Goal: Transaction & Acquisition: Book appointment/travel/reservation

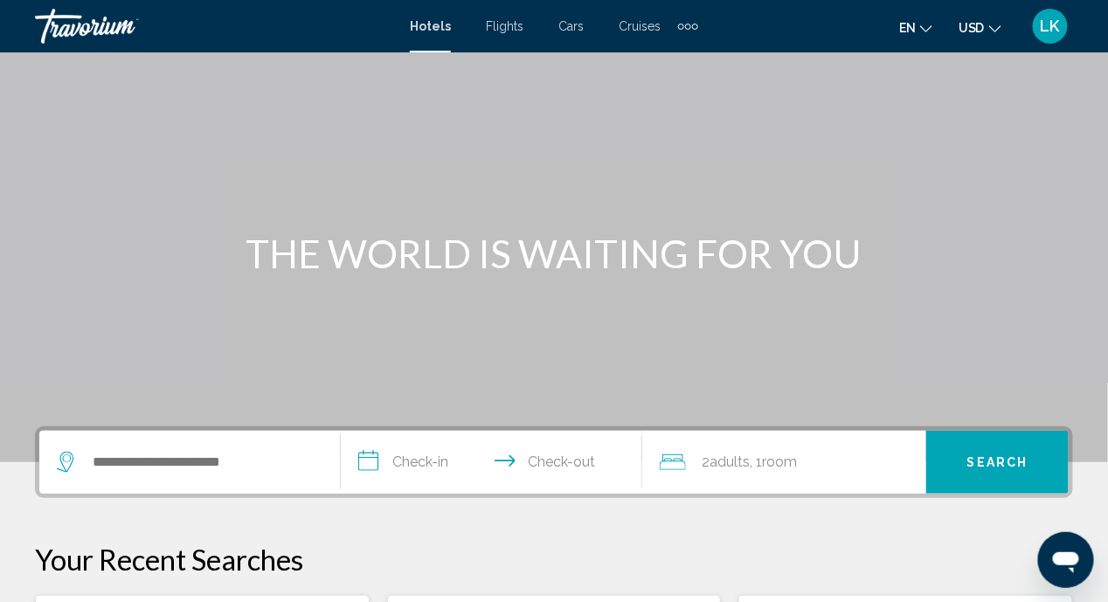
scroll to position [87, 0]
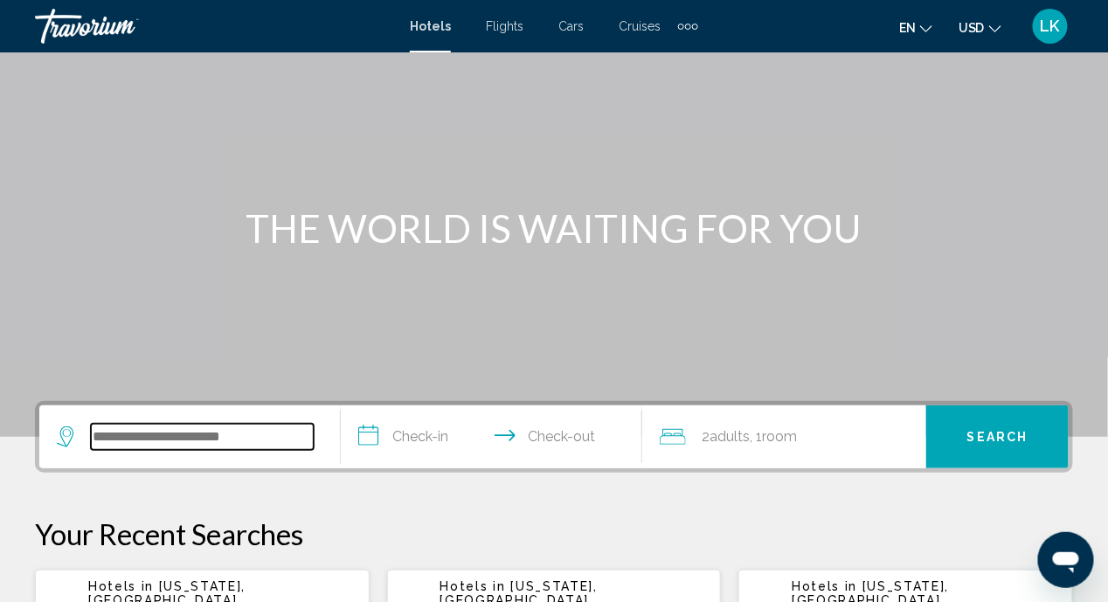
click at [267, 434] on input "Search widget" at bounding box center [202, 437] width 223 height 26
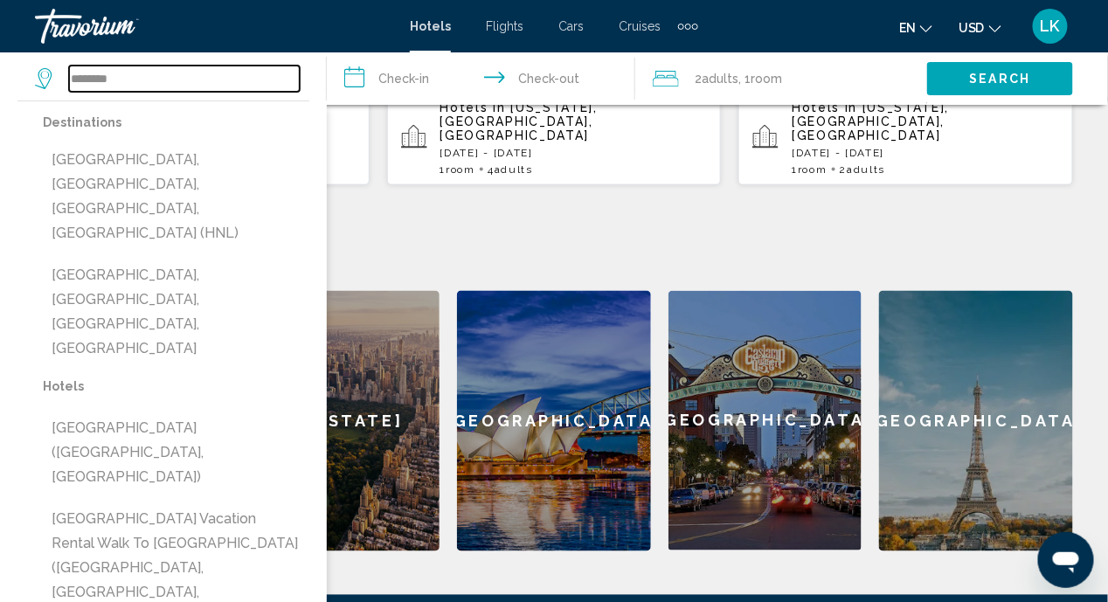
scroll to position [606, 0]
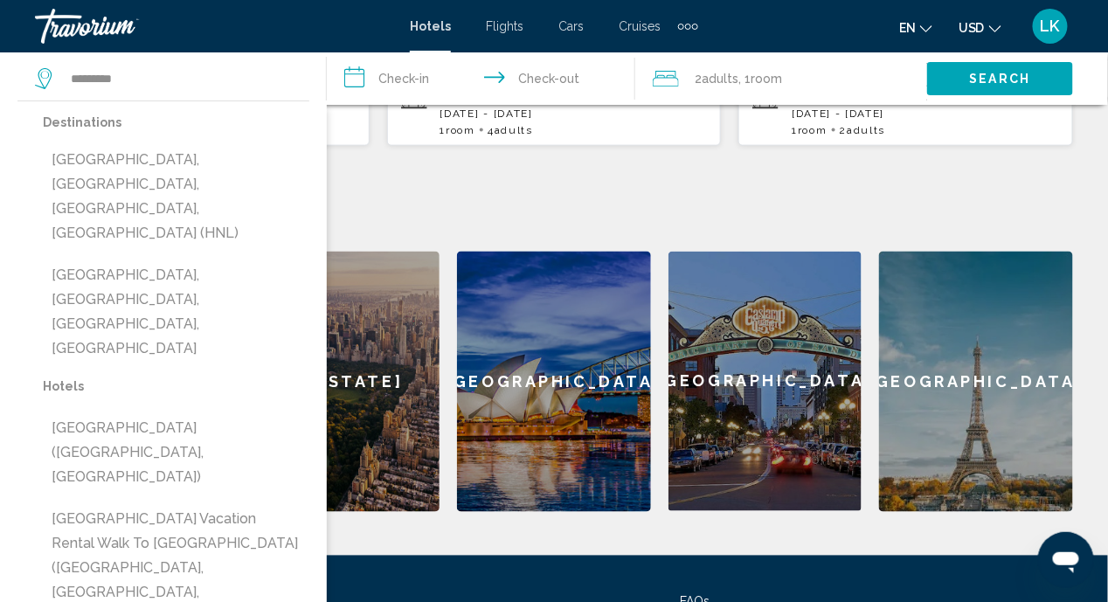
click at [149, 503] on button "[GEOGRAPHIC_DATA] Vacation Rental Walk to [GEOGRAPHIC_DATA] ([GEOGRAPHIC_DATA],…" at bounding box center [176, 568] width 267 height 131
type input "**********"
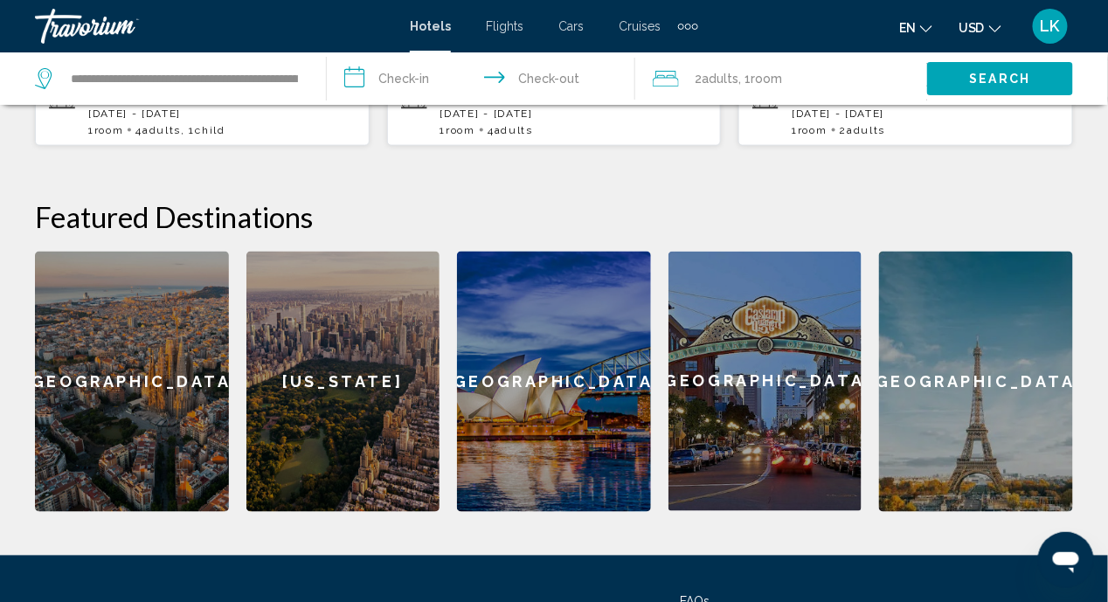
click at [420, 80] on input "**********" at bounding box center [485, 81] width 316 height 58
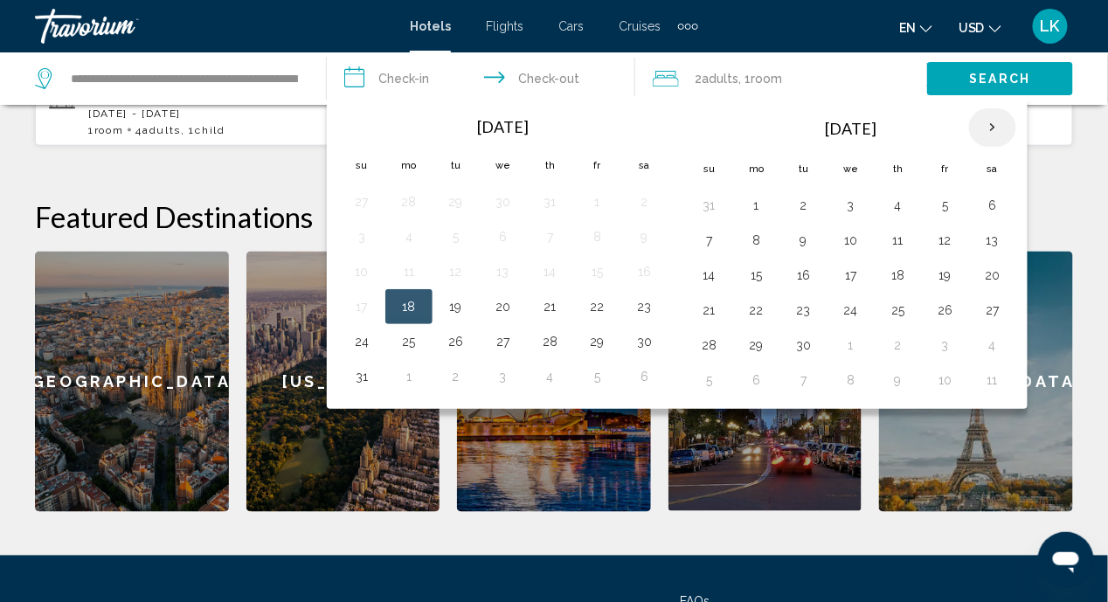
click at [980, 127] on th "Next month" at bounding box center [992, 127] width 47 height 38
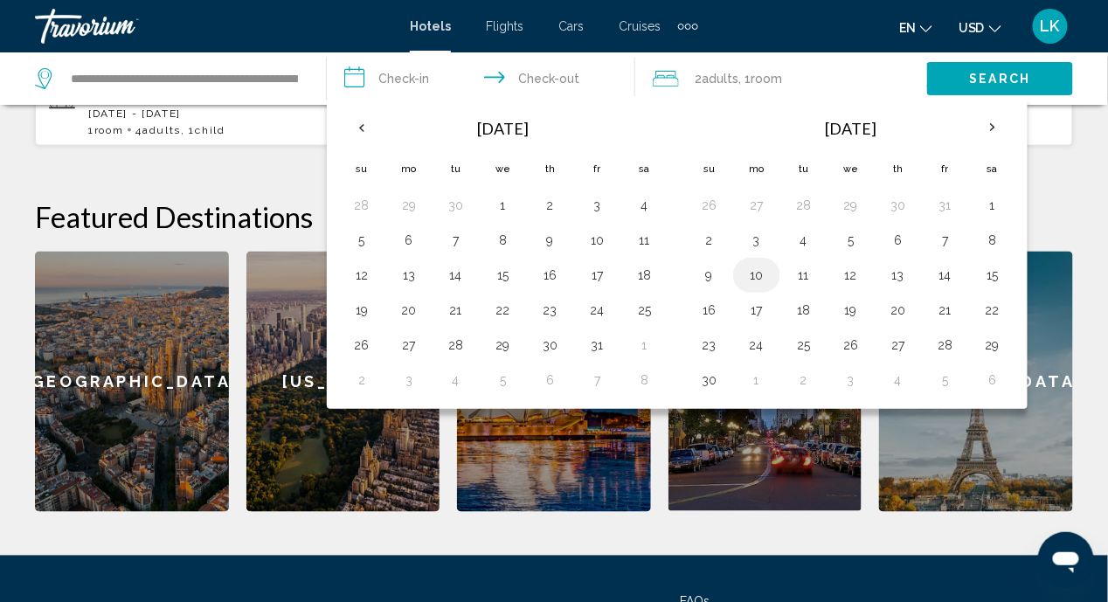
click at [751, 270] on button "10" at bounding box center [757, 275] width 28 height 24
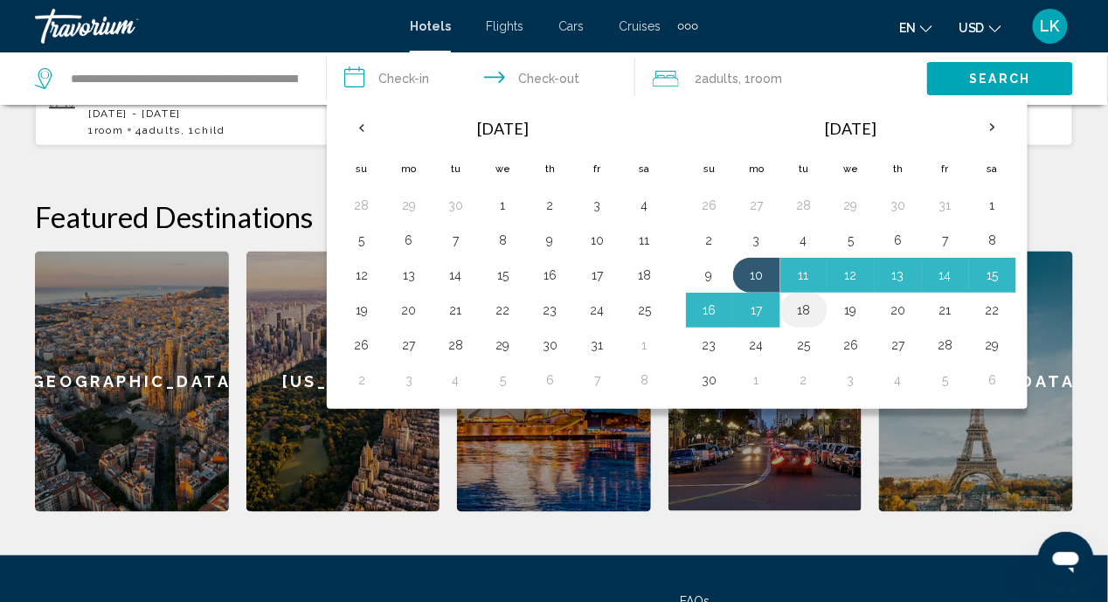
click at [798, 308] on button "18" at bounding box center [804, 310] width 28 height 24
type input "**********"
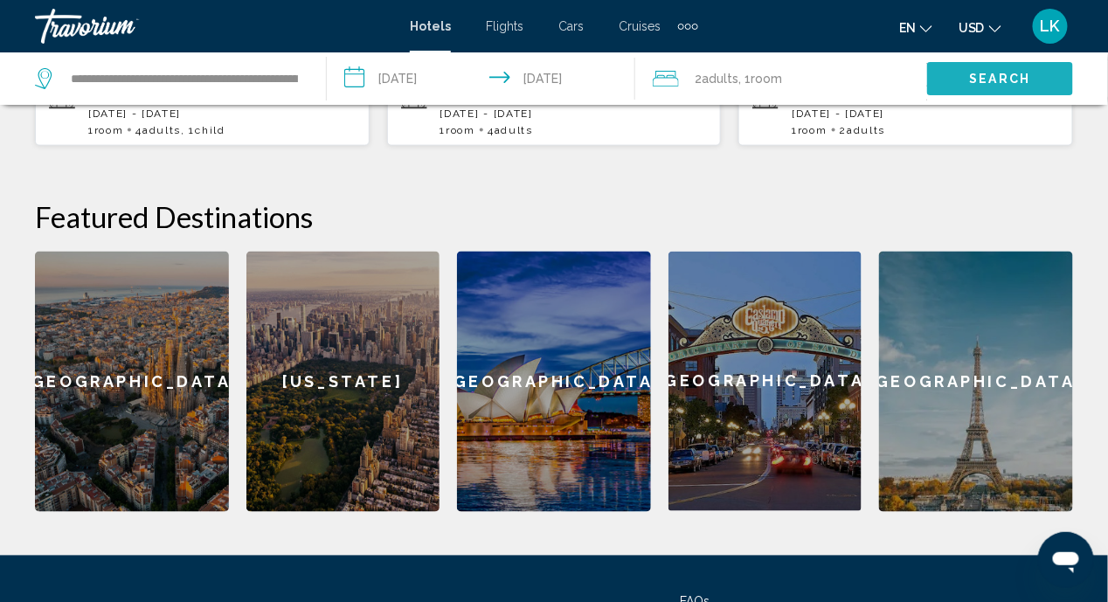
click at [1007, 64] on button "Search" at bounding box center [1000, 78] width 146 height 32
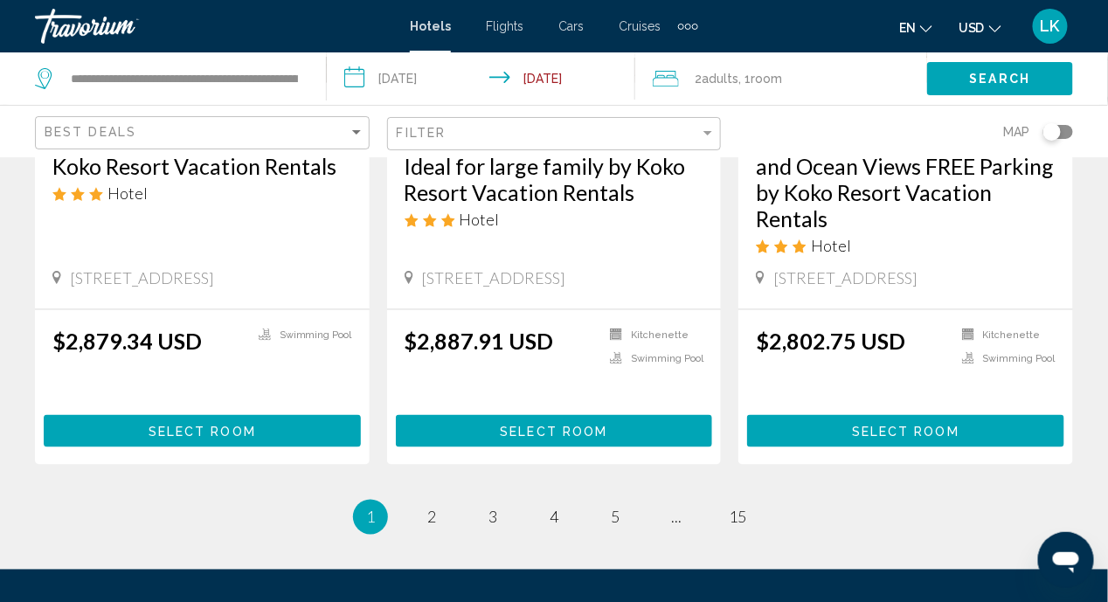
scroll to position [2446, 0]
click at [435, 508] on span "2" at bounding box center [431, 517] width 9 height 19
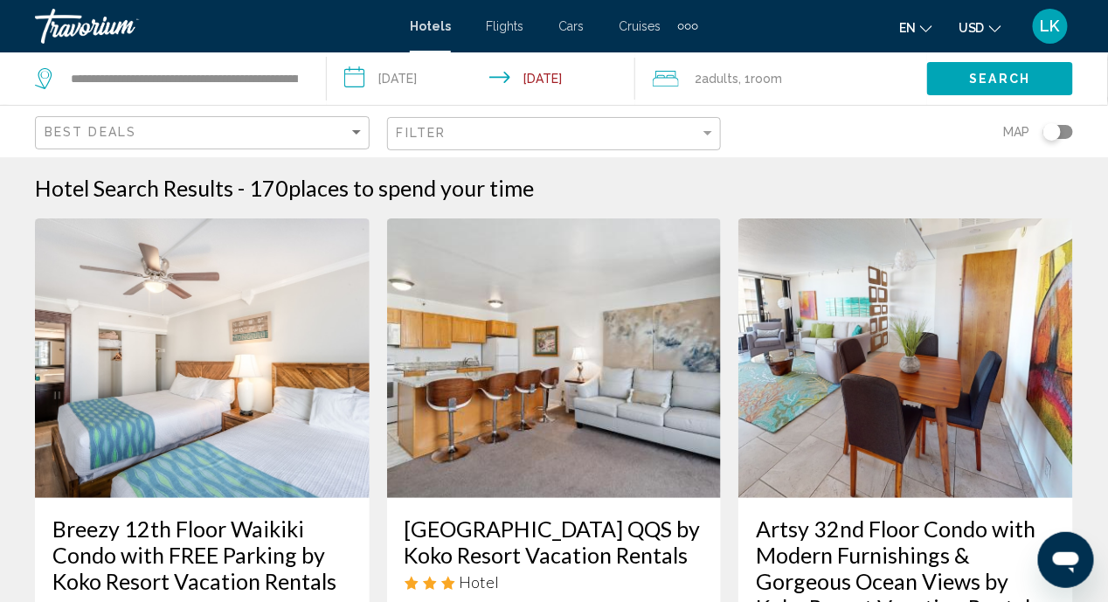
click at [306, 80] on div "**********" at bounding box center [172, 78] width 274 height 52
click at [310, 70] on app-destination-search "**********" at bounding box center [163, 78] width 327 height 52
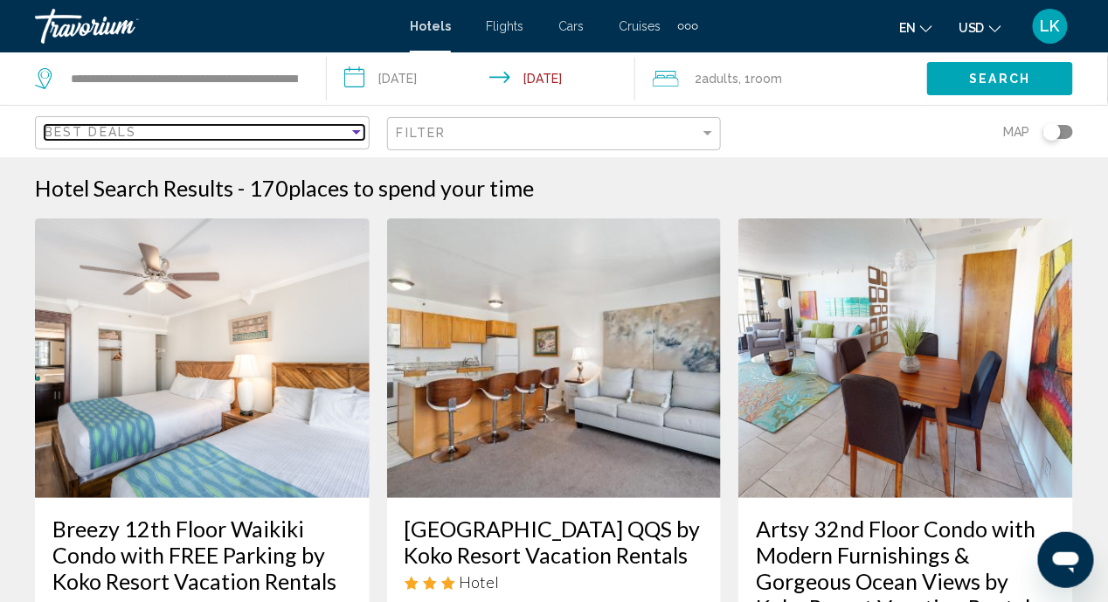
click at [358, 127] on div "Sort by" at bounding box center [357, 132] width 16 height 14
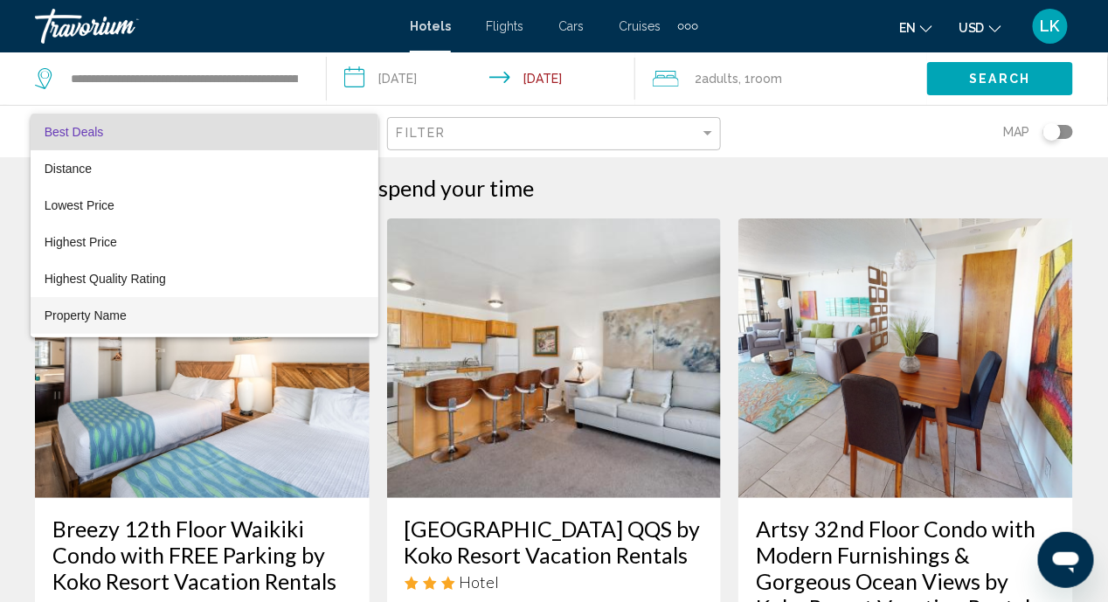
click at [119, 314] on span "Property Name" at bounding box center [86, 316] width 82 height 14
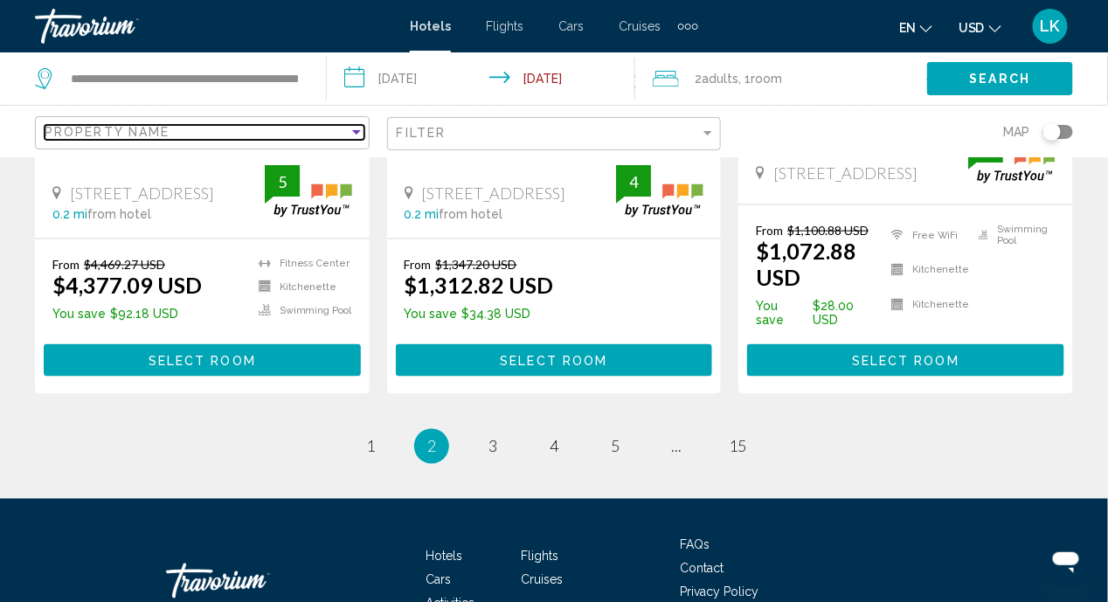
scroll to position [2550, 0]
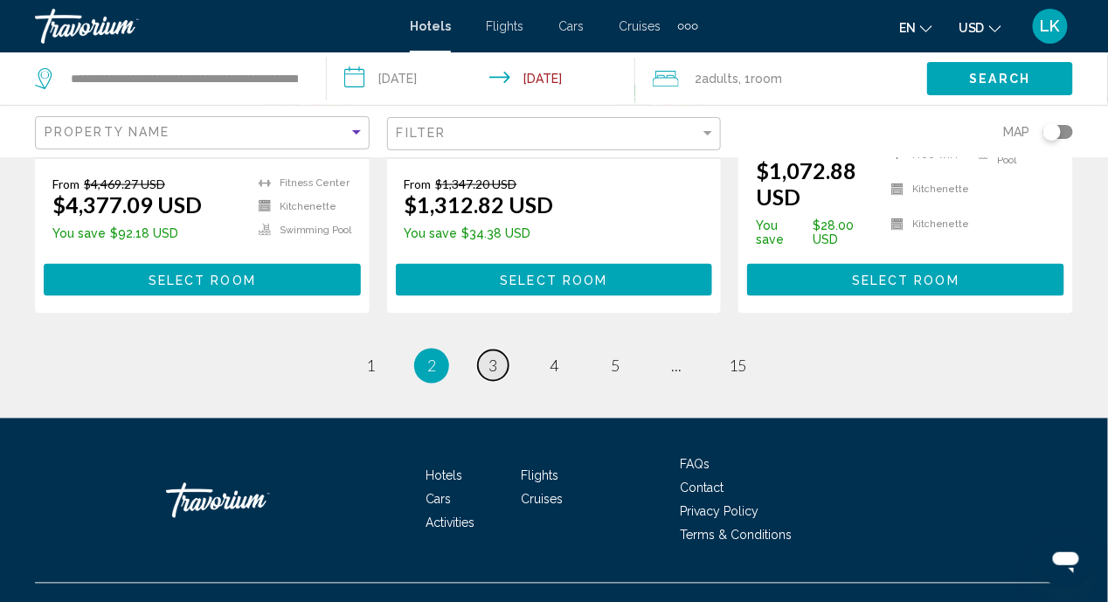
click at [495, 357] on span "3" at bounding box center [493, 366] width 9 height 19
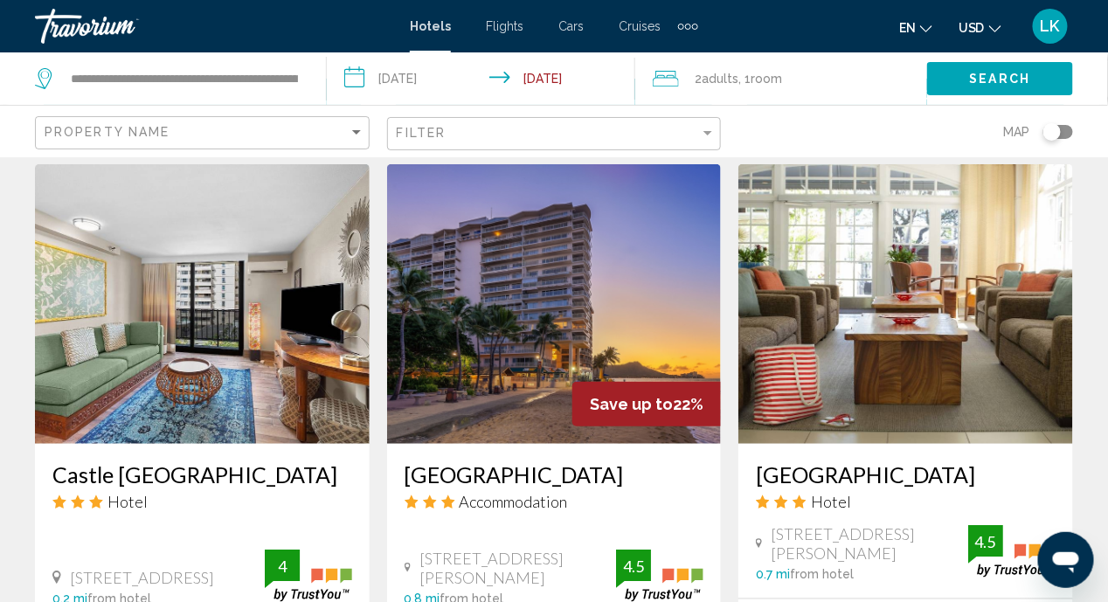
scroll to position [2272, 0]
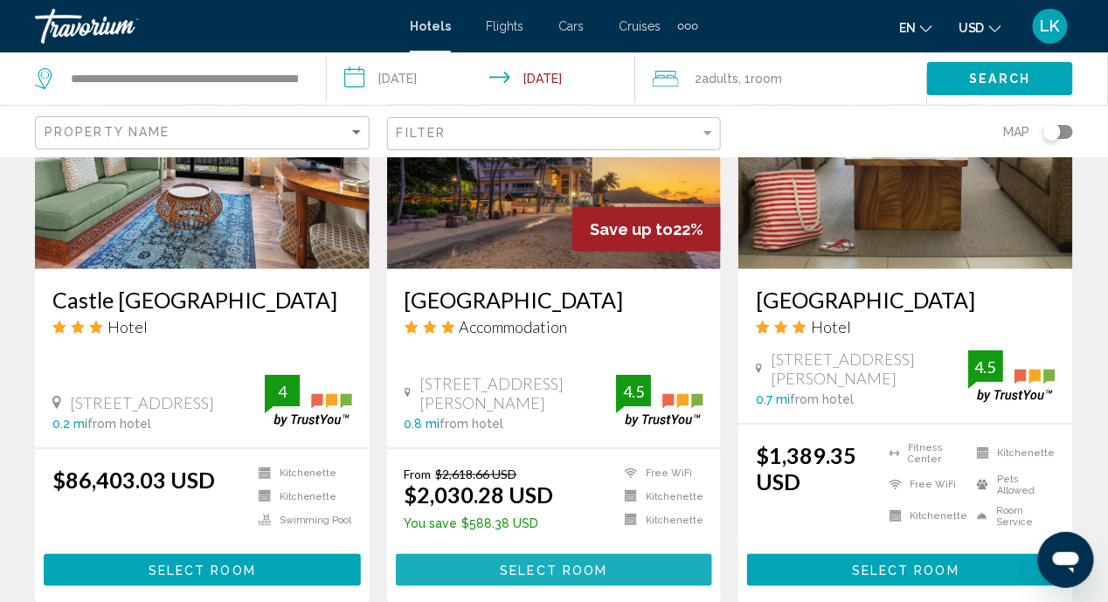
click at [522, 564] on span "Select Room" at bounding box center [554, 571] width 108 height 14
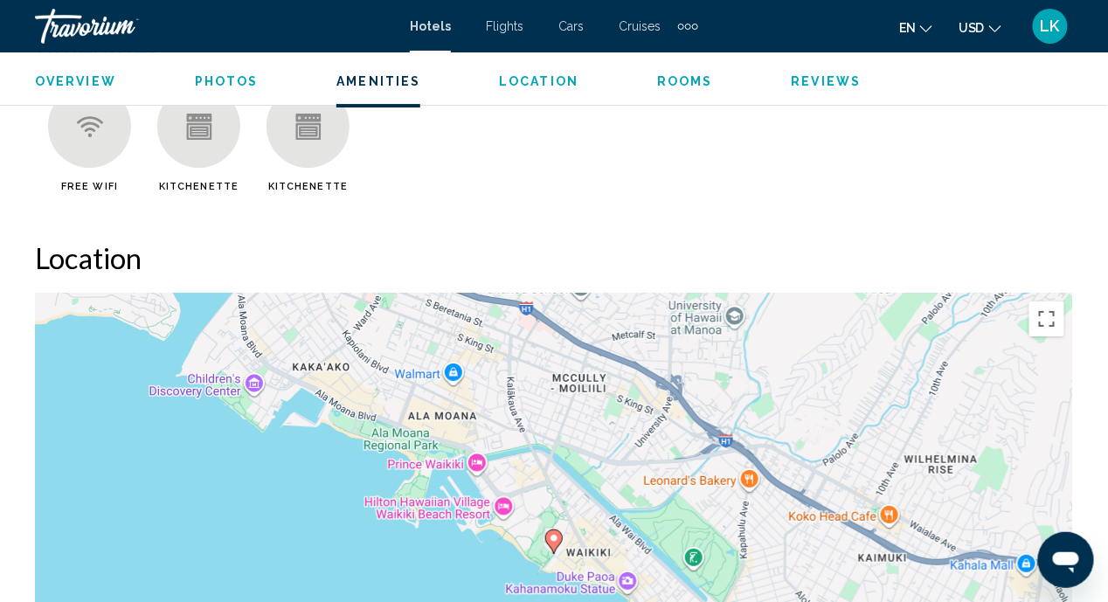
scroll to position [1914, 0]
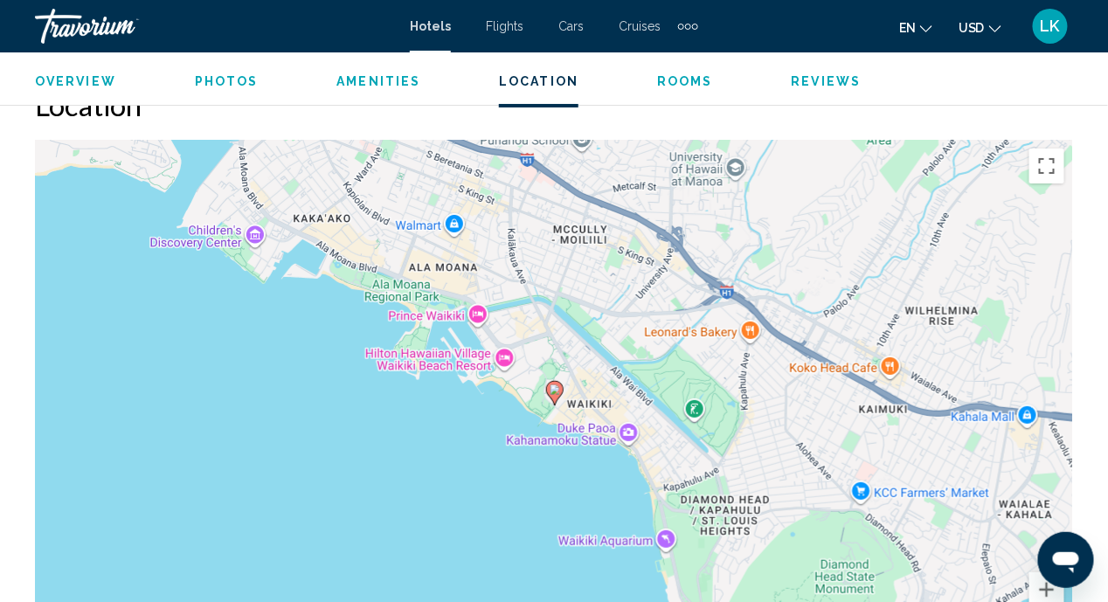
click at [558, 385] on image "Main content" at bounding box center [555, 390] width 10 height 10
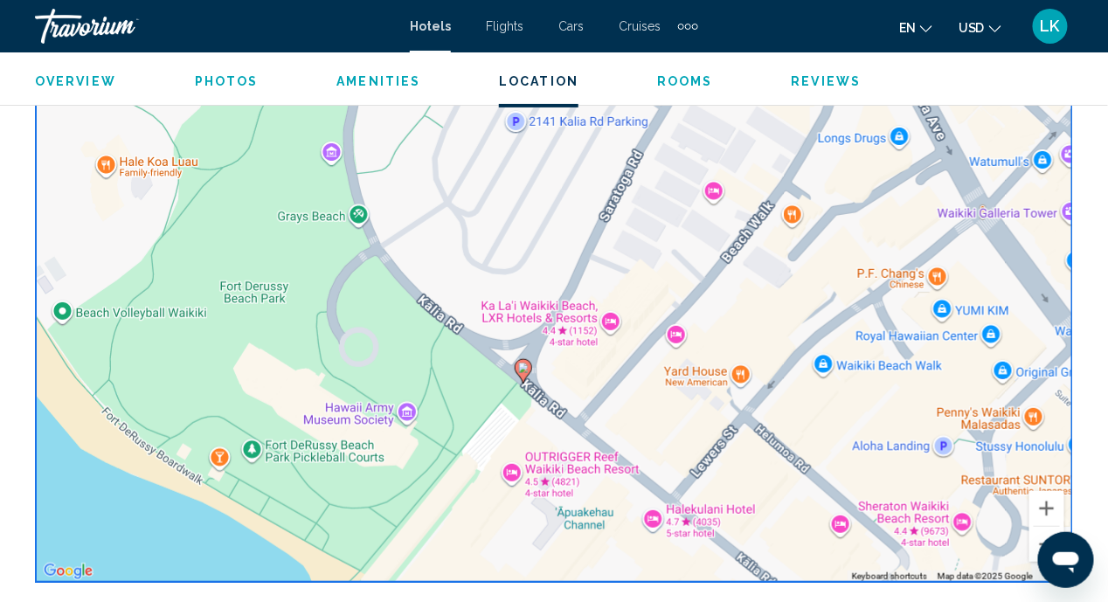
scroll to position [2053, 0]
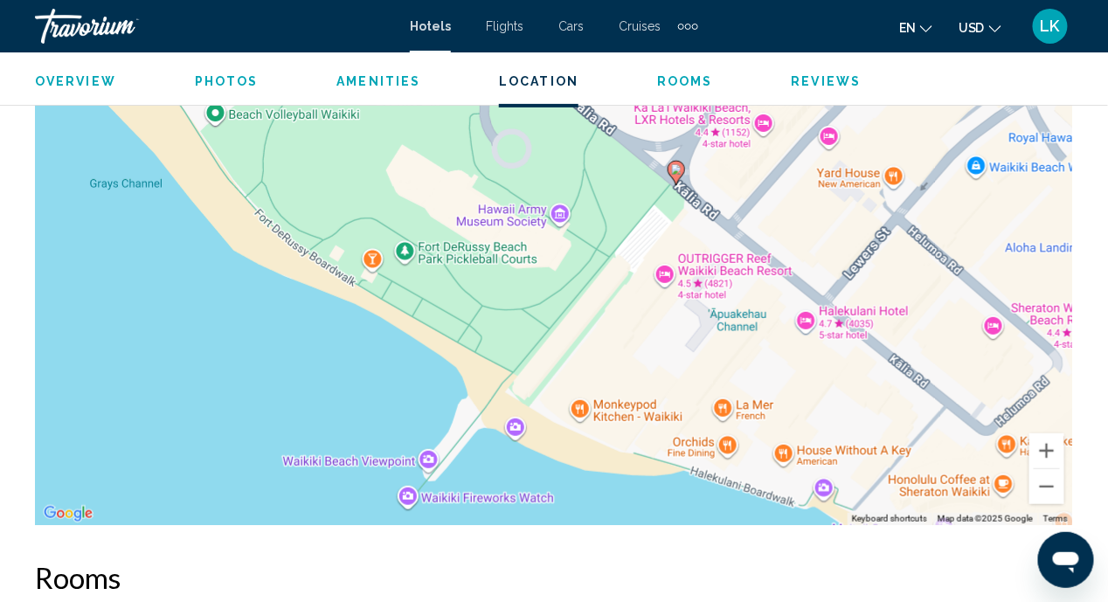
drag, startPoint x: 357, startPoint y: 413, endPoint x: 510, endPoint y: 270, distance: 209.6
click at [510, 270] on div "To activate drag with keyboard, press Alt + Enter. Once in keyboard drag state,…" at bounding box center [554, 263] width 1038 height 524
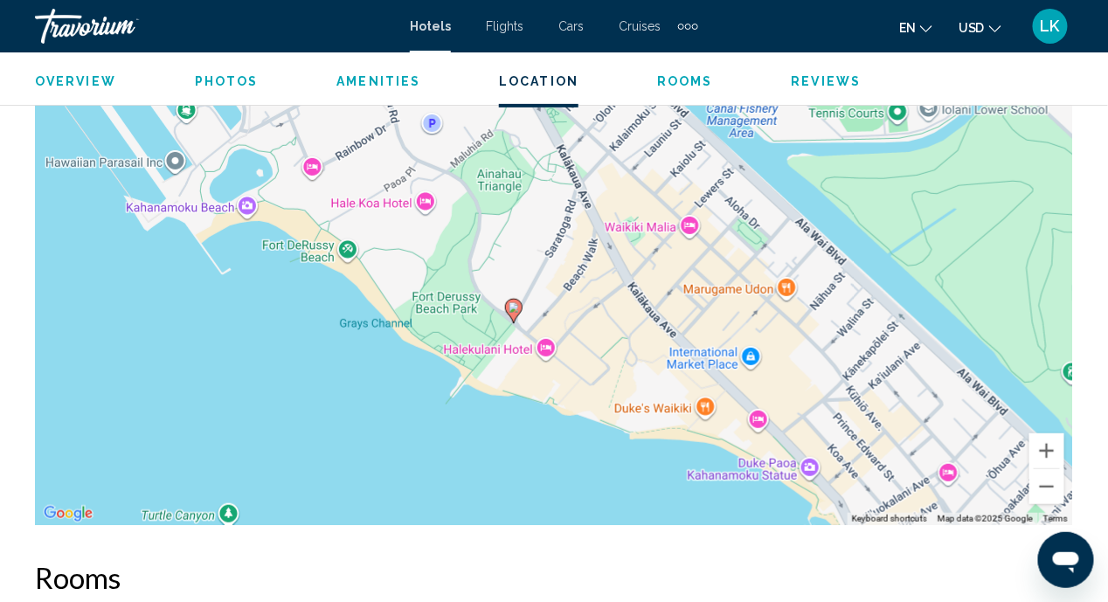
click at [510, 311] on div "To activate drag with keyboard, press Alt + Enter. Once in keyboard drag state,…" at bounding box center [554, 263] width 1038 height 524
click at [514, 300] on icon "Main content" at bounding box center [514, 311] width 16 height 23
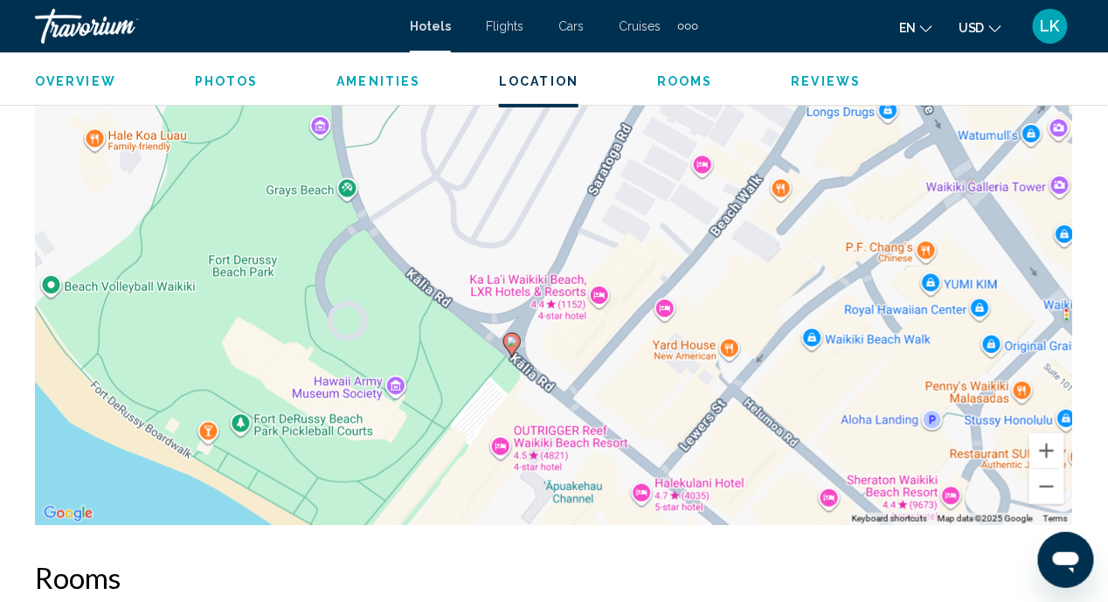
click at [516, 338] on gmp-advanced-marker "Main content" at bounding box center [511, 345] width 17 height 26
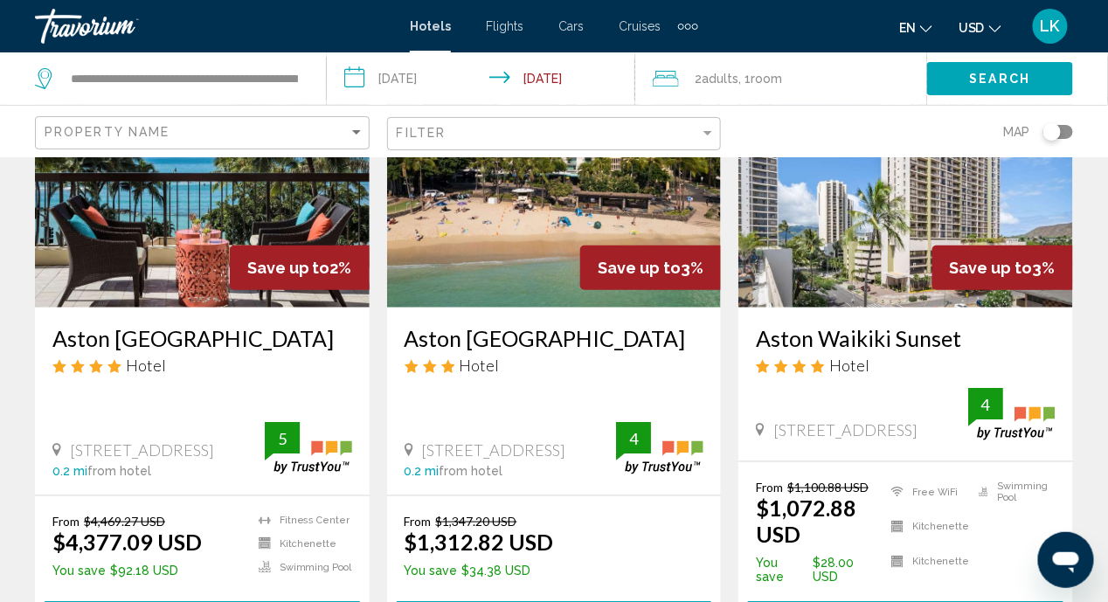
scroll to position [2446, 0]
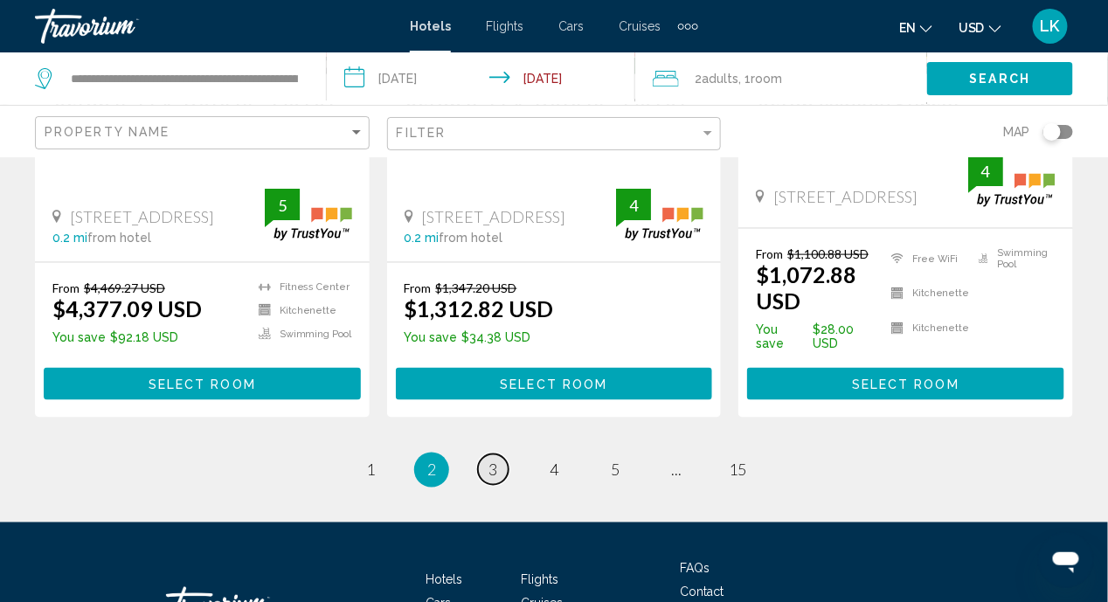
click at [489, 461] on span "3" at bounding box center [493, 470] width 9 height 19
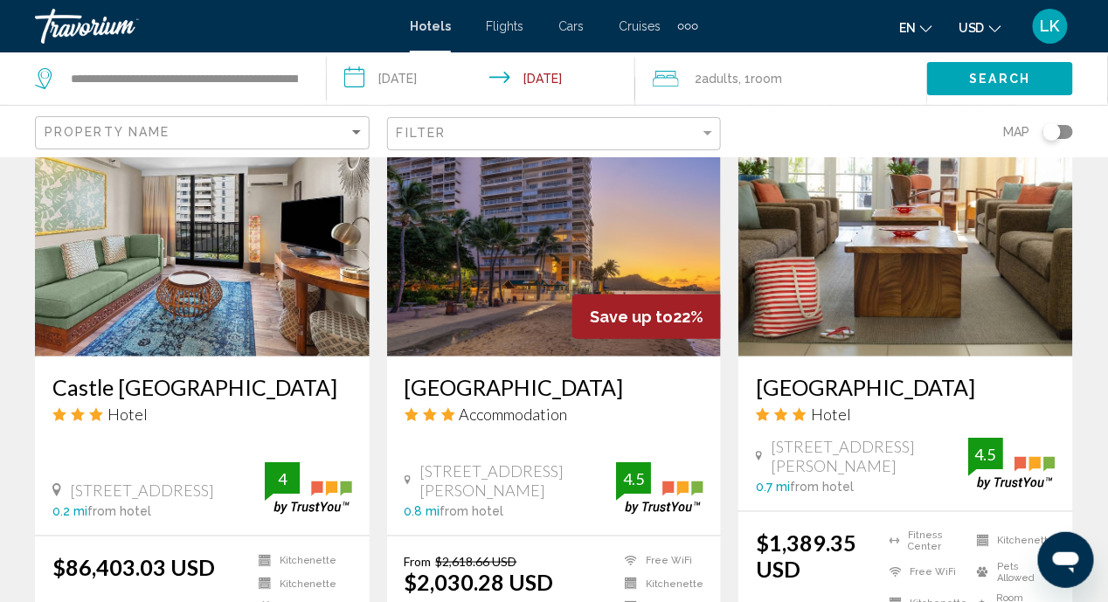
scroll to position [2272, 0]
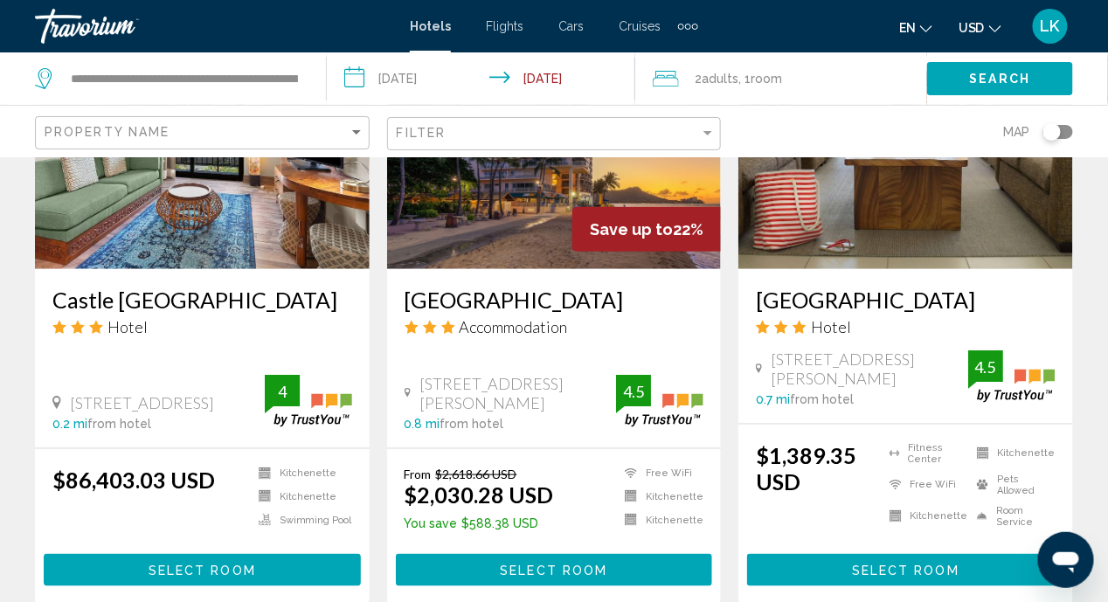
click at [566, 564] on span "Select Room" at bounding box center [554, 571] width 108 height 14
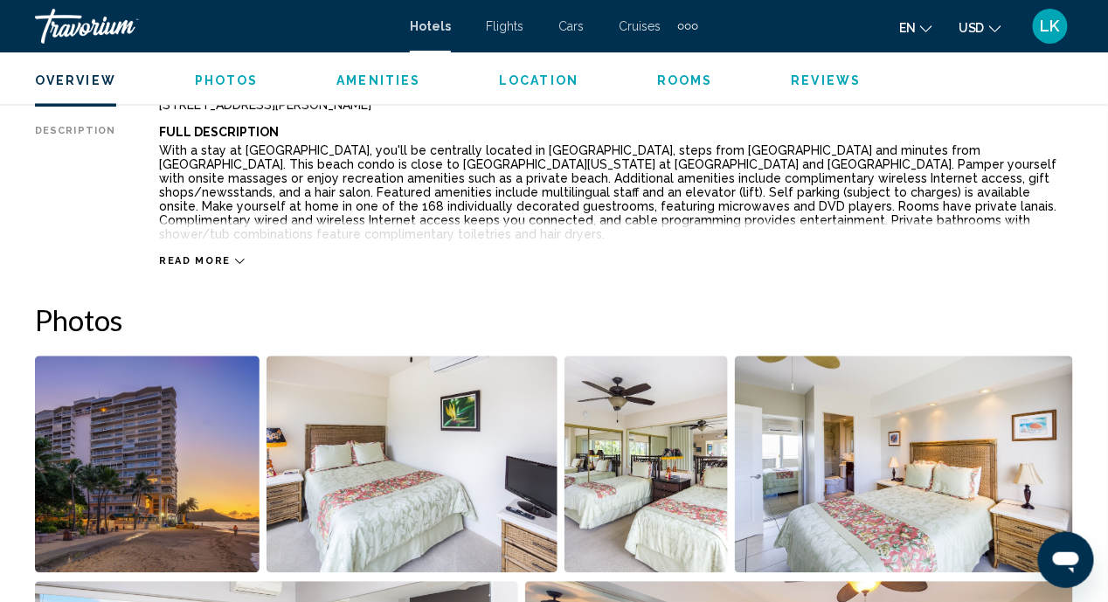
scroll to position [952, 0]
click at [235, 257] on icon "Main content" at bounding box center [240, 262] width 10 height 10
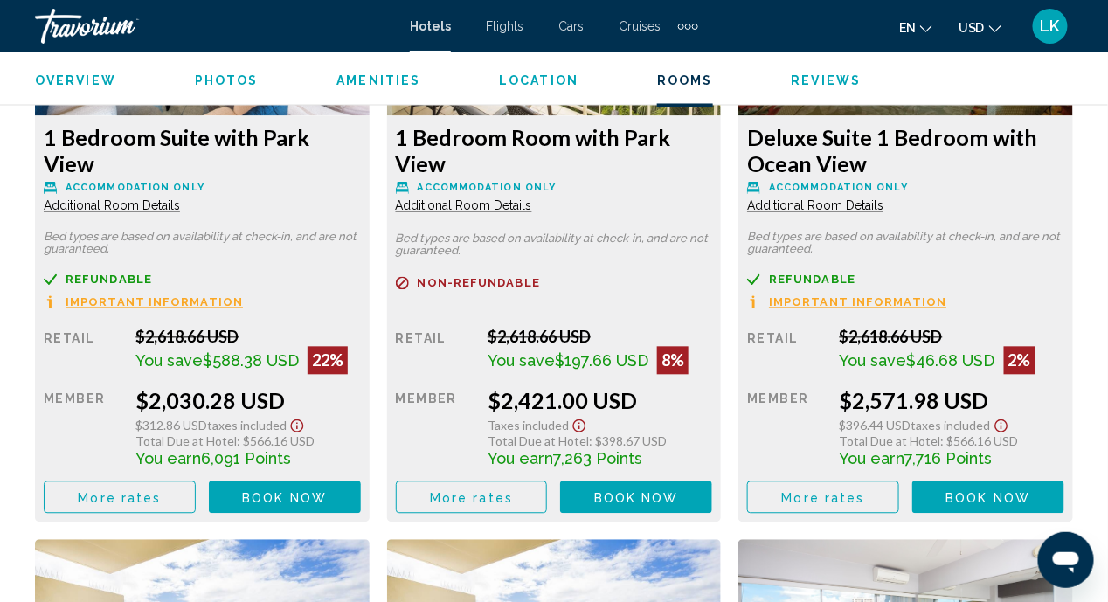
scroll to position [2876, 0]
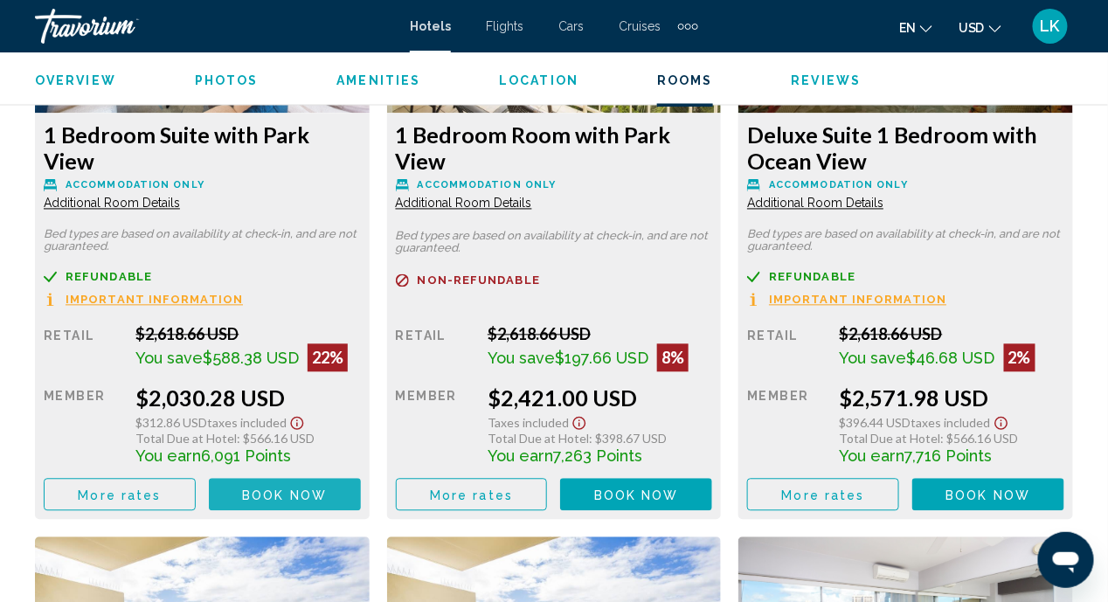
click at [247, 489] on span "Book now" at bounding box center [284, 496] width 85 height 14
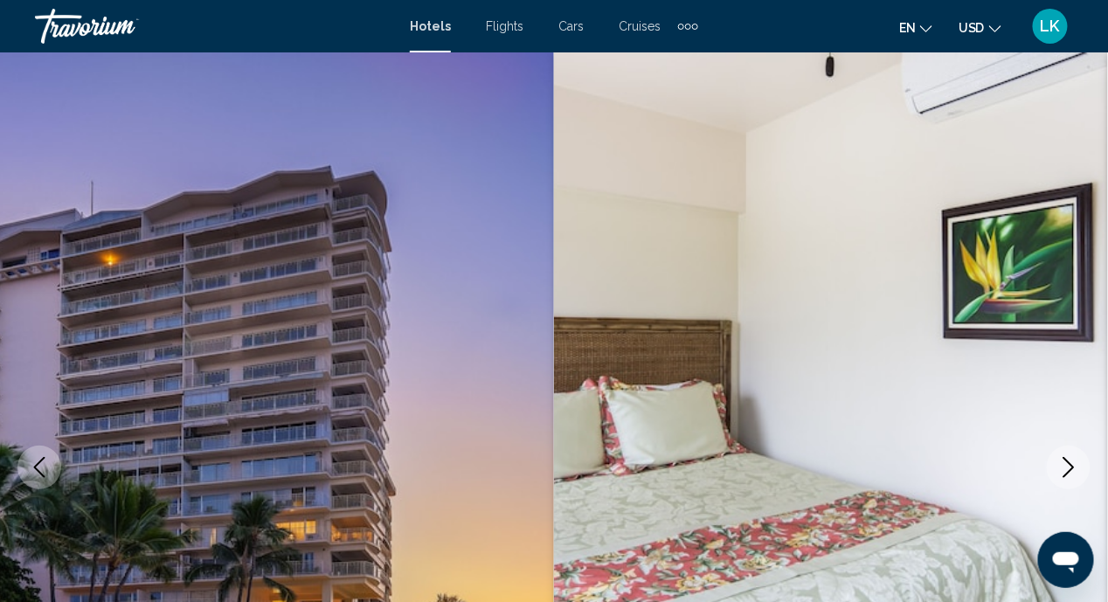
scroll to position [166, 0]
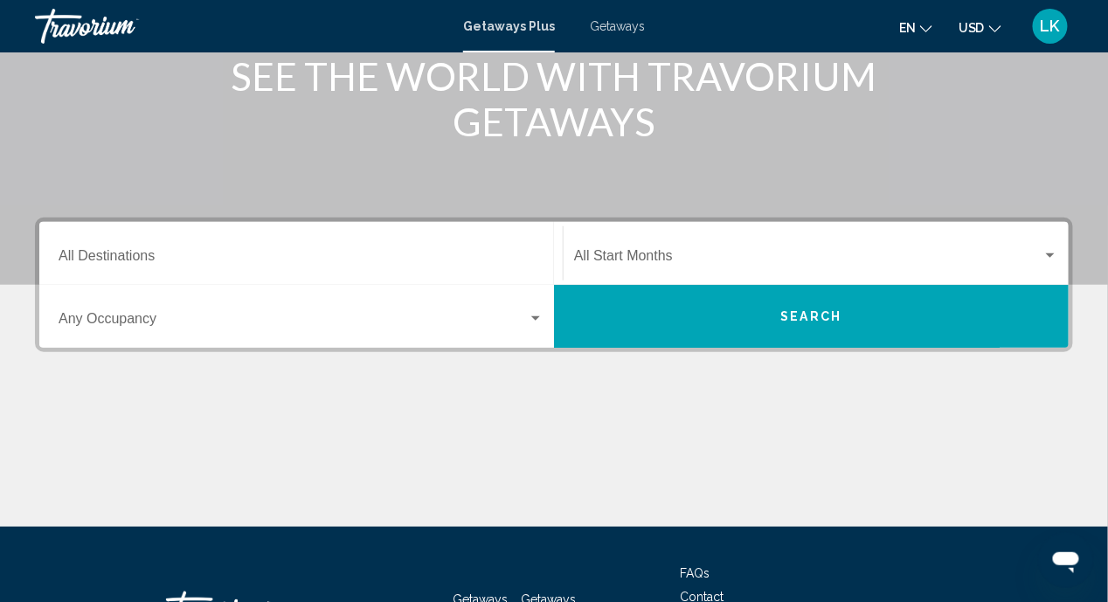
scroll to position [115, 0]
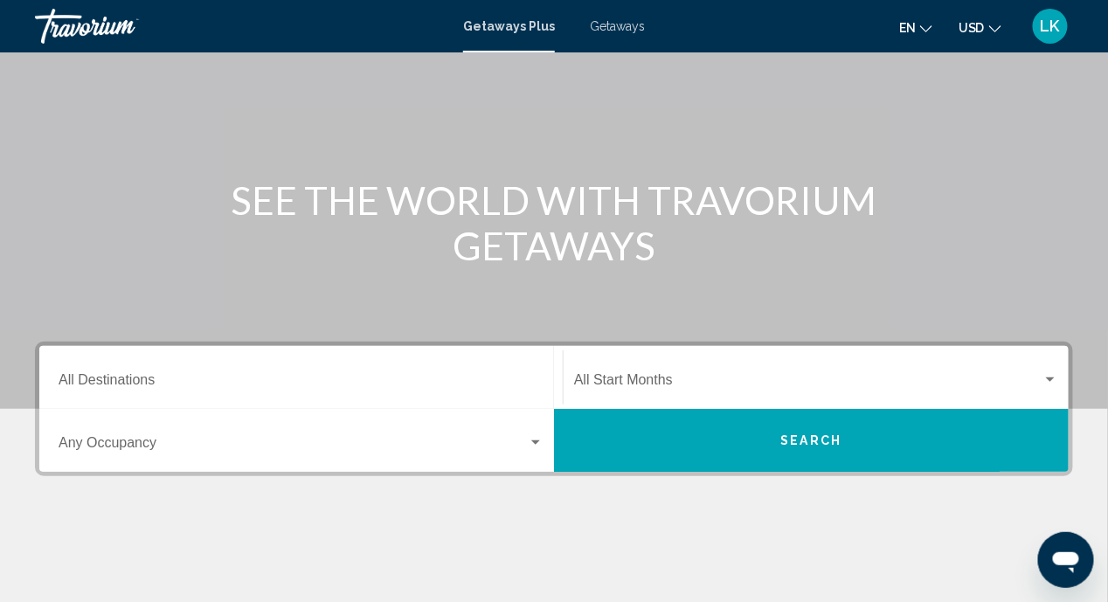
click at [532, 374] on div "Destination All Destinations" at bounding box center [301, 377] width 485 height 55
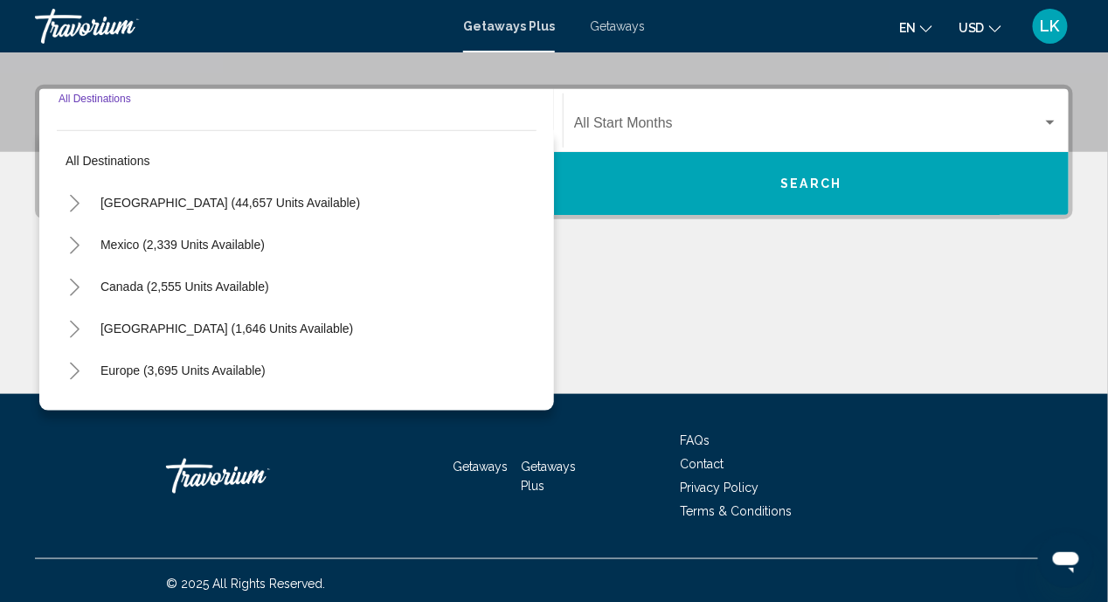
scroll to position [378, 0]
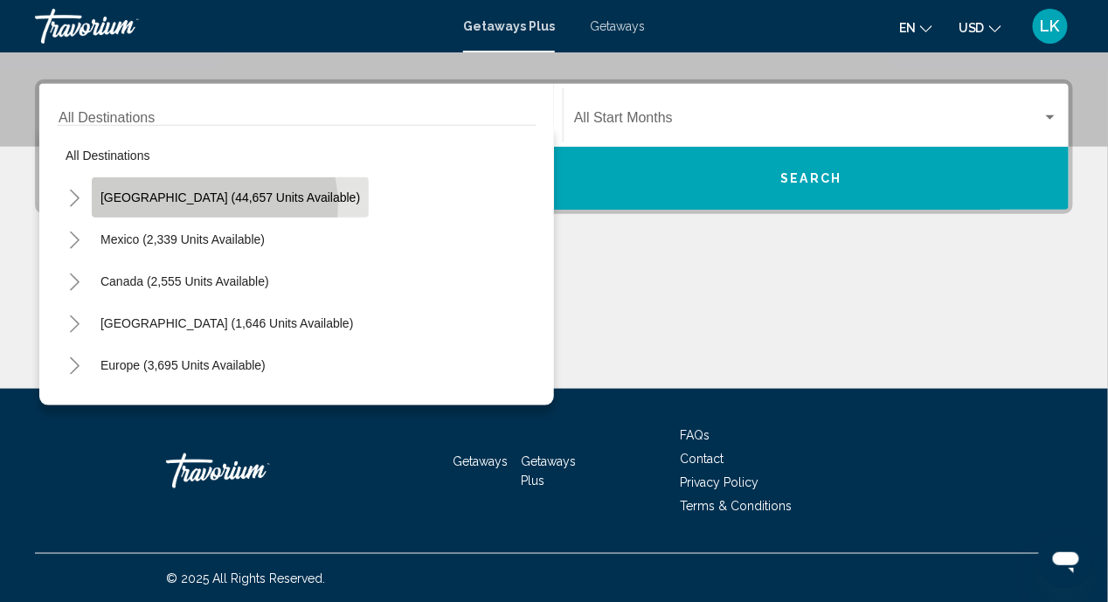
click at [215, 204] on button "[GEOGRAPHIC_DATA] (44,657 units available)" at bounding box center [230, 197] width 277 height 40
type input "**********"
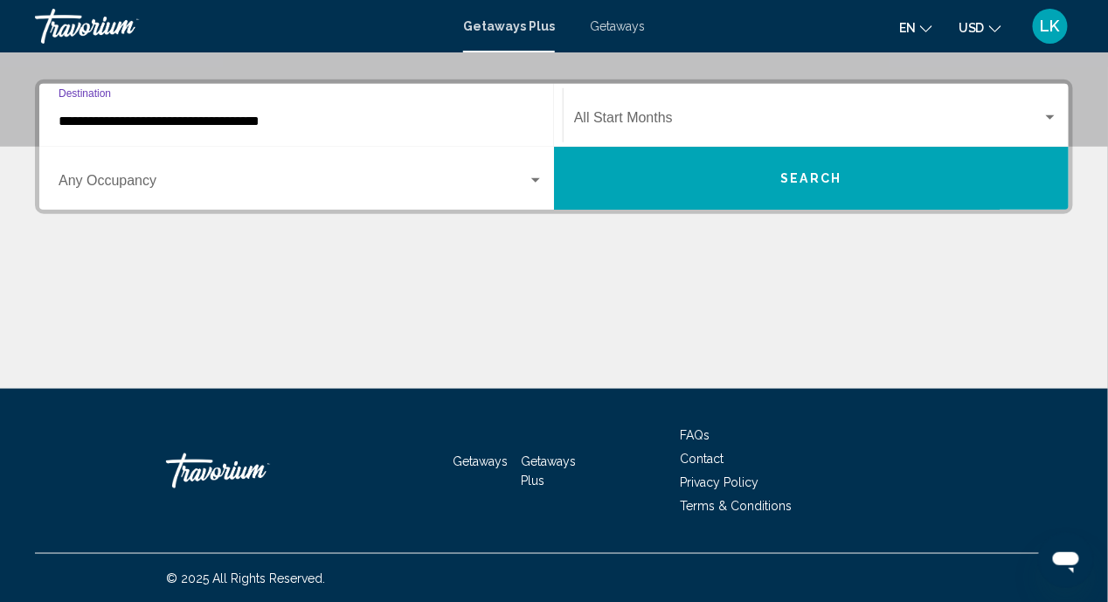
click at [534, 177] on div "Search widget" at bounding box center [536, 181] width 16 height 14
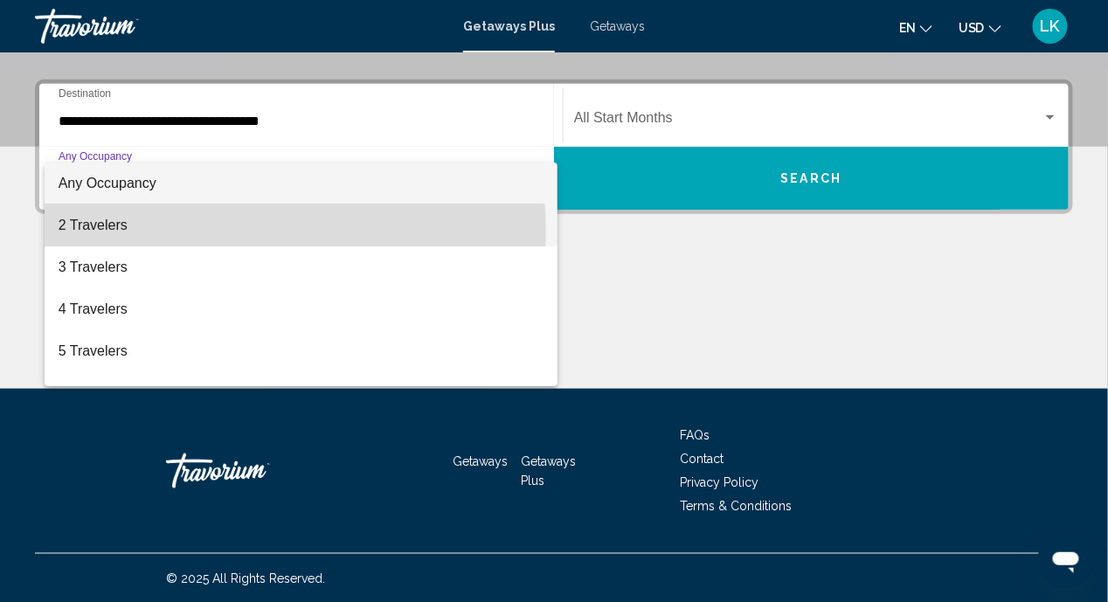
drag, startPoint x: 96, startPoint y: 234, endPoint x: 108, endPoint y: 236, distance: 11.5
click at [96, 234] on span "2 Travelers" at bounding box center [302, 226] width 486 height 42
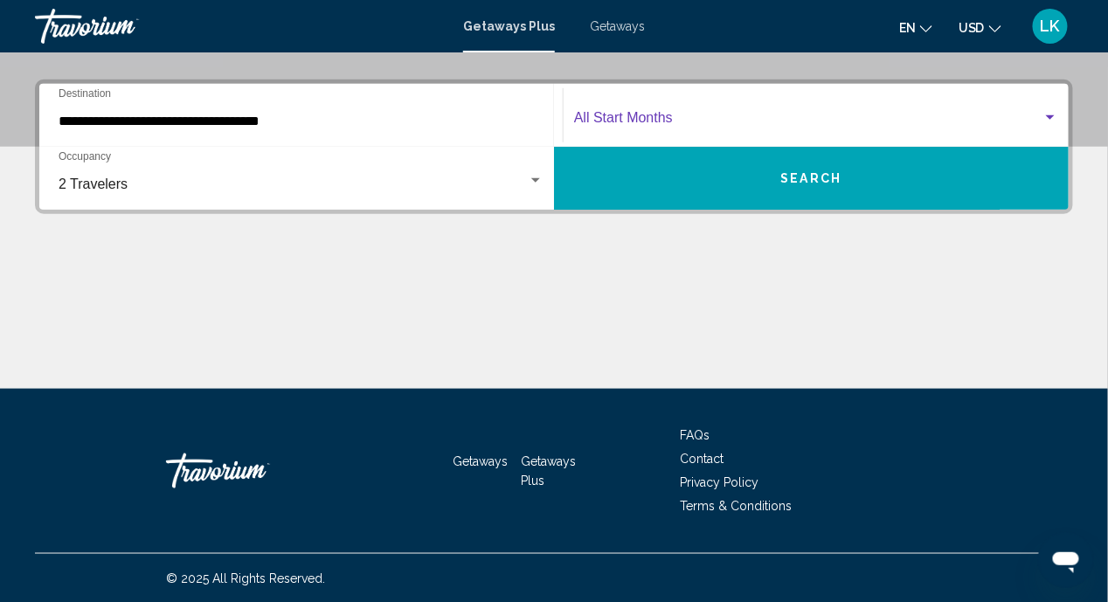
click at [1052, 115] on div "Search widget" at bounding box center [1050, 117] width 9 height 4
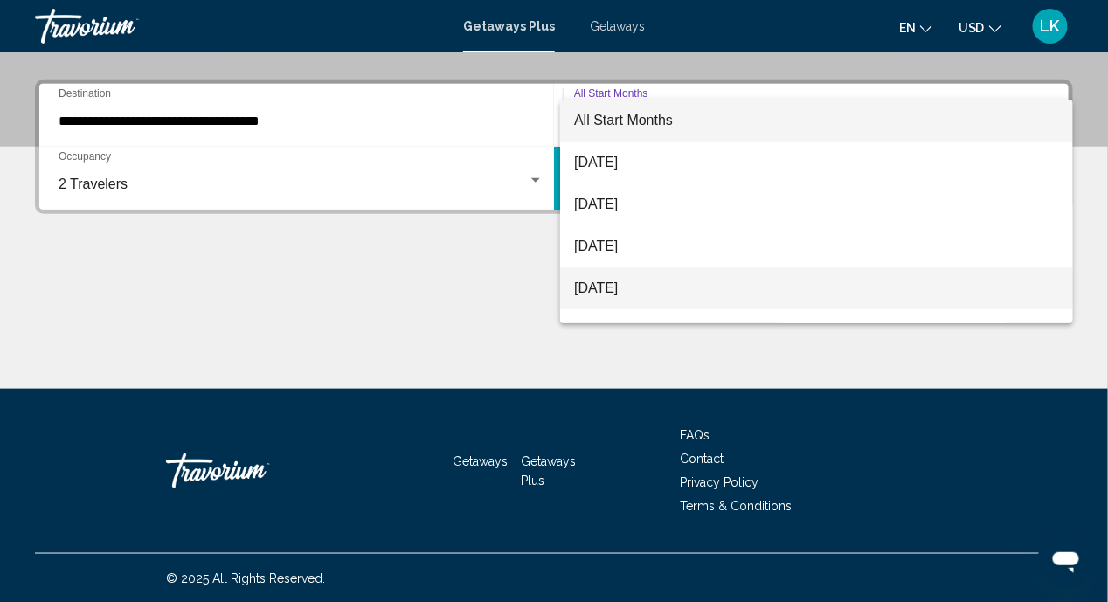
click at [622, 281] on span "[DATE]" at bounding box center [816, 288] width 485 height 42
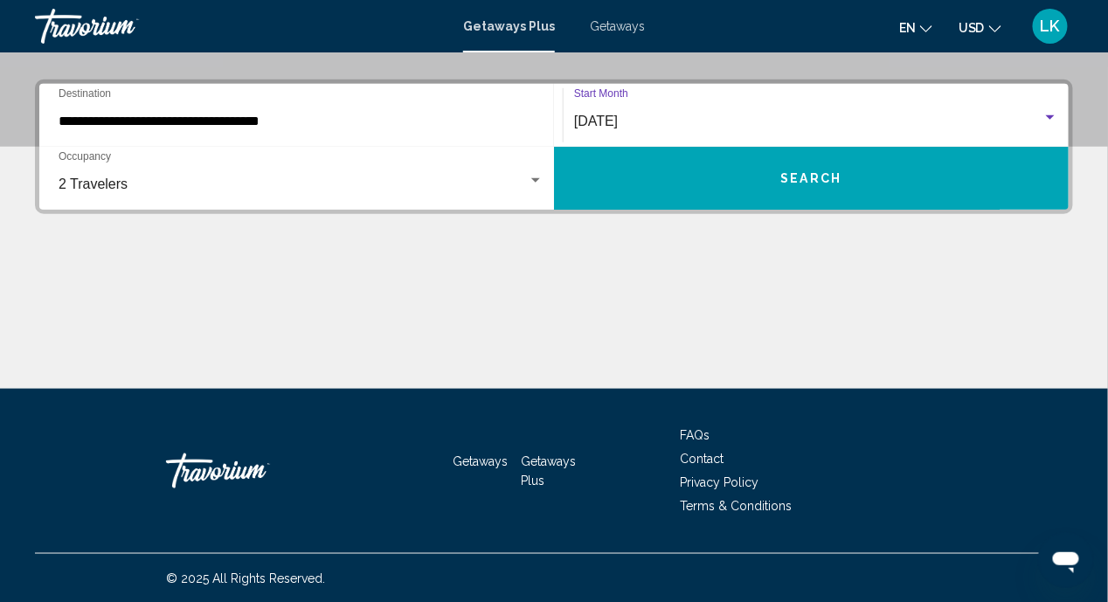
click at [808, 184] on span "Search" at bounding box center [811, 179] width 61 height 14
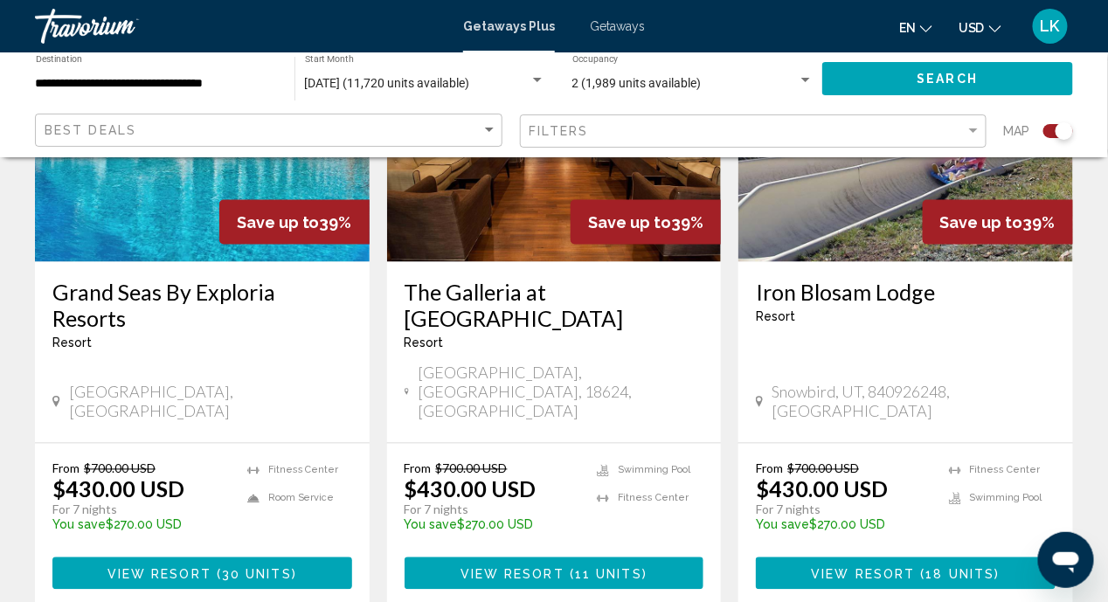
scroll to position [2665, 0]
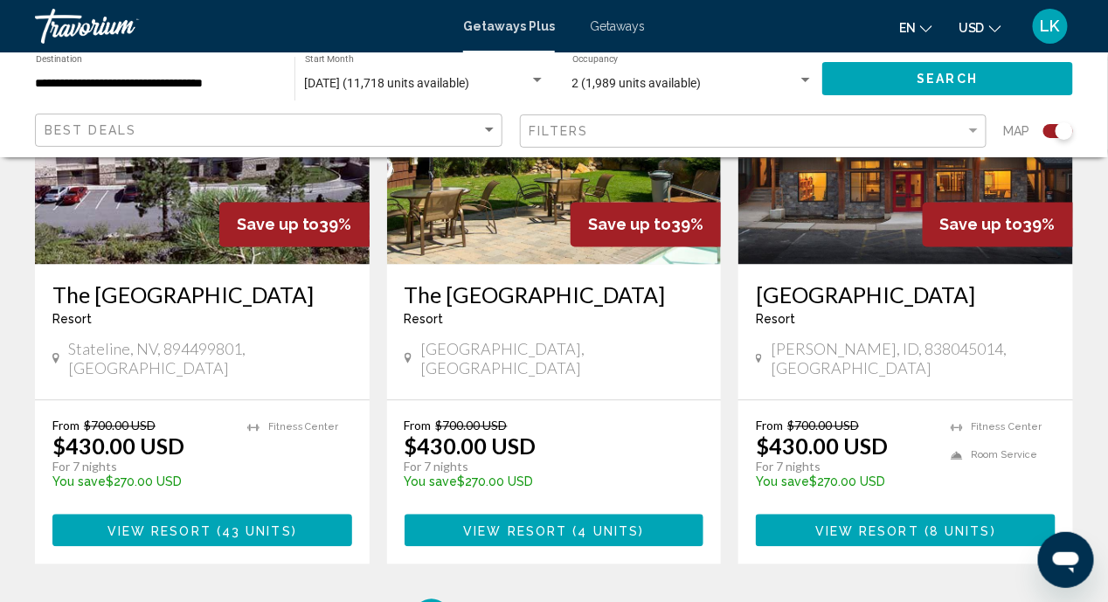
scroll to position [2770, 0]
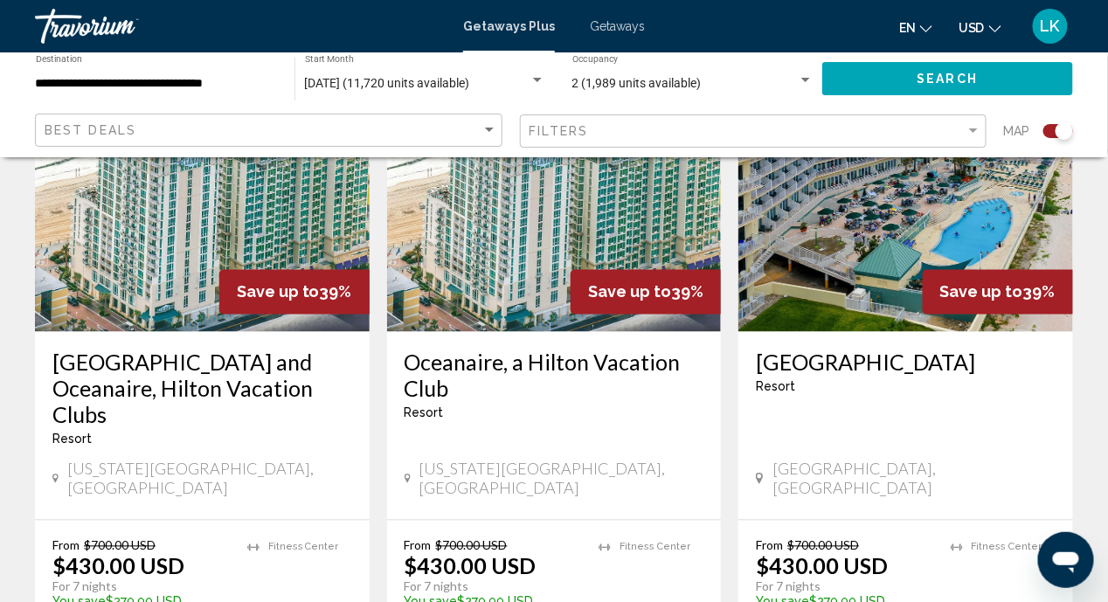
scroll to position [2709, 0]
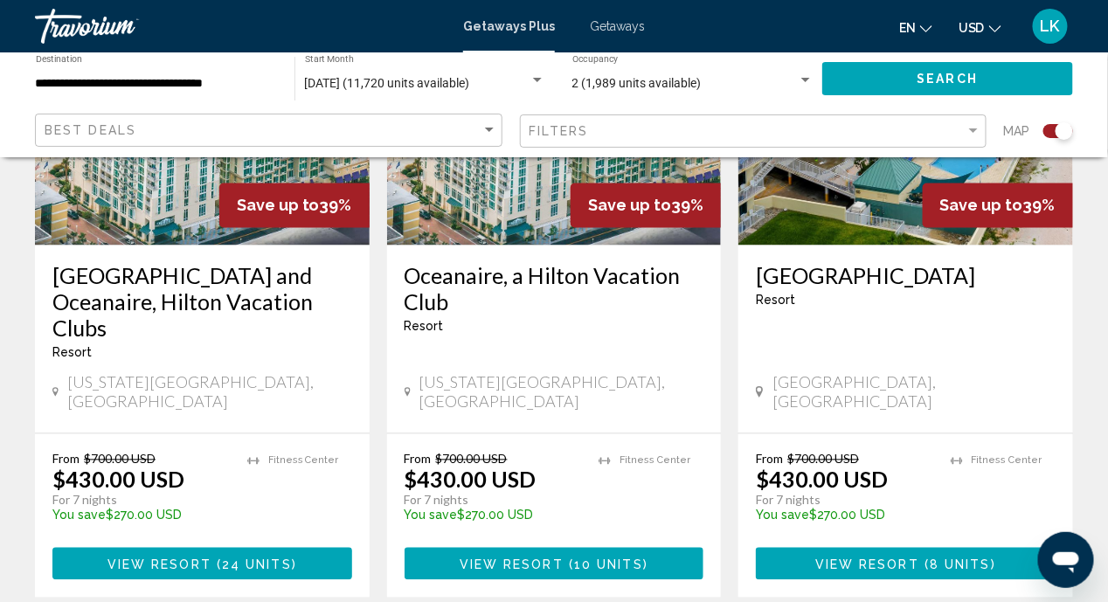
click at [192, 558] on span "View Resort" at bounding box center [160, 565] width 104 height 14
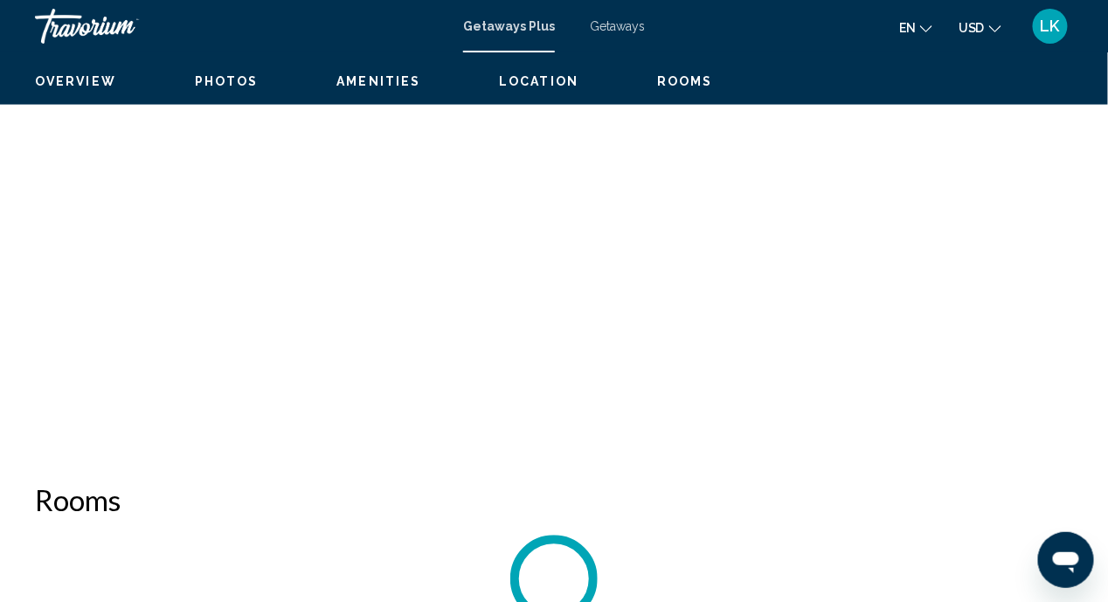
scroll to position [166, 0]
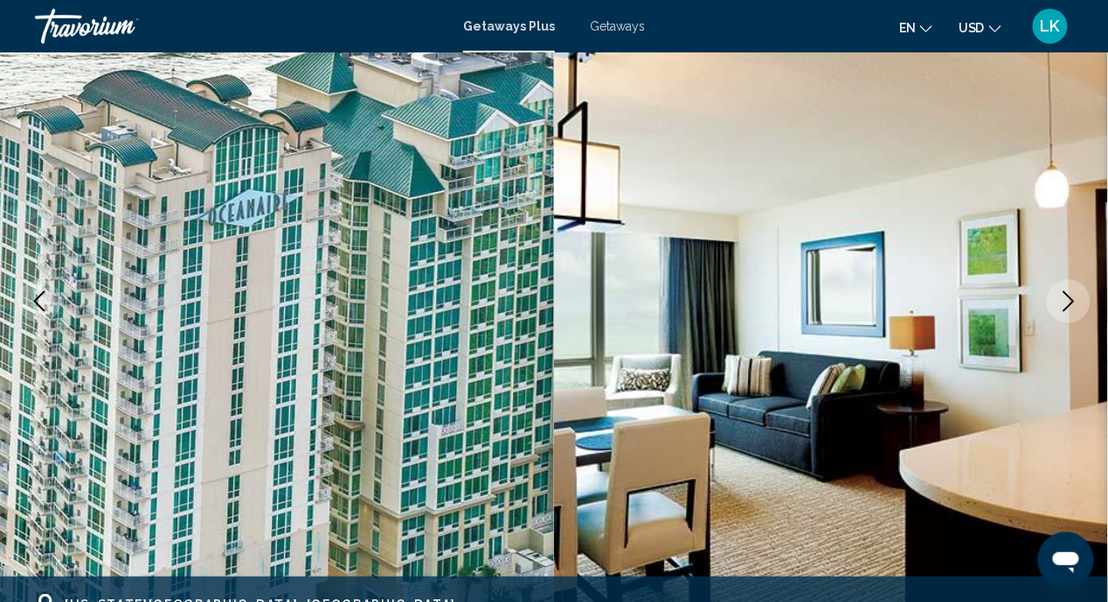
click at [1059, 295] on icon "Next image" at bounding box center [1068, 301] width 21 height 21
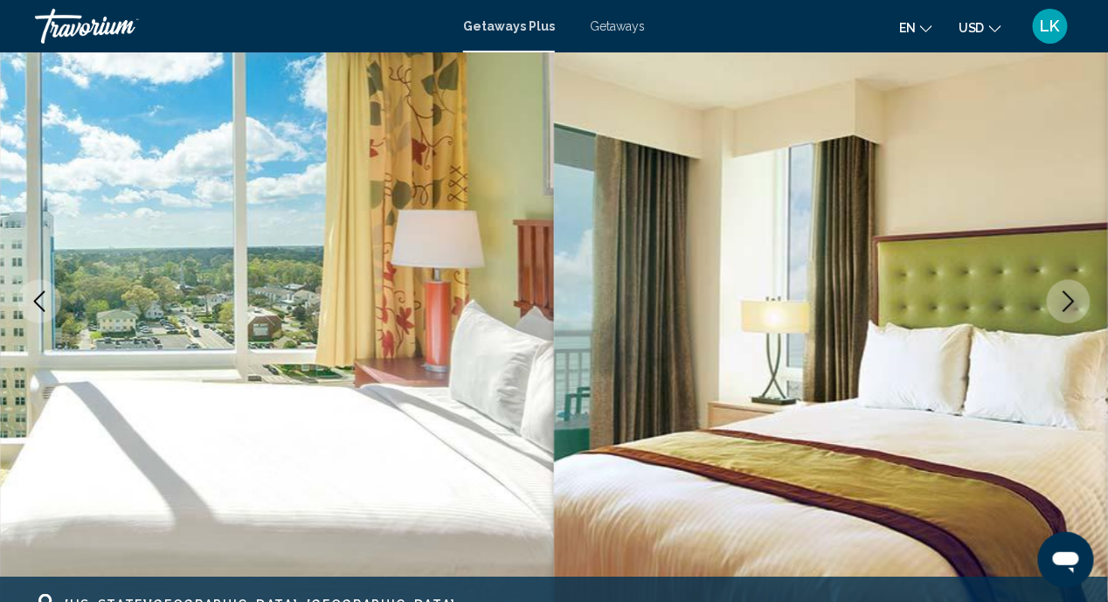
click at [1062, 299] on icon "Next image" at bounding box center [1068, 301] width 21 height 21
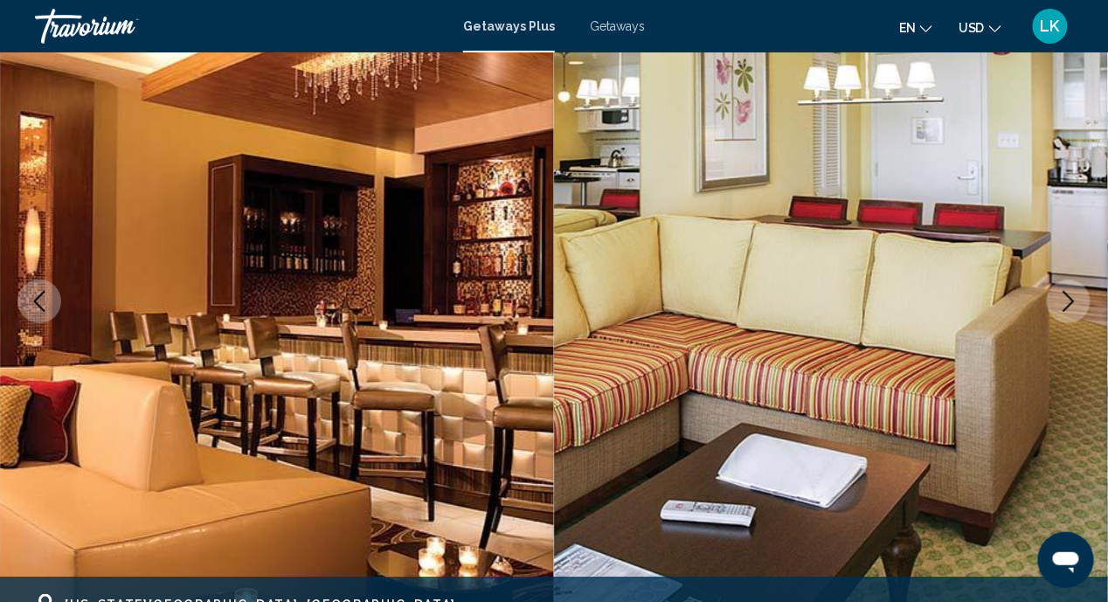
click at [1062, 299] on icon "Next image" at bounding box center [1068, 301] width 21 height 21
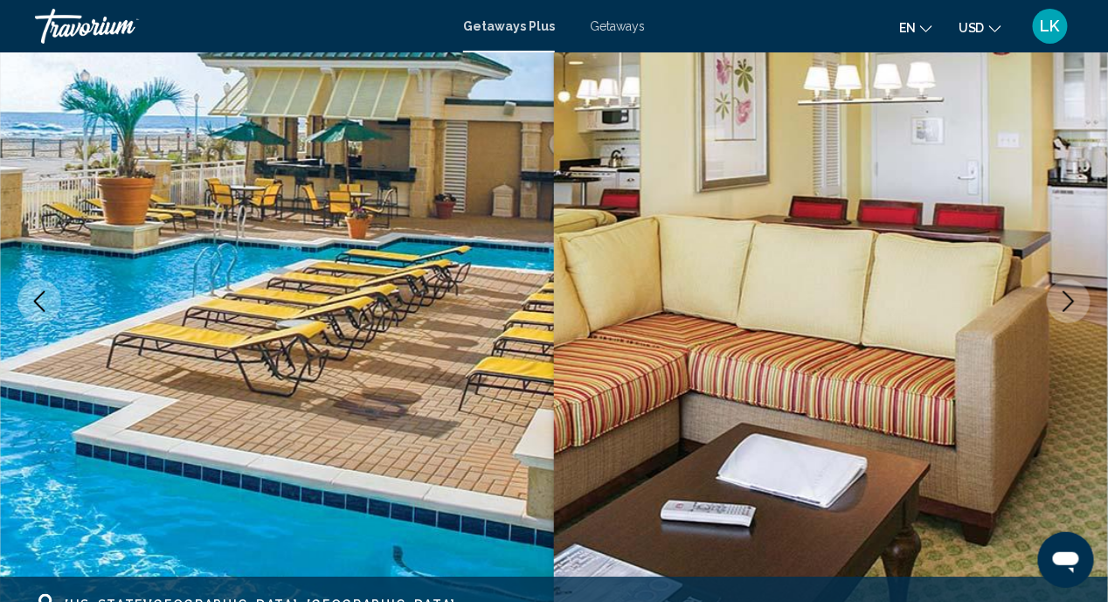
click at [1062, 299] on icon "Next image" at bounding box center [1068, 301] width 21 height 21
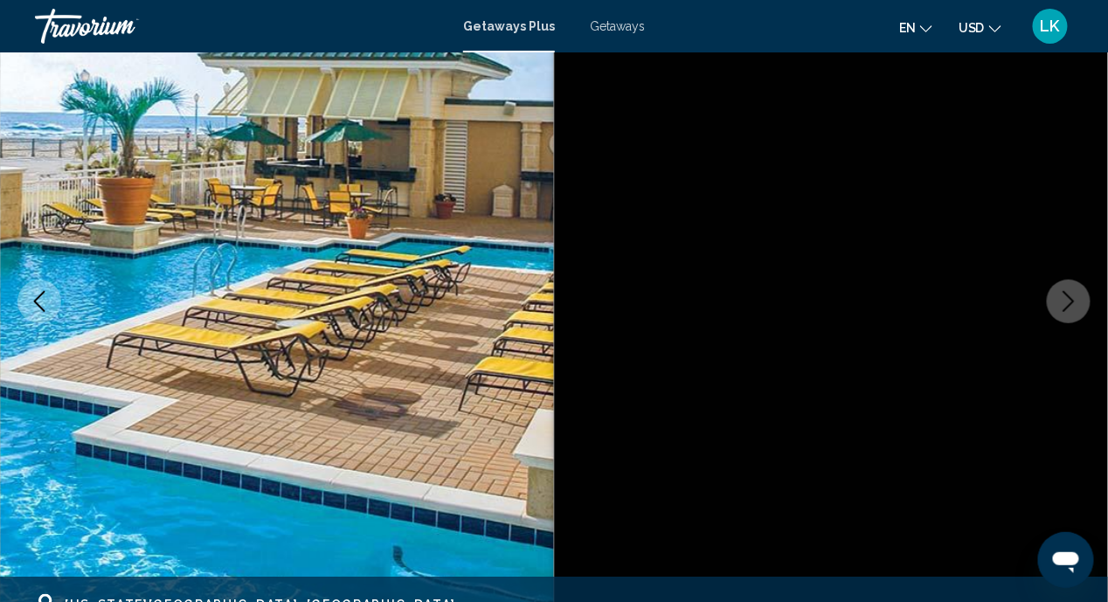
click at [1062, 300] on icon "Next image" at bounding box center [1068, 301] width 21 height 21
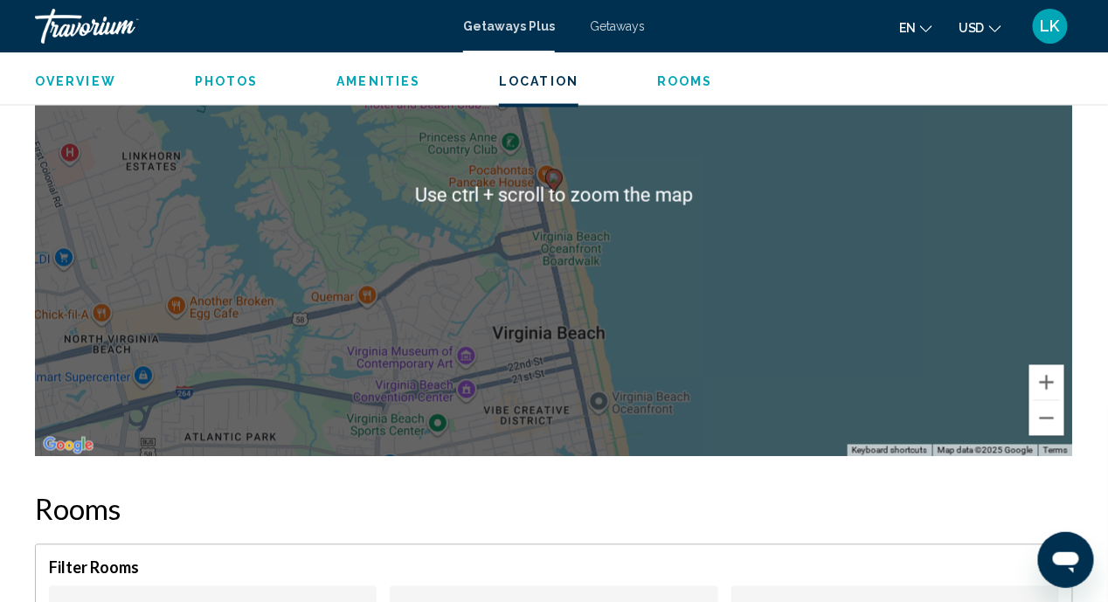
scroll to position [2963, 0]
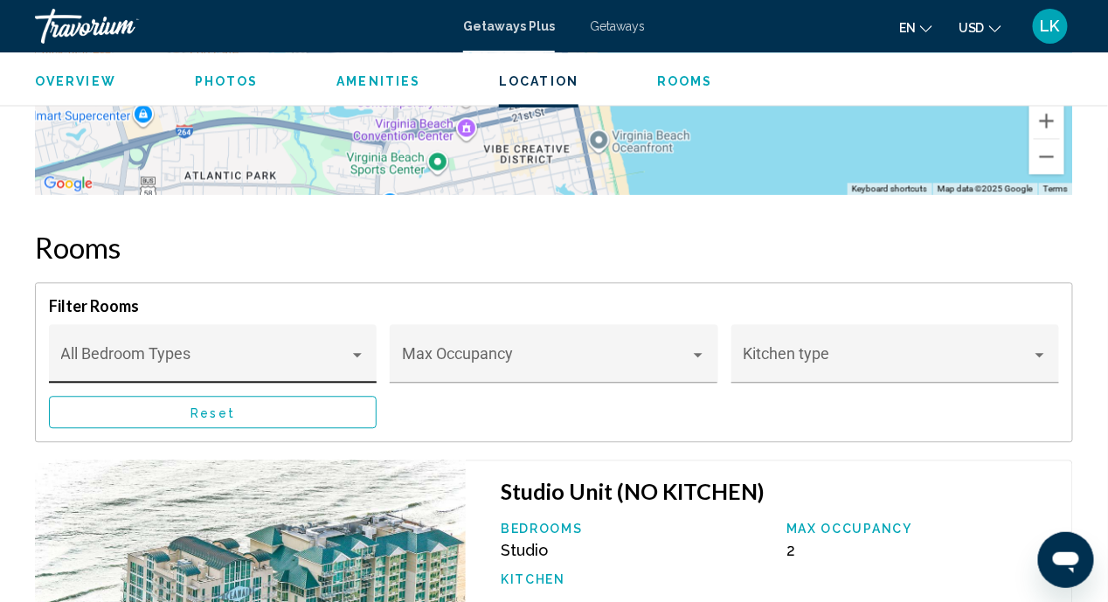
click at [357, 353] on div "Main content" at bounding box center [357, 355] width 9 height 4
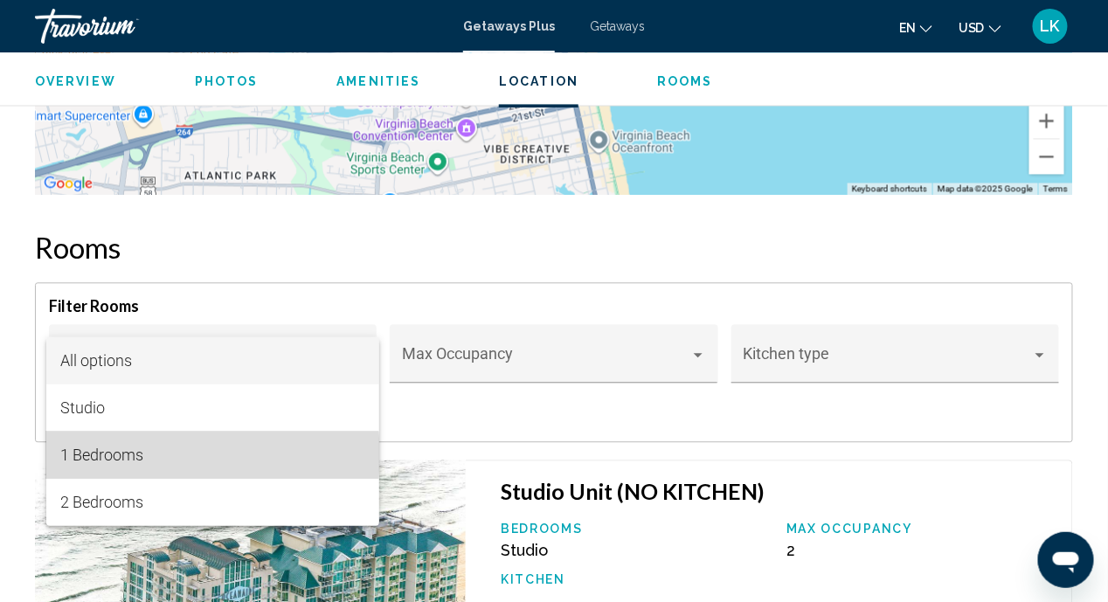
click at [143, 455] on span "1 Bedrooms" at bounding box center [212, 455] width 305 height 47
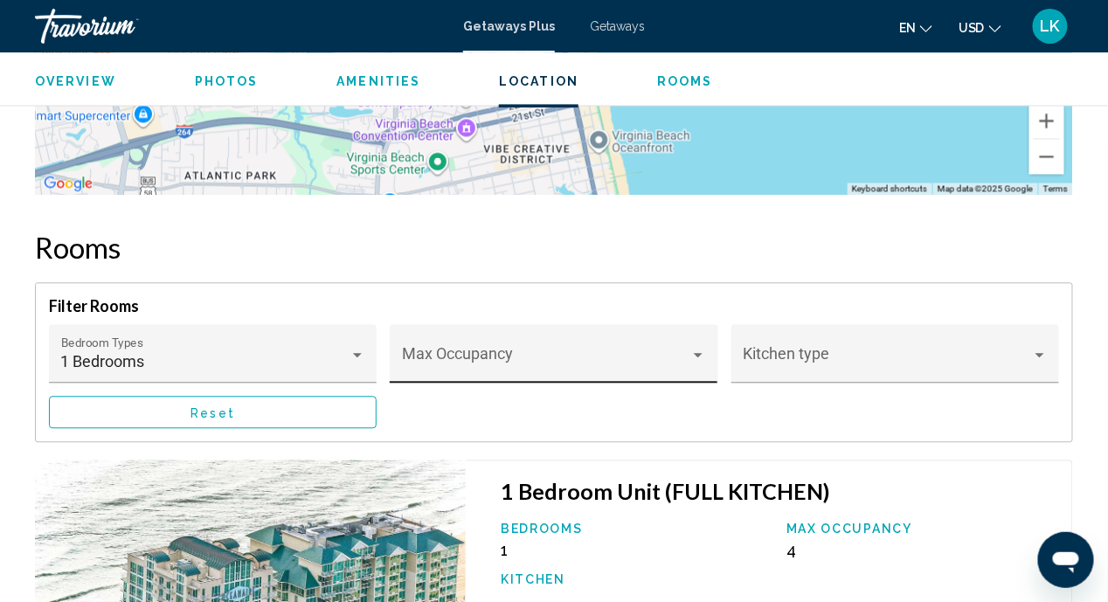
click at [708, 358] on div "Max Occupancy" at bounding box center [554, 353] width 328 height 59
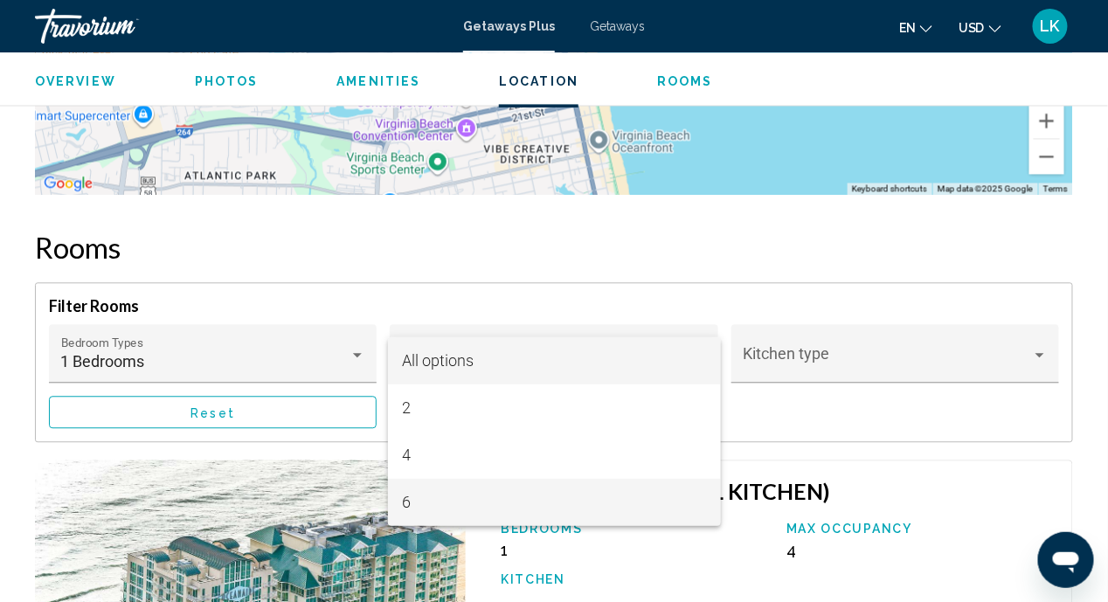
click at [415, 502] on span "6" at bounding box center [554, 502] width 305 height 47
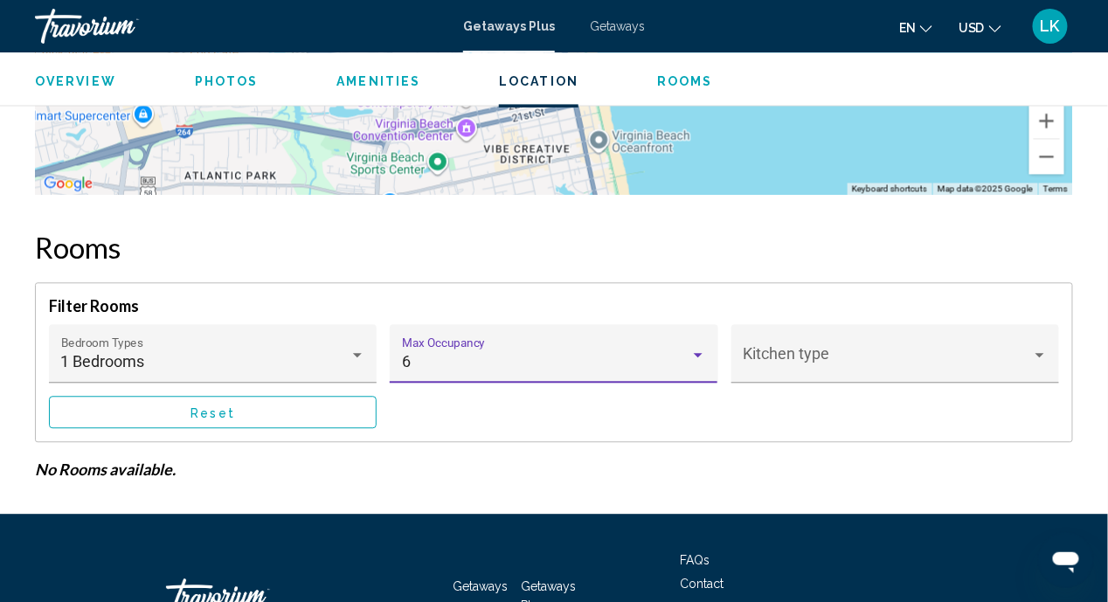
click at [703, 353] on div "Main content" at bounding box center [698, 355] width 9 height 4
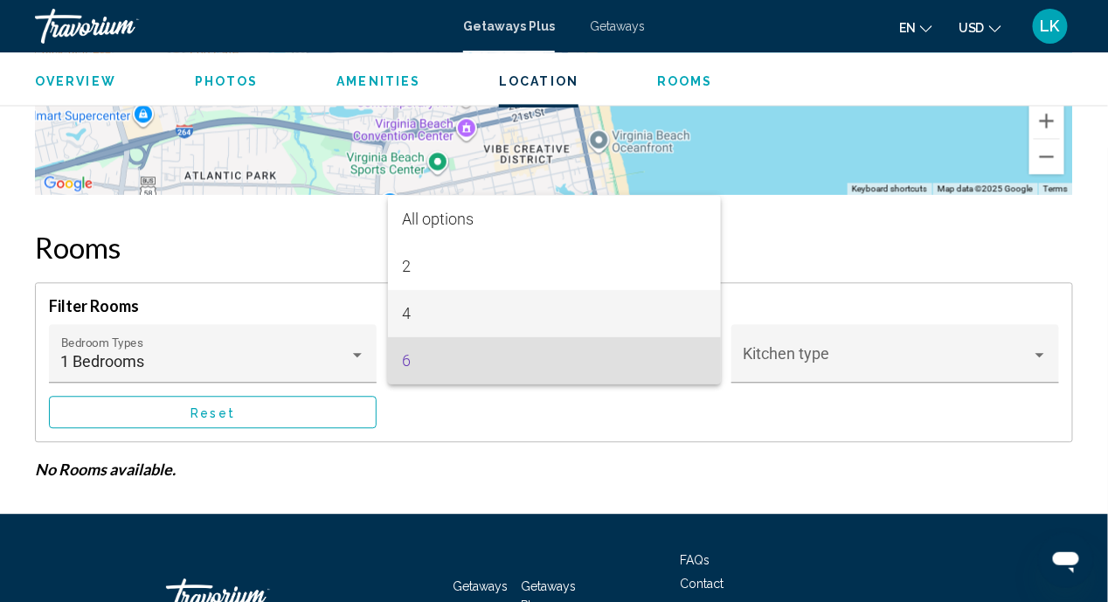
click at [421, 317] on span "4" at bounding box center [554, 313] width 305 height 47
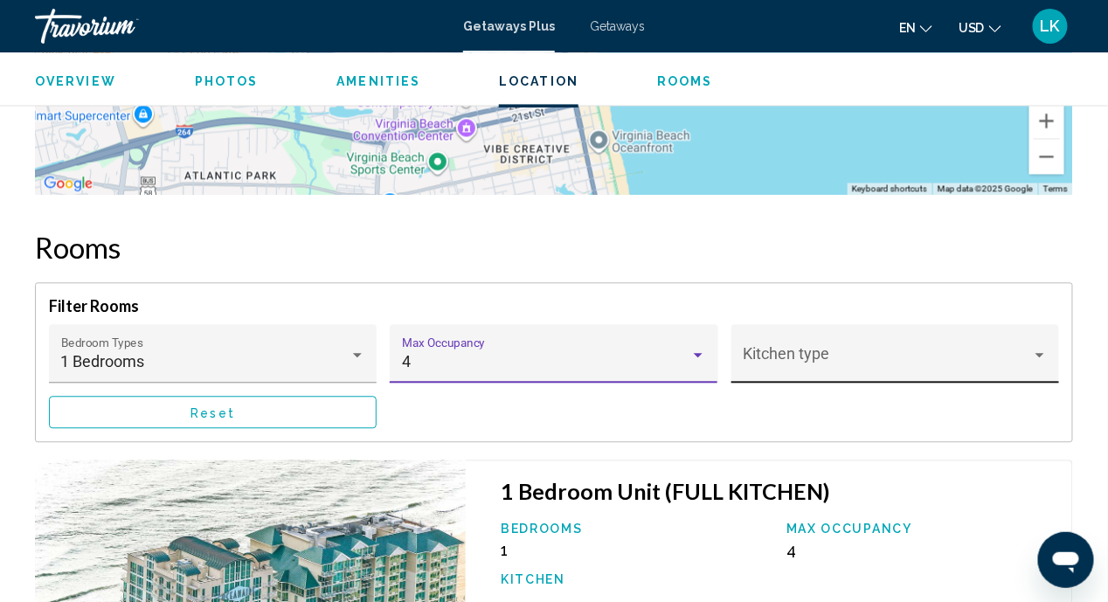
click at [1038, 350] on div "Main content" at bounding box center [1040, 355] width 16 height 14
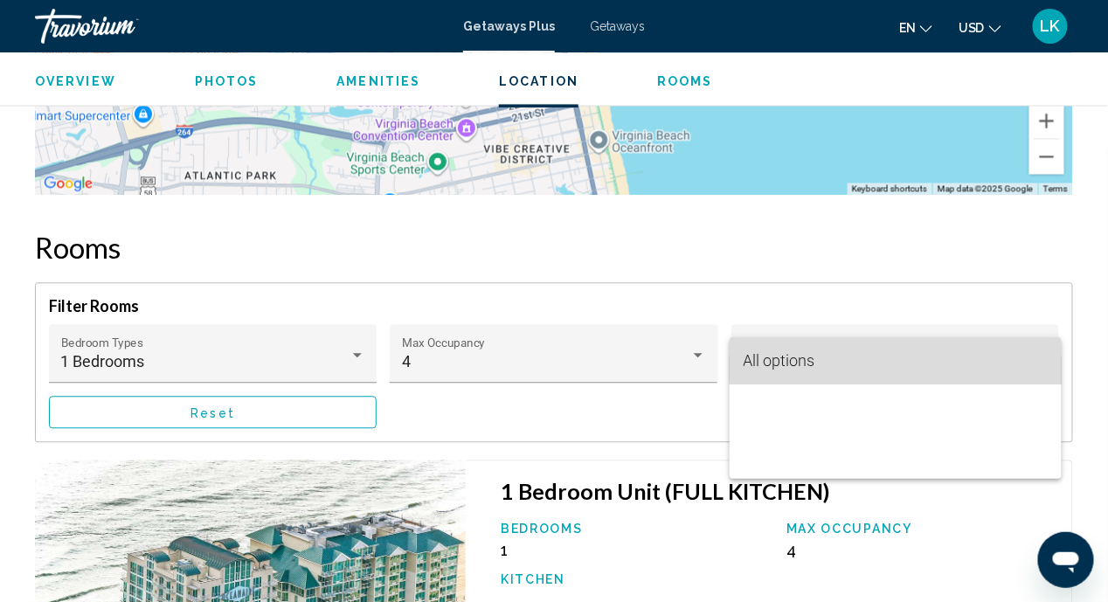
click at [954, 358] on span "All options" at bounding box center [896, 360] width 305 height 47
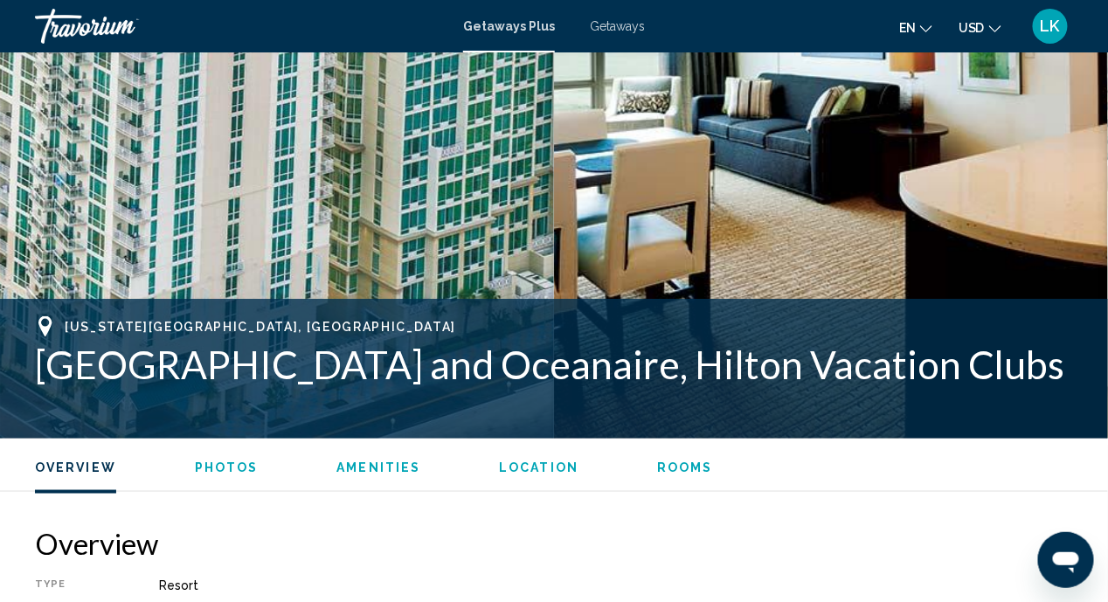
scroll to position [0, 0]
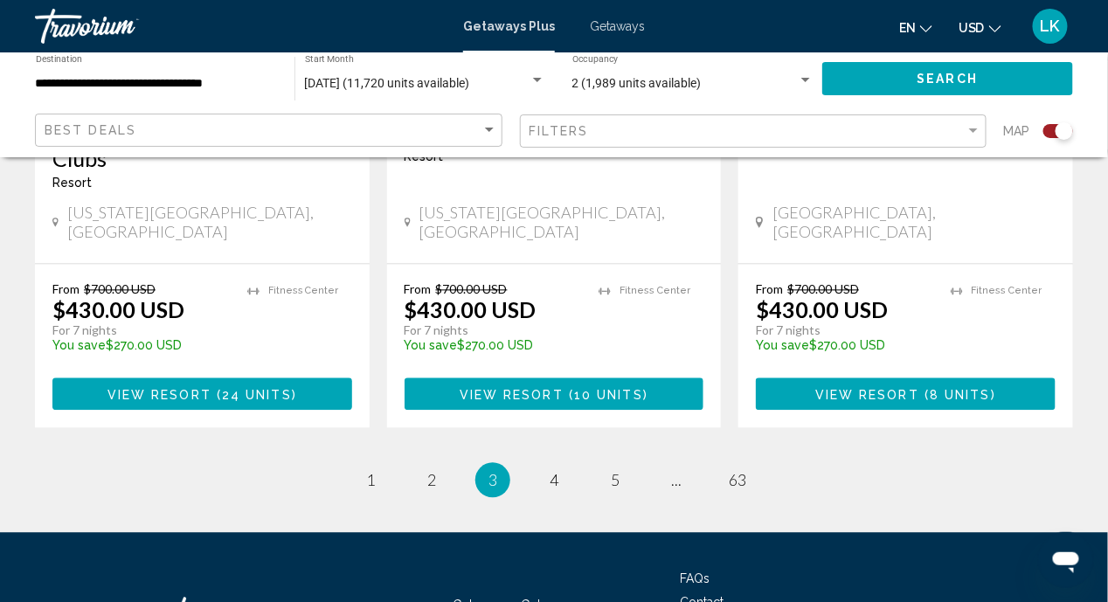
scroll to position [2884, 0]
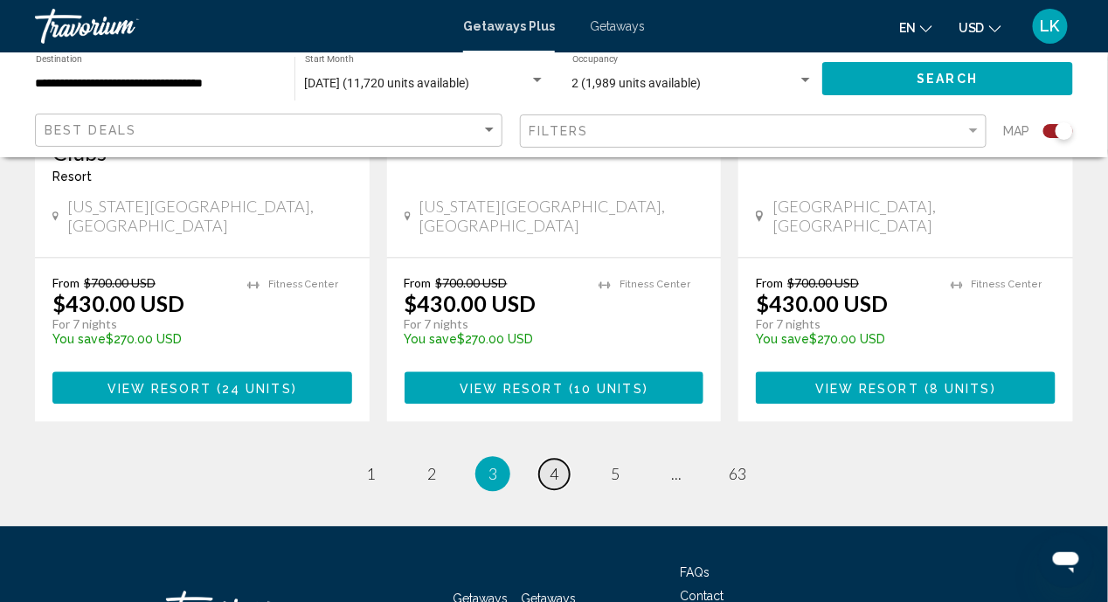
click at [550, 465] on span "4" at bounding box center [554, 474] width 9 height 19
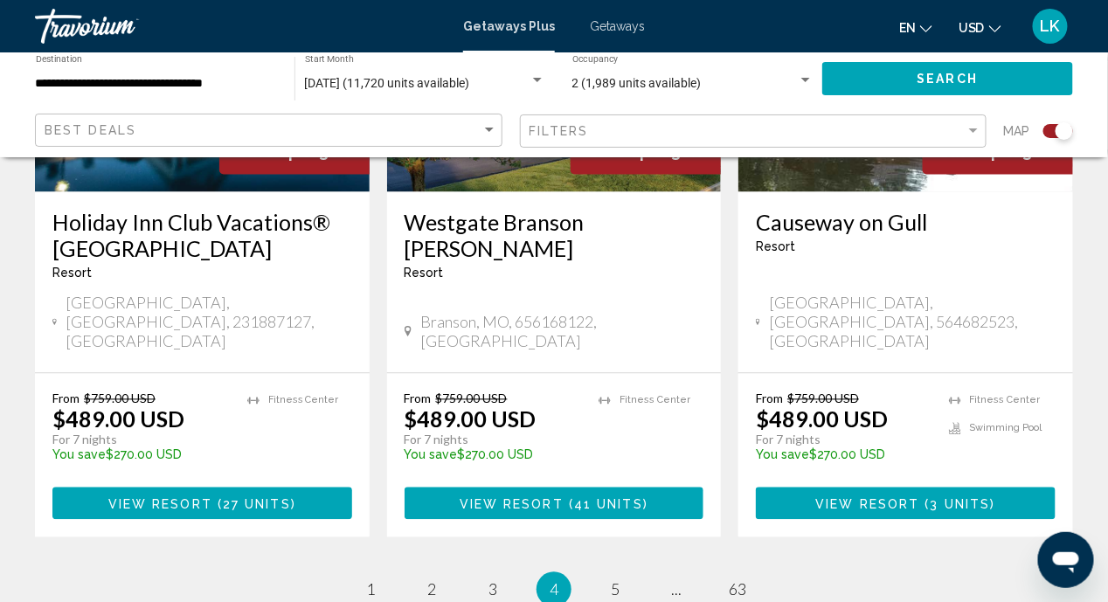
scroll to position [2911, 0]
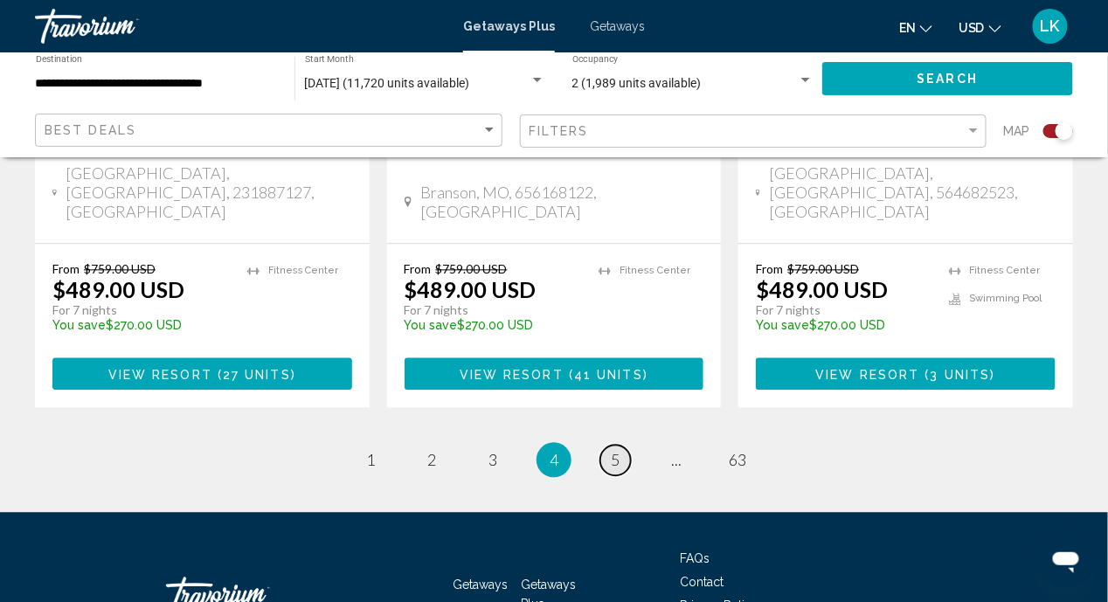
click at [616, 450] on span "5" at bounding box center [615, 459] width 9 height 19
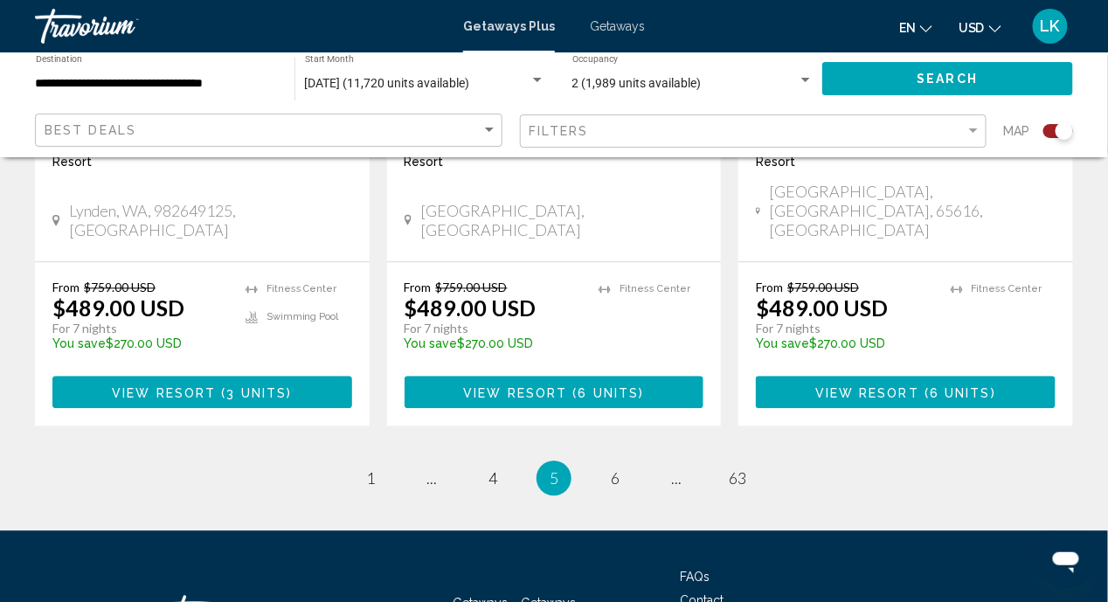
scroll to position [2945, 0]
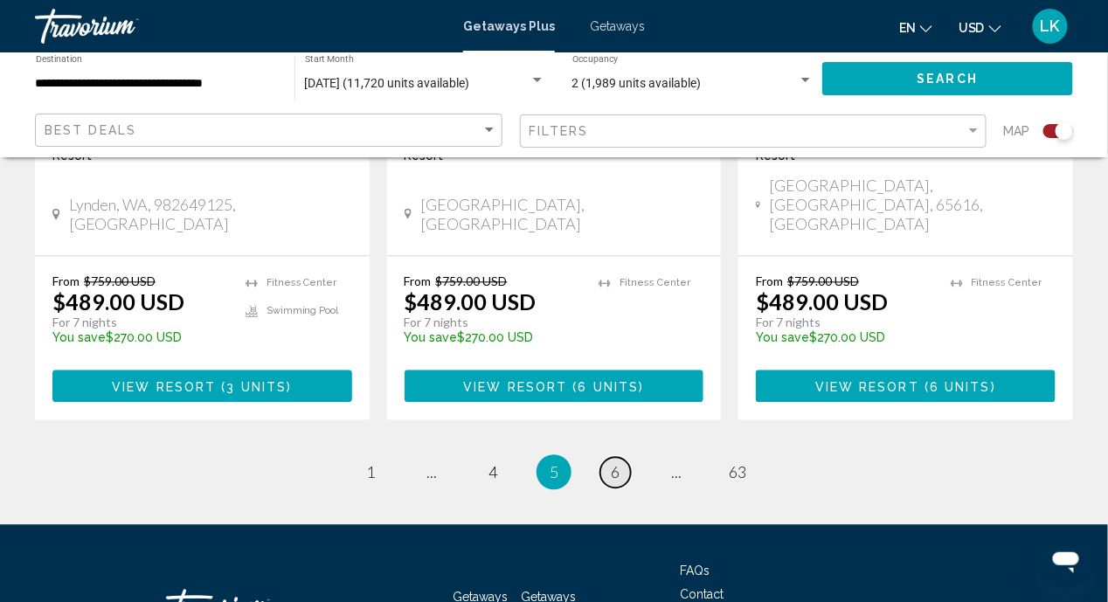
click at [616, 462] on span "6" at bounding box center [615, 471] width 9 height 19
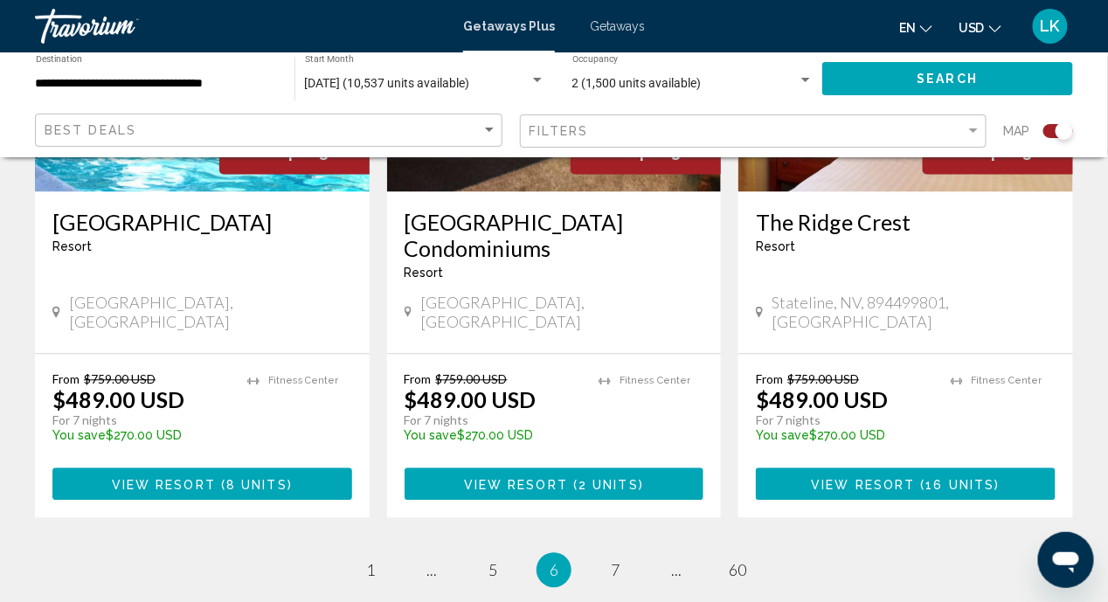
scroll to position [2945, 0]
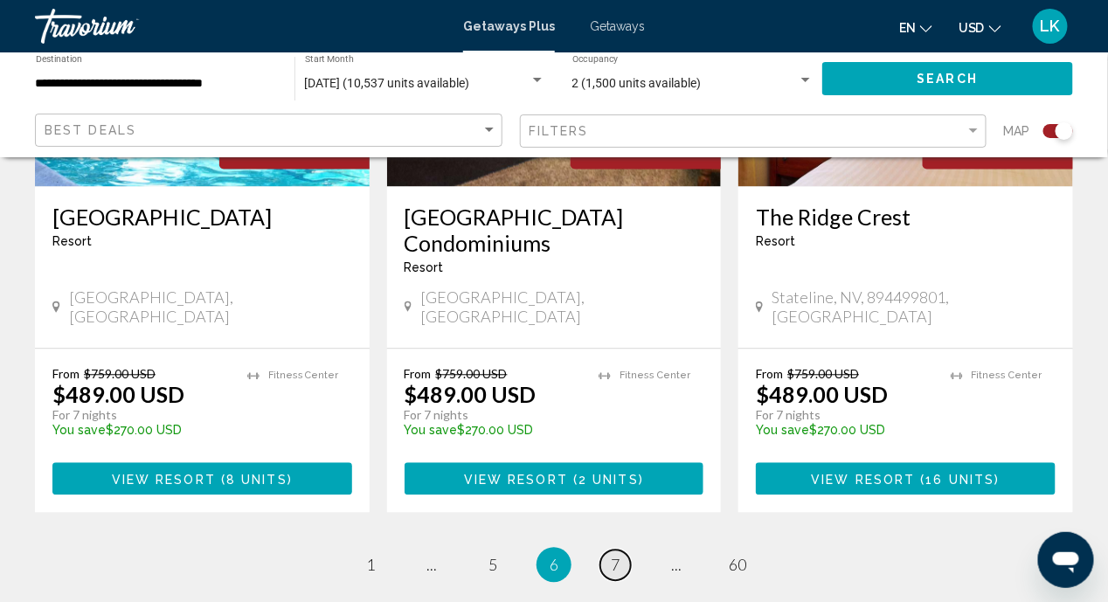
click at [613, 550] on link "page 7" at bounding box center [615, 565] width 31 height 31
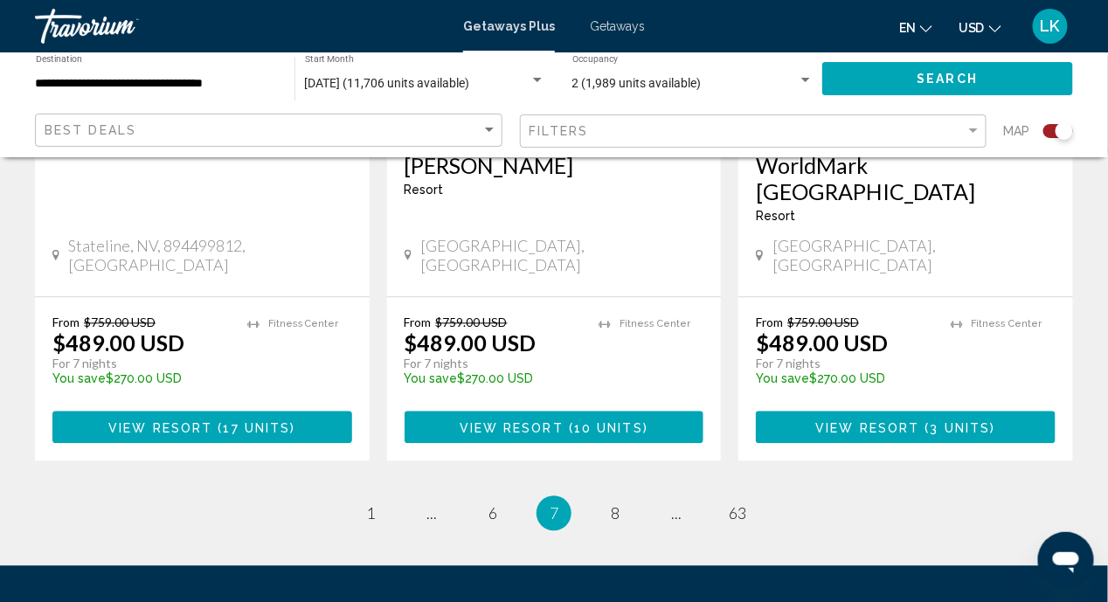
scroll to position [2891, 0]
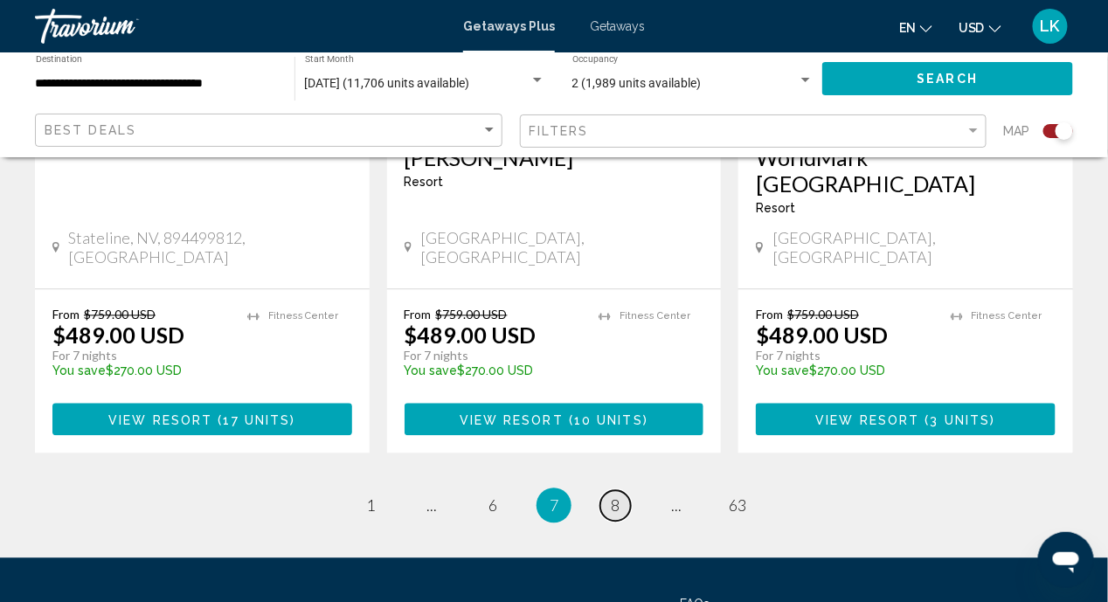
click at [608, 491] on link "page 8" at bounding box center [615, 506] width 31 height 31
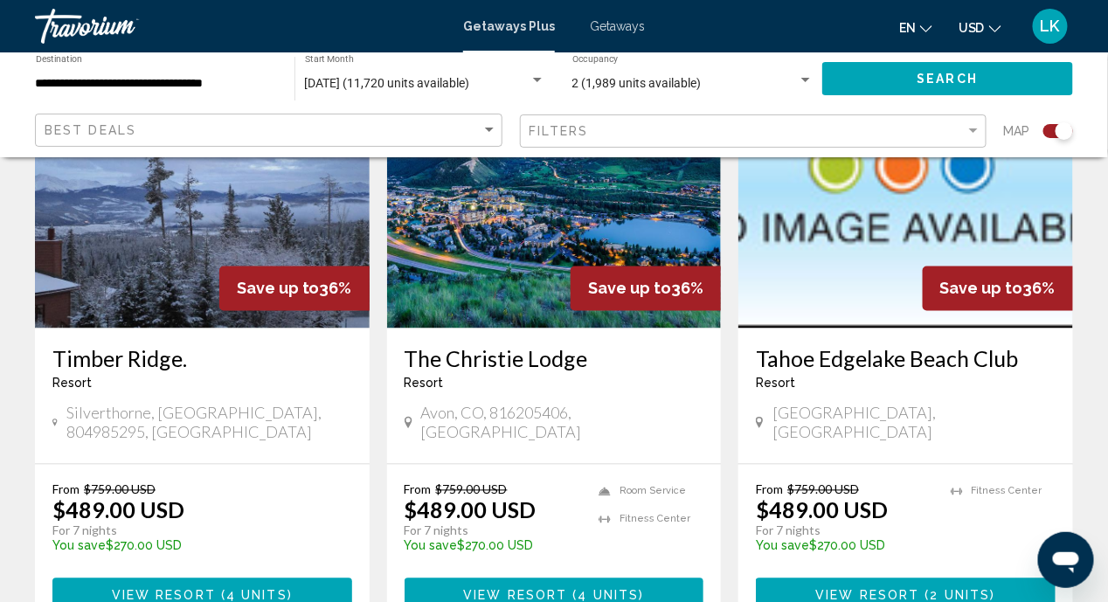
scroll to position [2709, 0]
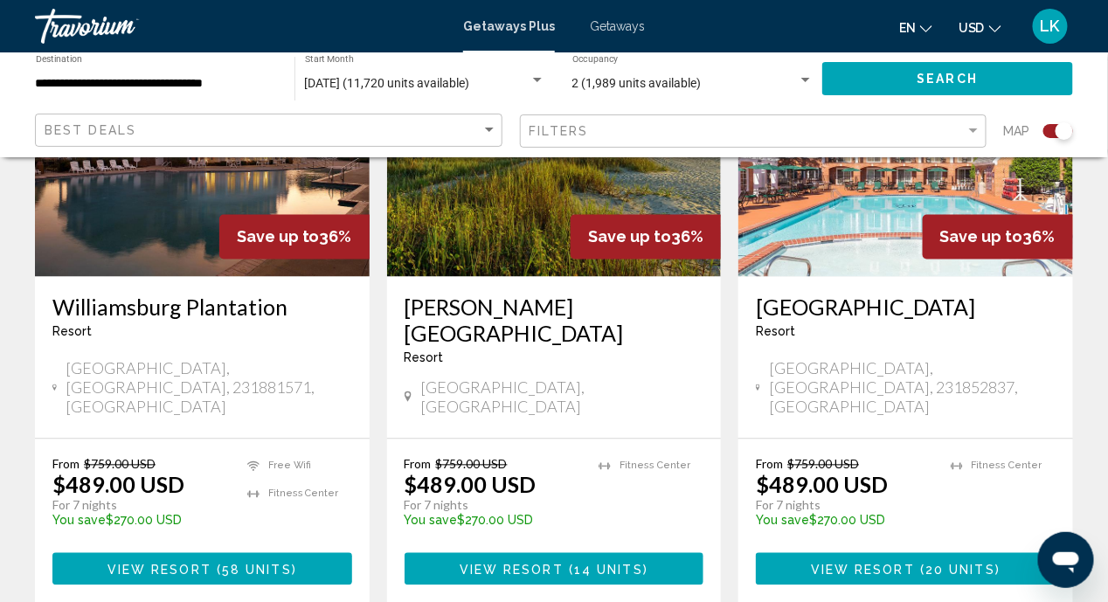
scroll to position [2710, 0]
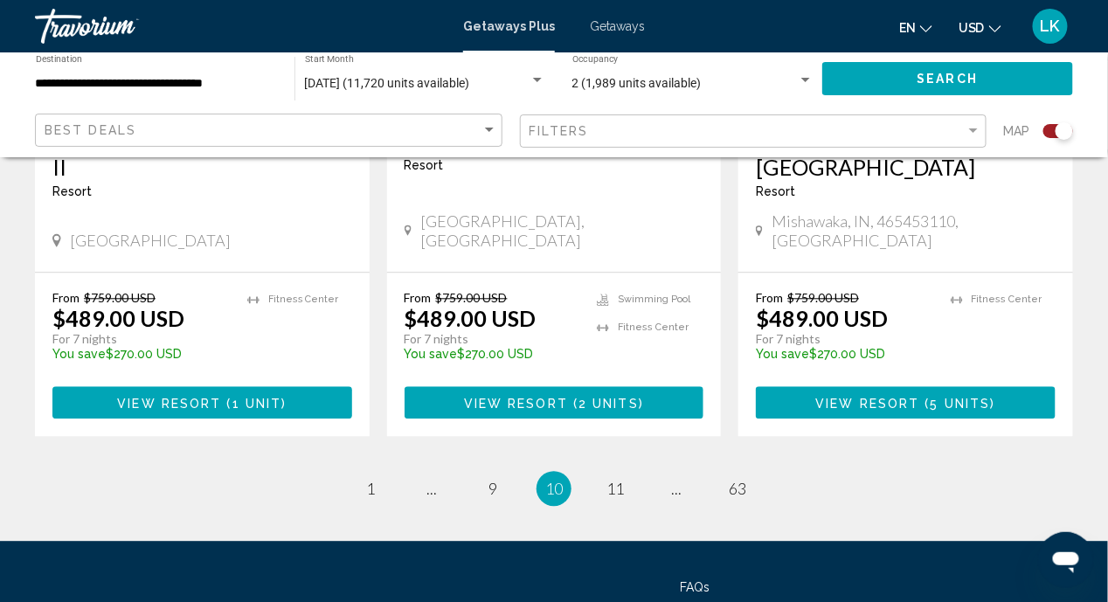
scroll to position [2999, 0]
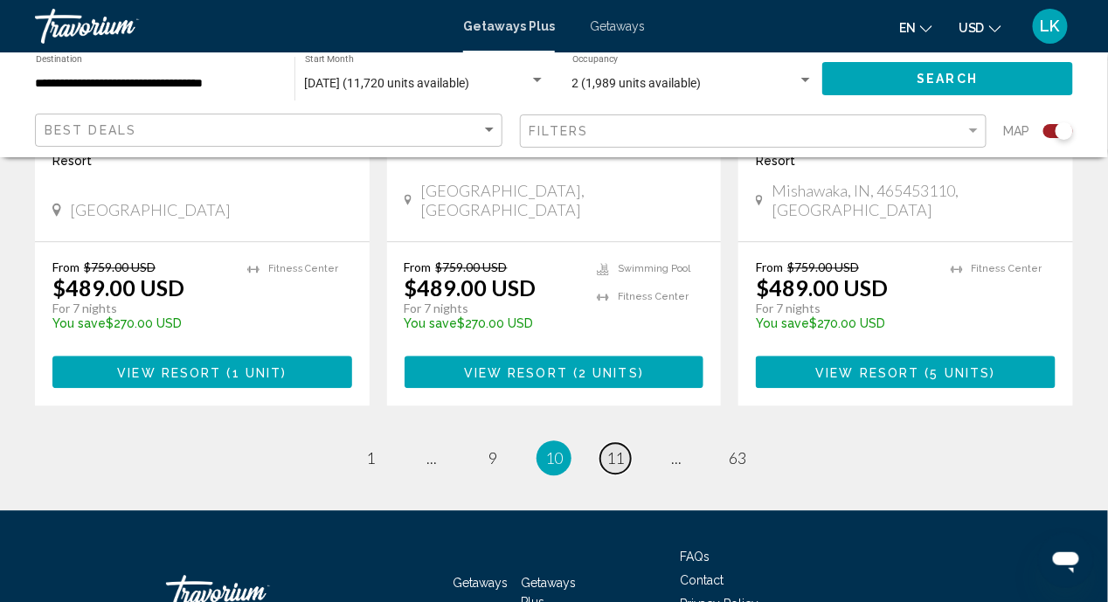
click at [622, 448] on span "11" at bounding box center [615, 457] width 17 height 19
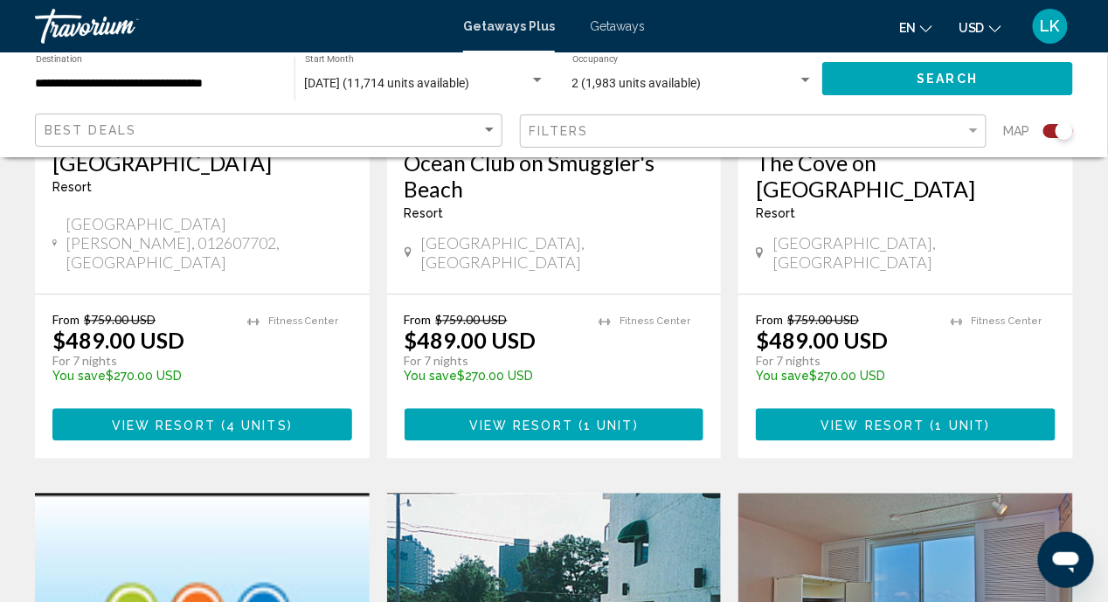
scroll to position [957, 0]
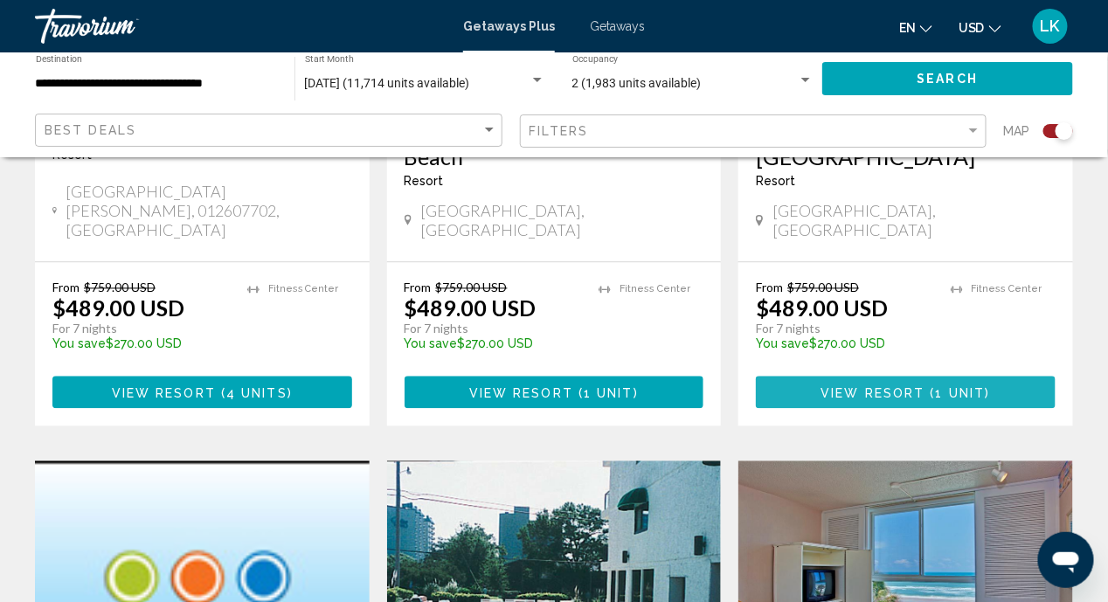
click at [908, 386] on span "View Resort" at bounding box center [874, 393] width 104 height 14
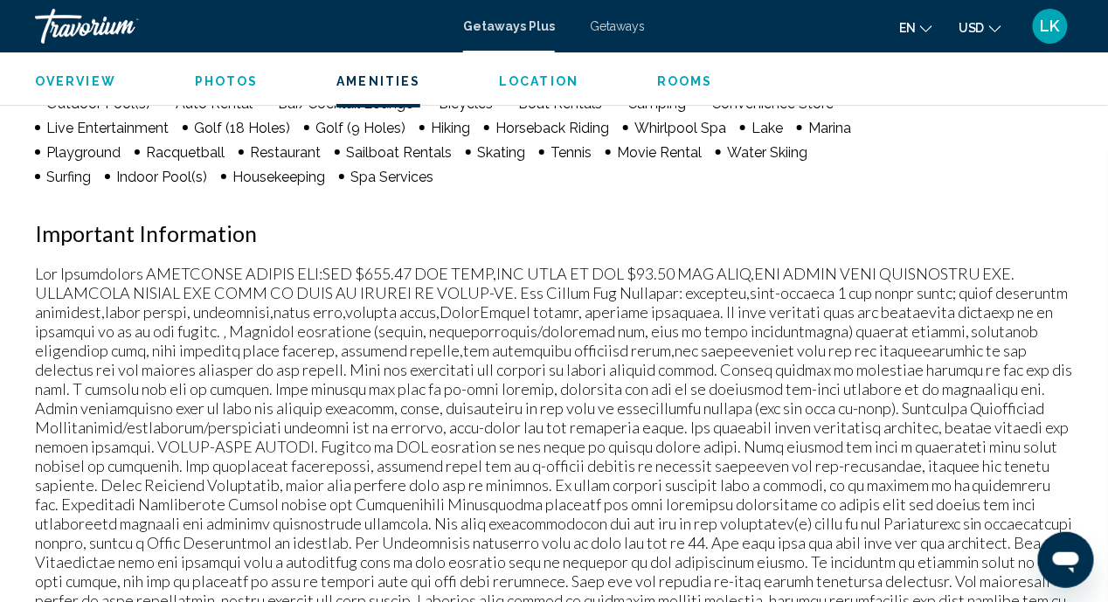
scroll to position [1827, 0]
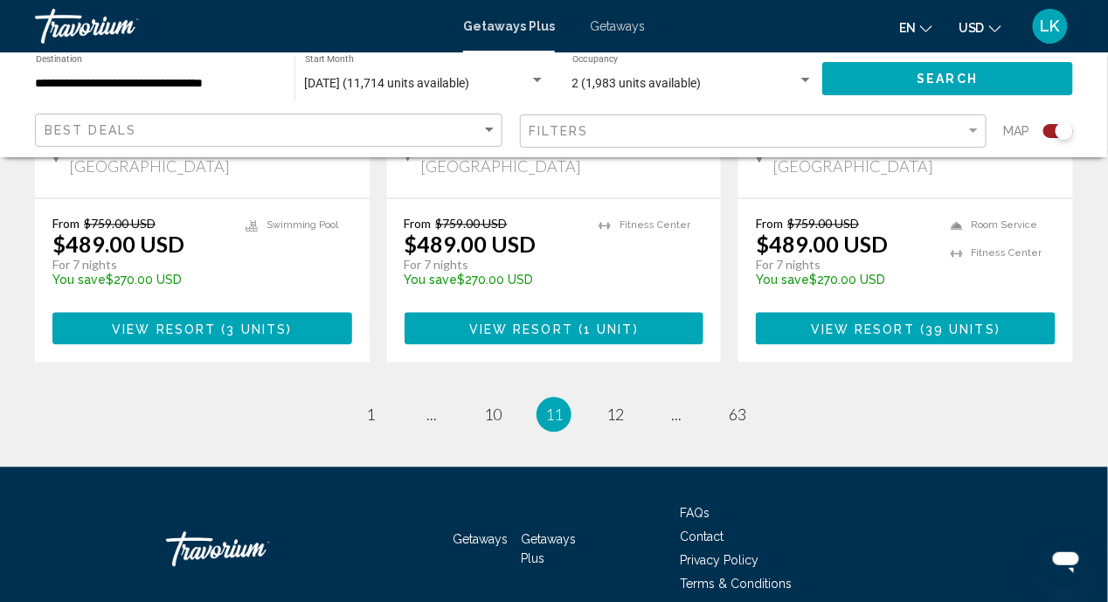
scroll to position [2866, 0]
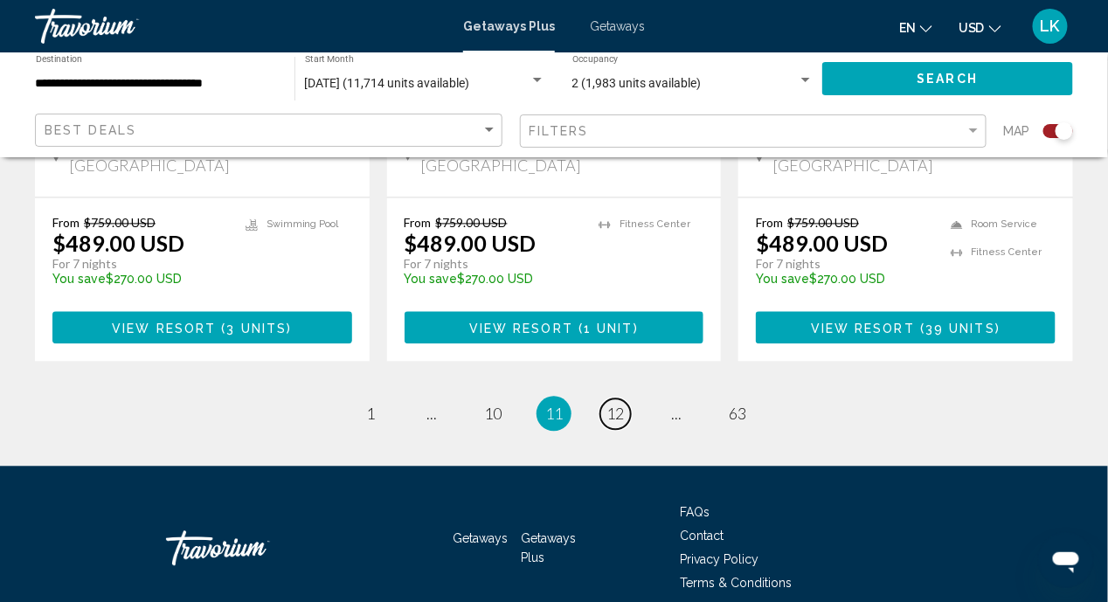
click at [615, 405] on span "12" at bounding box center [615, 414] width 17 height 19
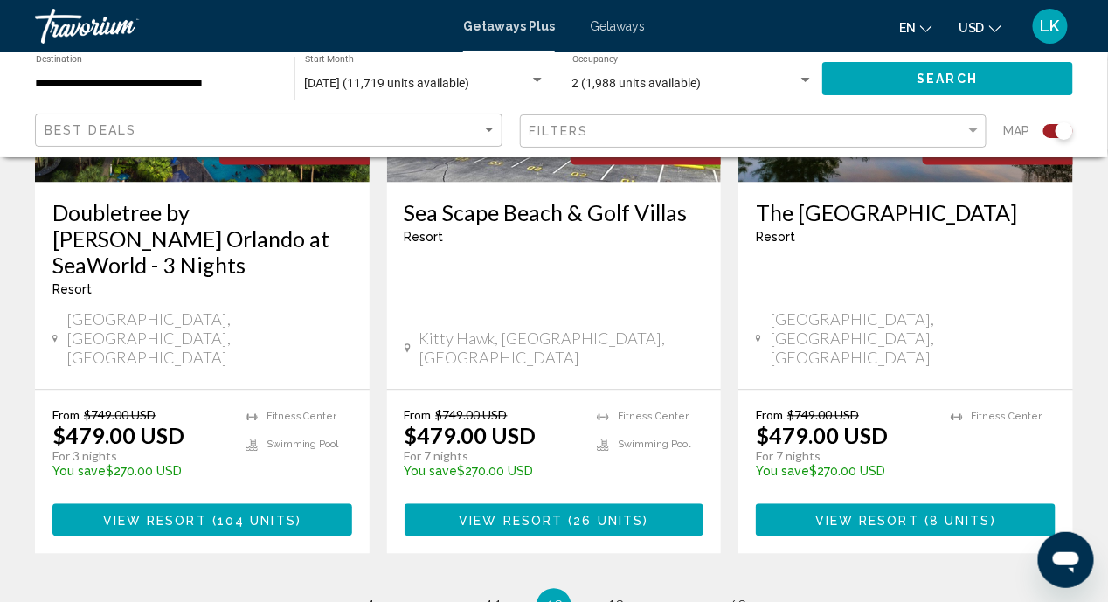
scroll to position [2891, 0]
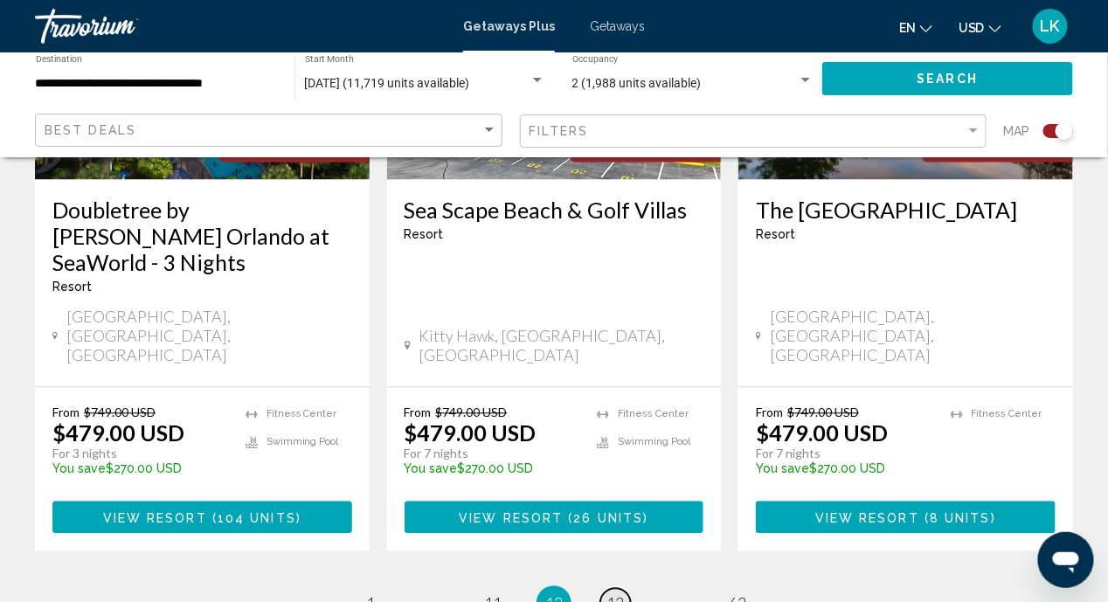
click at [616, 594] on span "13" at bounding box center [615, 603] width 17 height 19
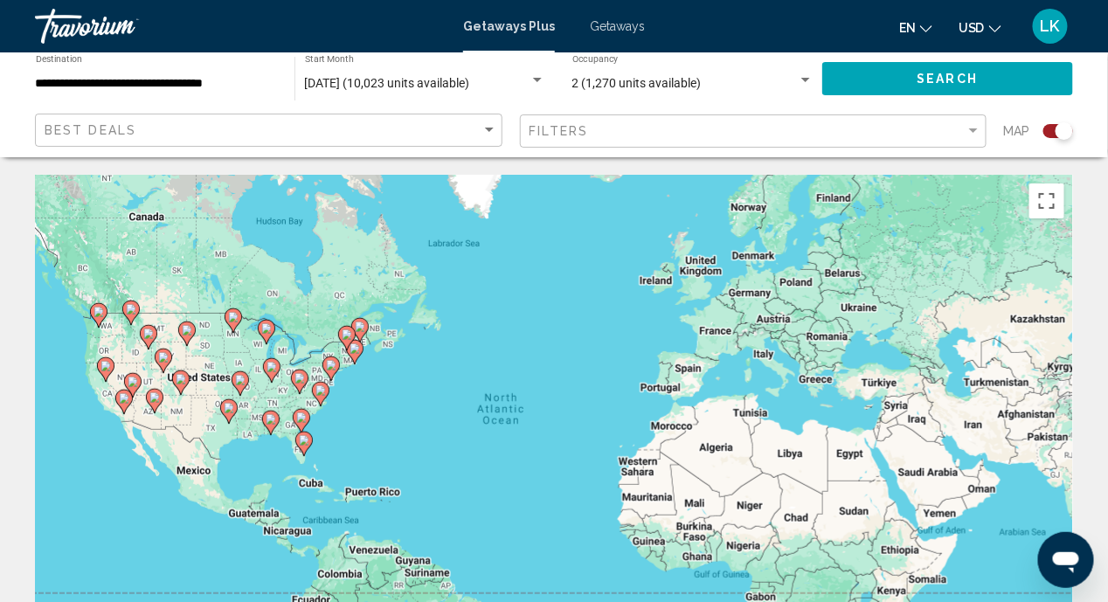
click at [100, 316] on image "Main content" at bounding box center [99, 312] width 10 height 10
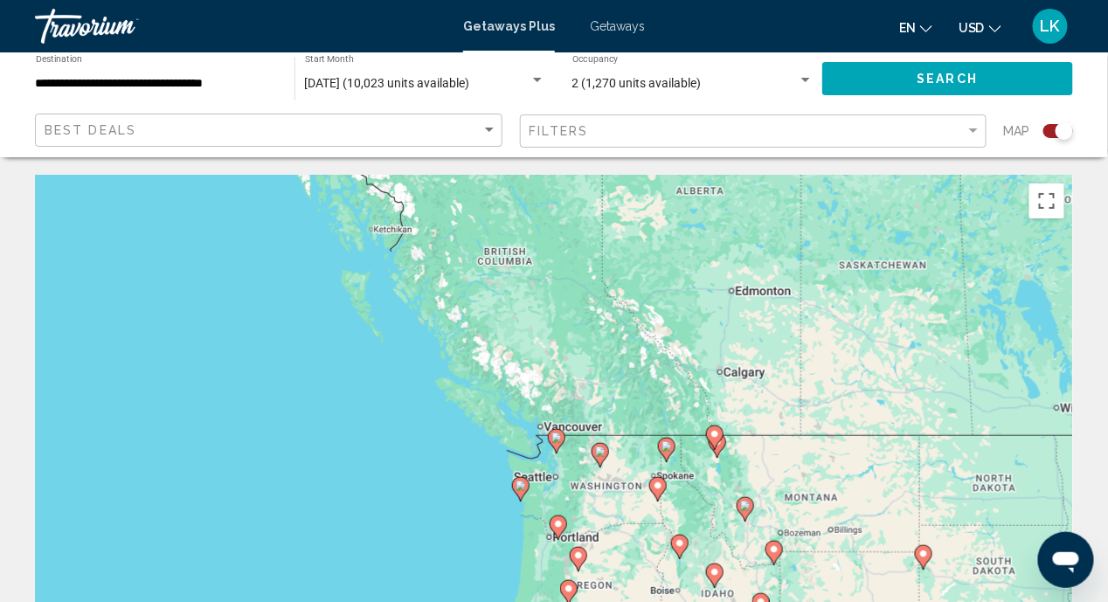
click at [609, 494] on div "To activate drag with keyboard, press Alt + Enter. Once in keyboard drag state,…" at bounding box center [554, 437] width 1038 height 524
click at [587, 494] on div "To activate drag with keyboard, press Alt + Enter. Once in keyboard drag state,…" at bounding box center [554, 437] width 1038 height 524
click at [519, 489] on image "Main content" at bounding box center [521, 486] width 10 height 10
type input "**********"
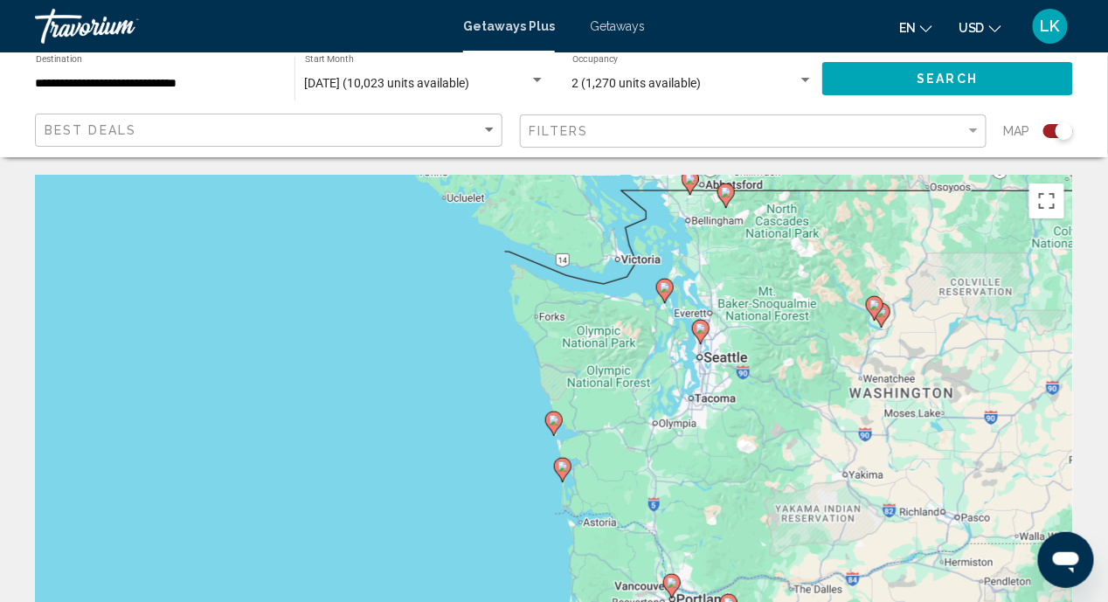
click at [562, 471] on image "Main content" at bounding box center [563, 466] width 10 height 10
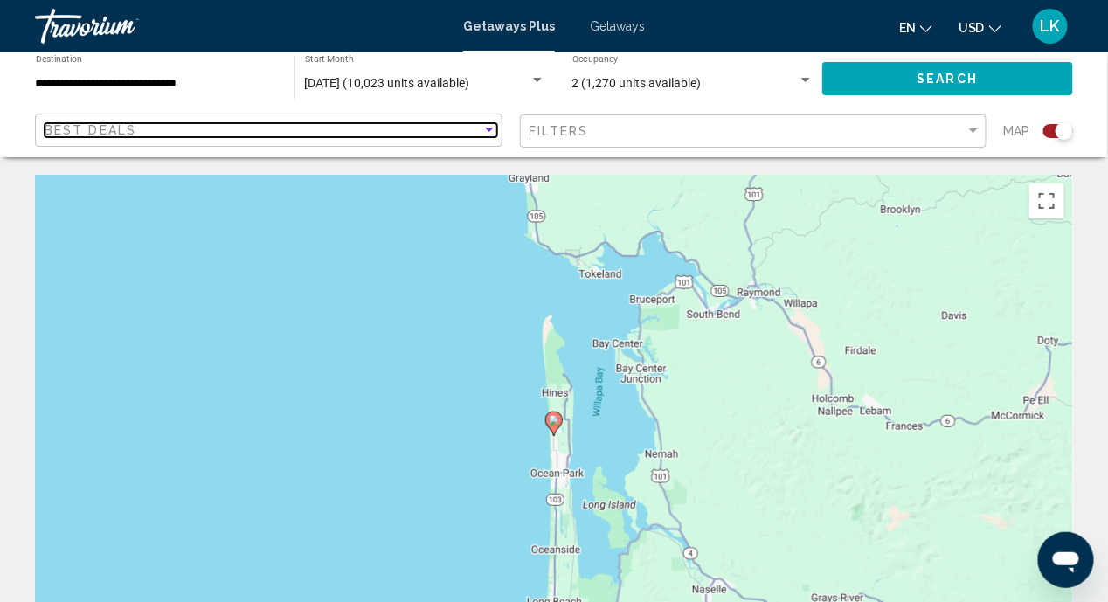
click at [474, 129] on div "Best Deals" at bounding box center [263, 130] width 437 height 14
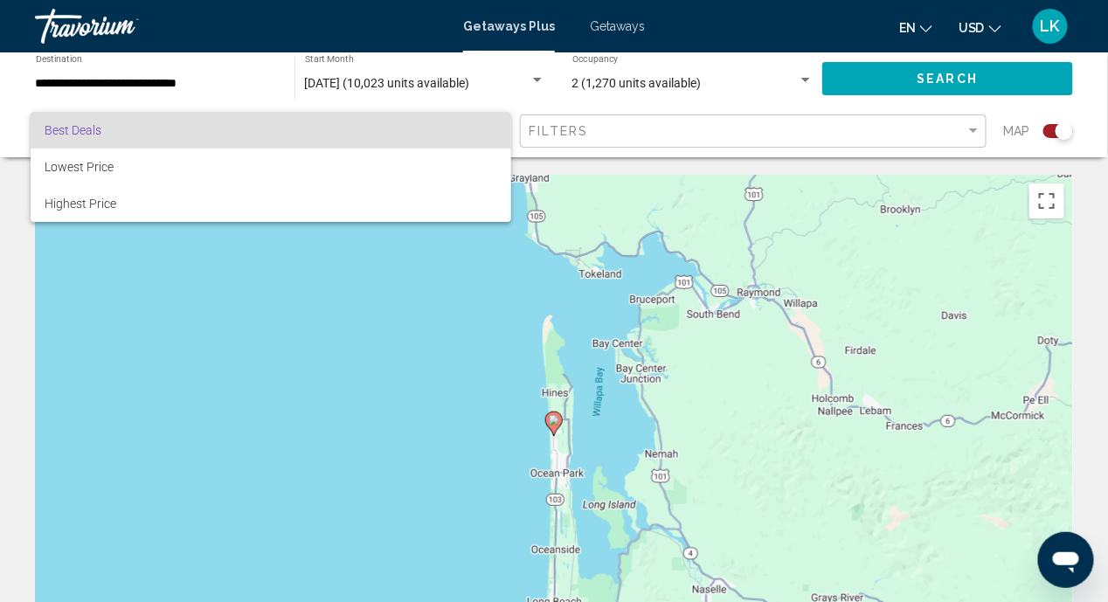
drag, startPoint x: 115, startPoint y: 301, endPoint x: 126, endPoint y: 288, distance: 16.1
click at [120, 293] on div at bounding box center [554, 301] width 1108 height 602
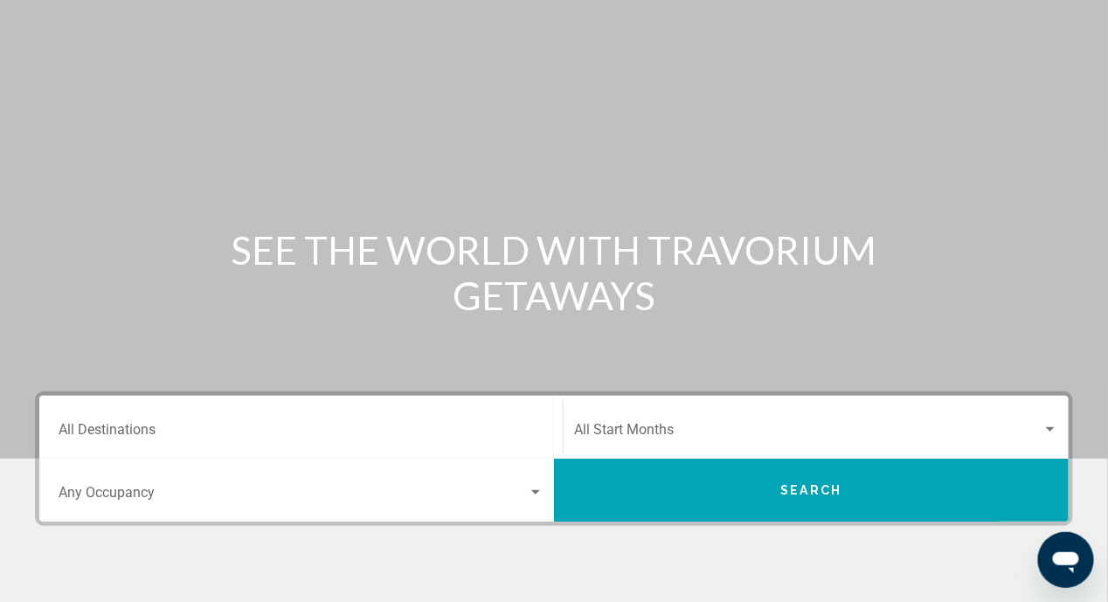
scroll to position [175, 0]
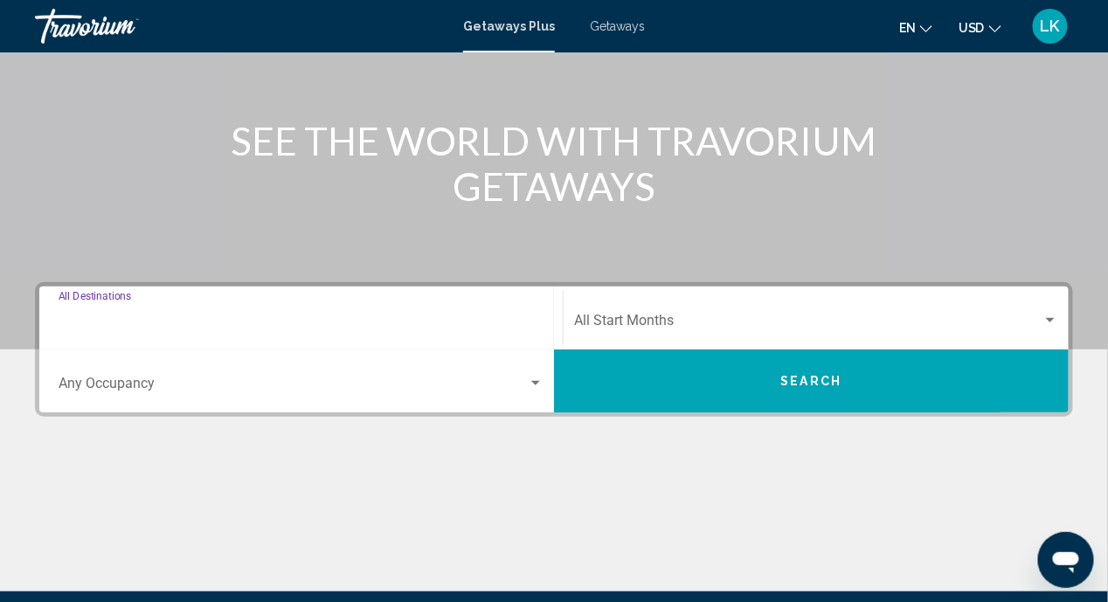
click at [97, 320] on input "Destination All Destinations" at bounding box center [301, 324] width 485 height 16
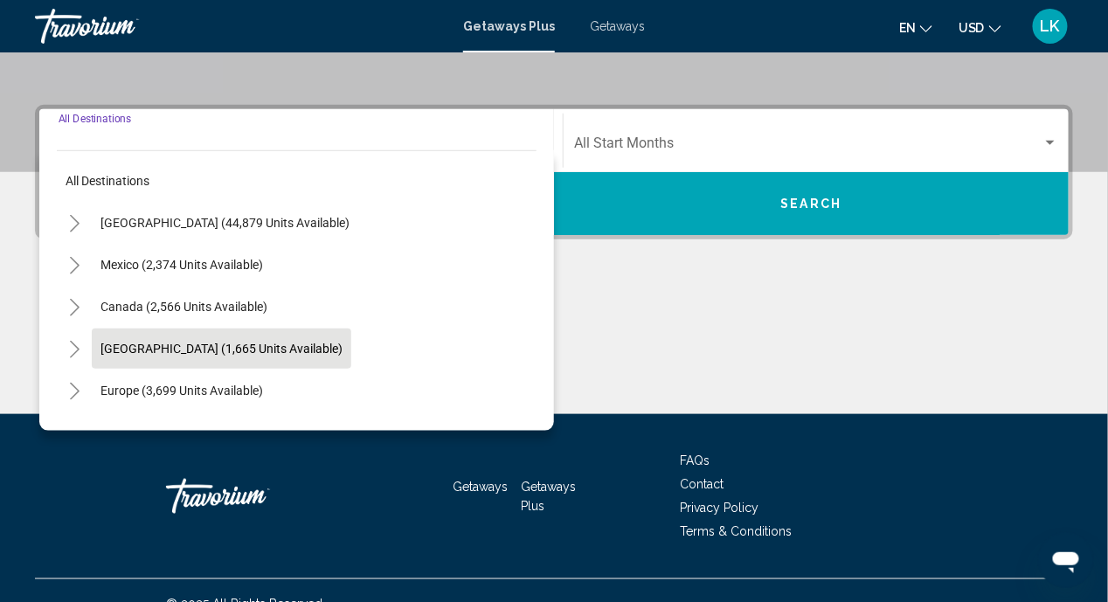
scroll to position [378, 0]
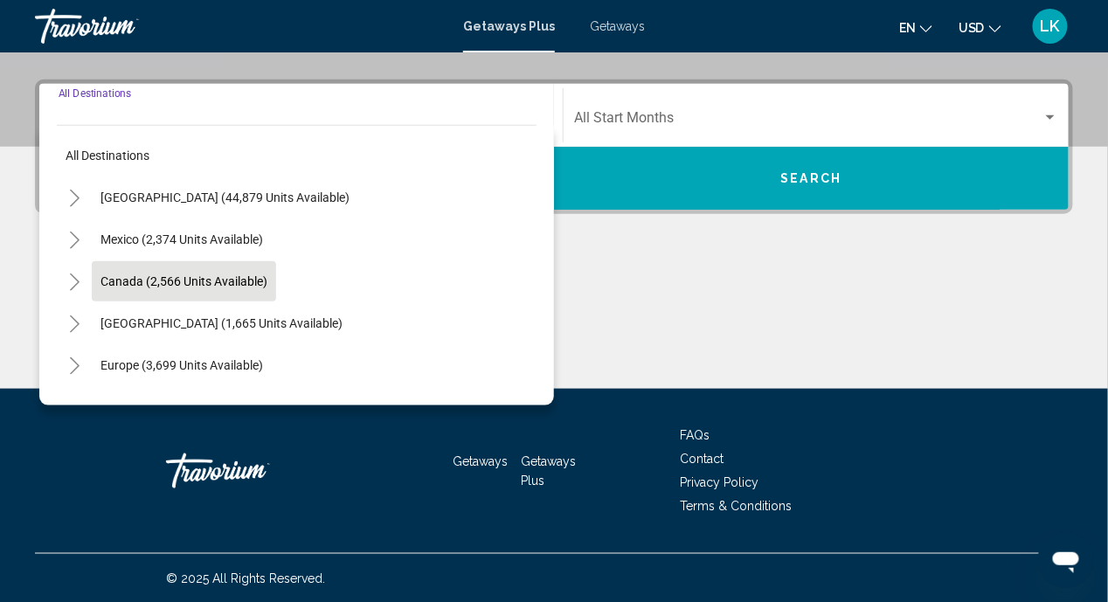
click at [162, 284] on span "Canada (2,566 units available)" at bounding box center [184, 281] width 167 height 14
type input "**********"
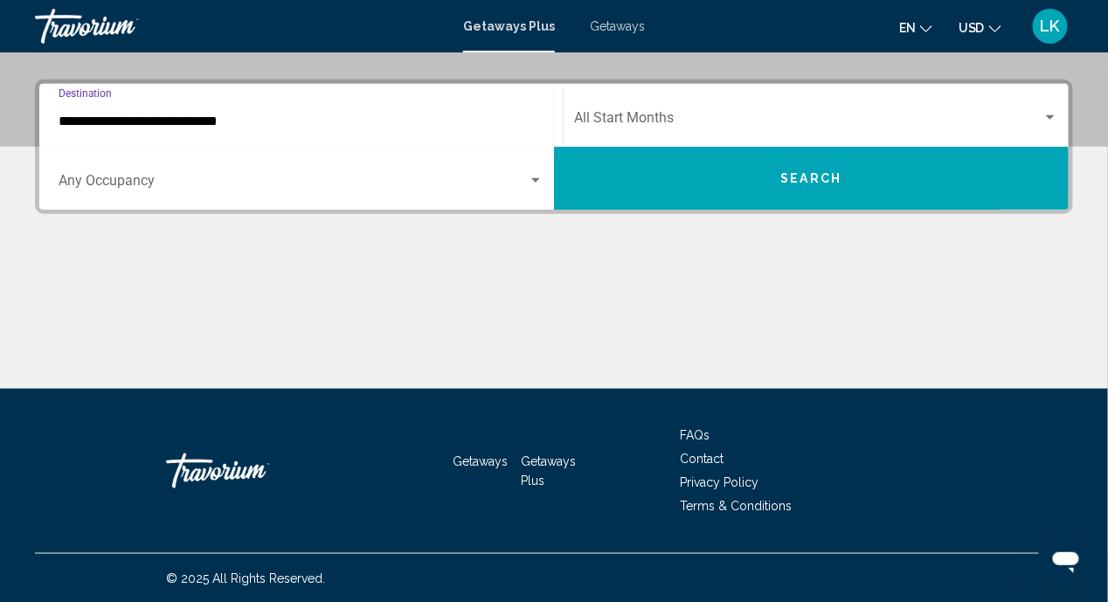
click at [1051, 116] on div "Search widget" at bounding box center [1050, 117] width 9 height 4
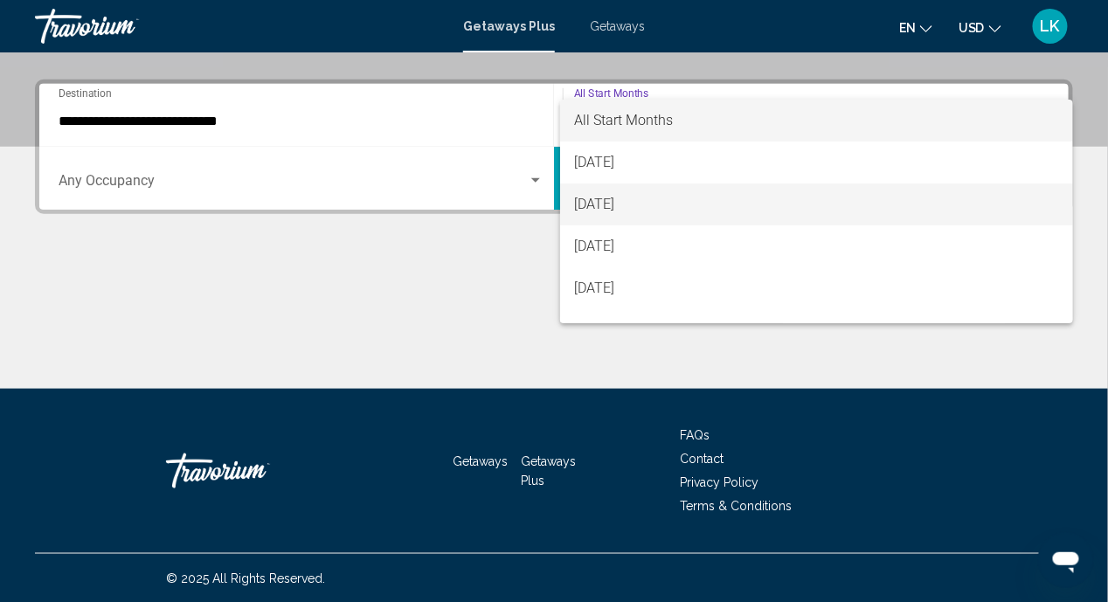
click at [602, 206] on span "[DATE]" at bounding box center [816, 205] width 485 height 42
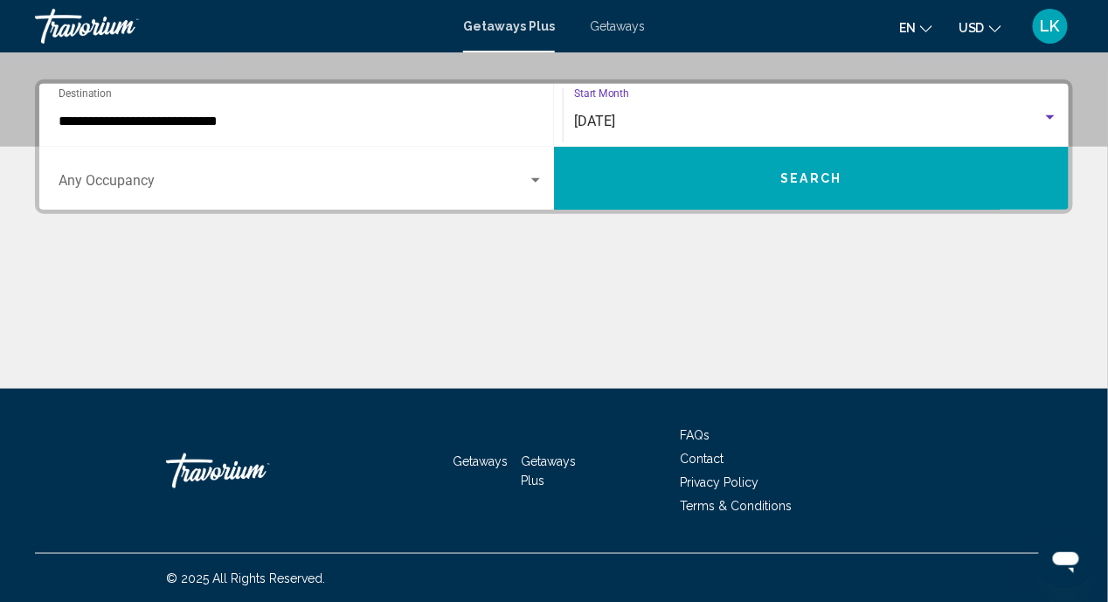
click at [715, 174] on button "Search" at bounding box center [811, 178] width 515 height 63
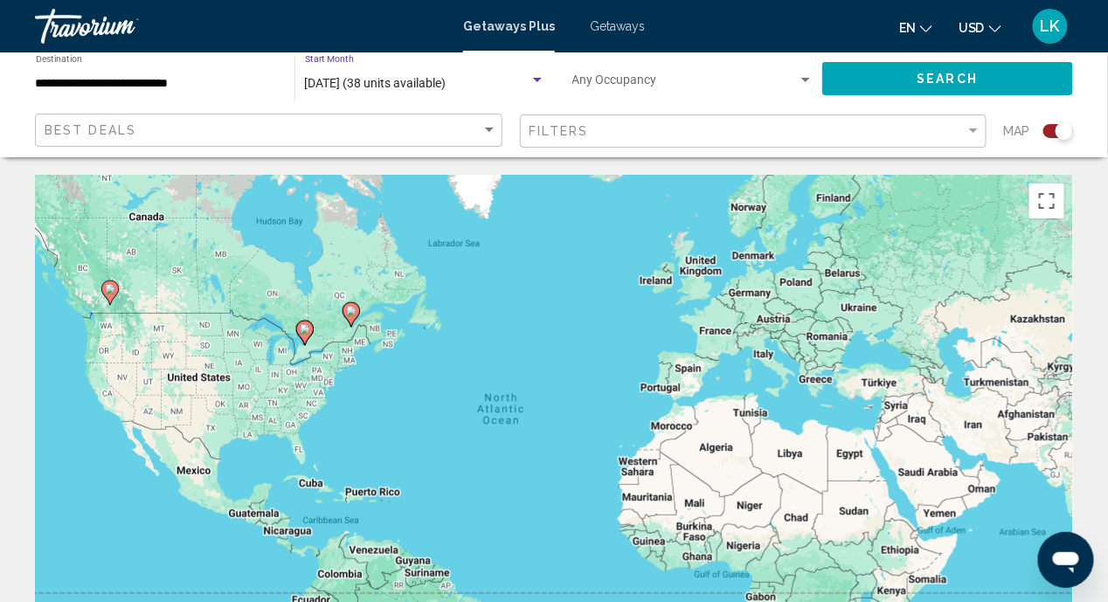
click at [538, 80] on div "Search widget" at bounding box center [537, 80] width 9 height 4
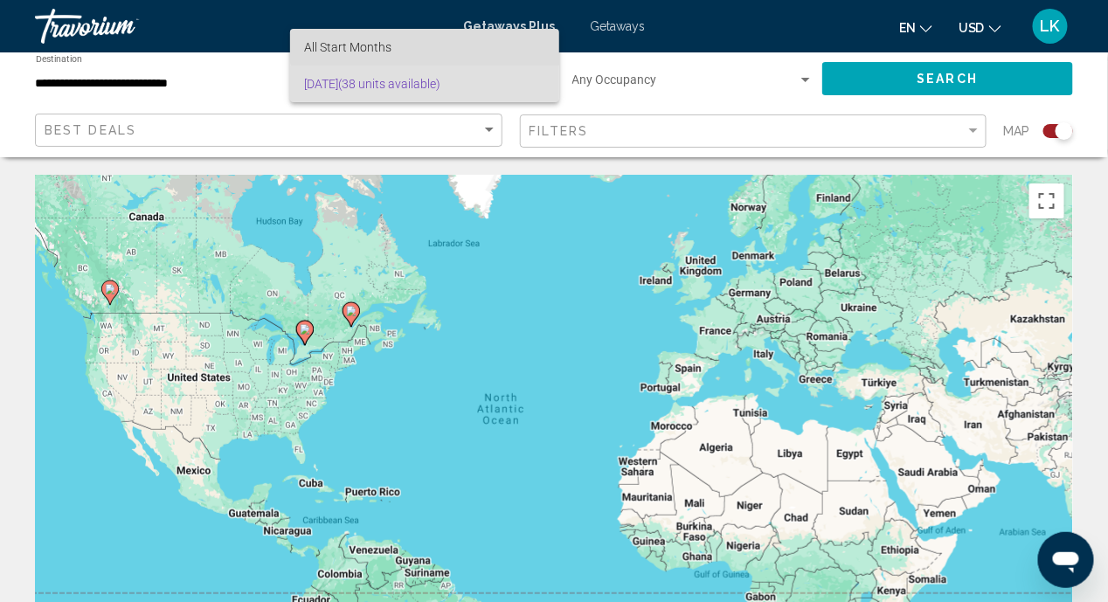
click at [430, 48] on span "All Start Months" at bounding box center [424, 47] width 240 height 37
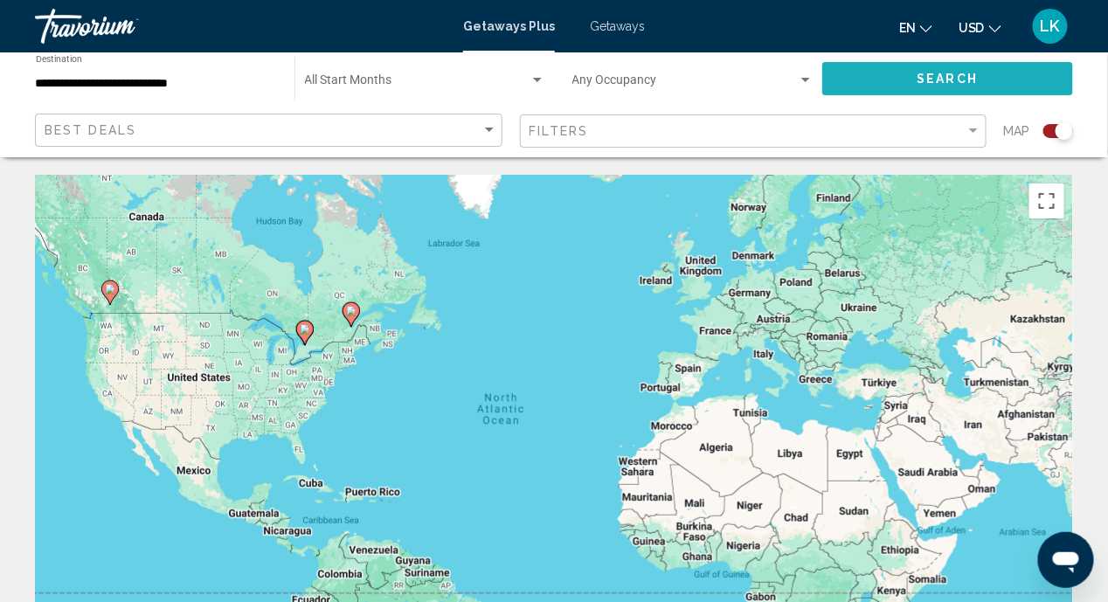
click at [903, 84] on button "Search" at bounding box center [947, 78] width 251 height 32
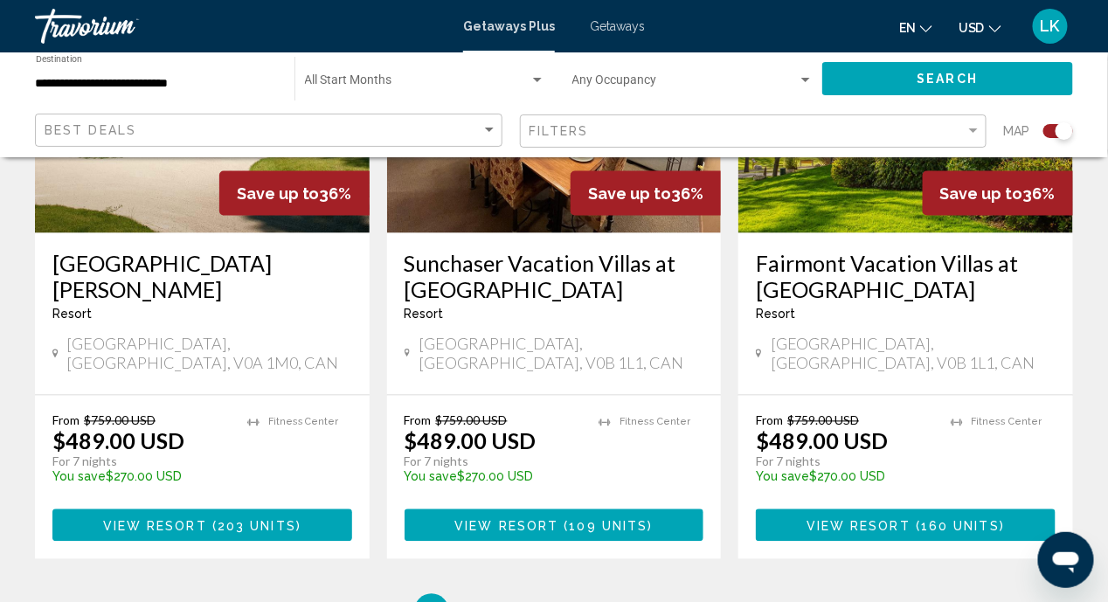
scroll to position [2945, 0]
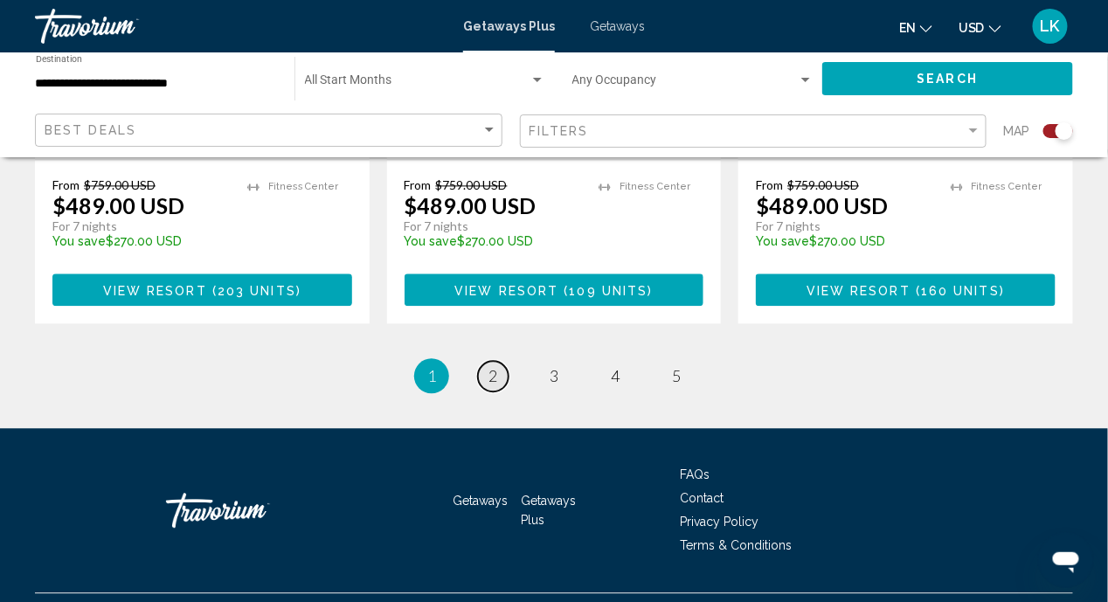
click at [492, 366] on span "2" at bounding box center [493, 375] width 9 height 19
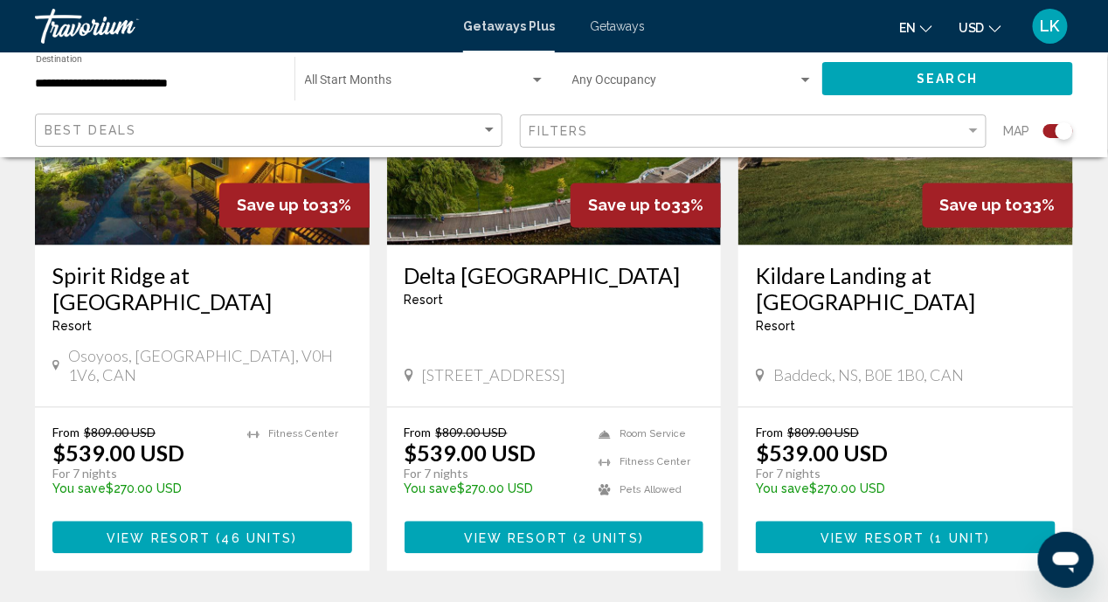
scroll to position [2945, 0]
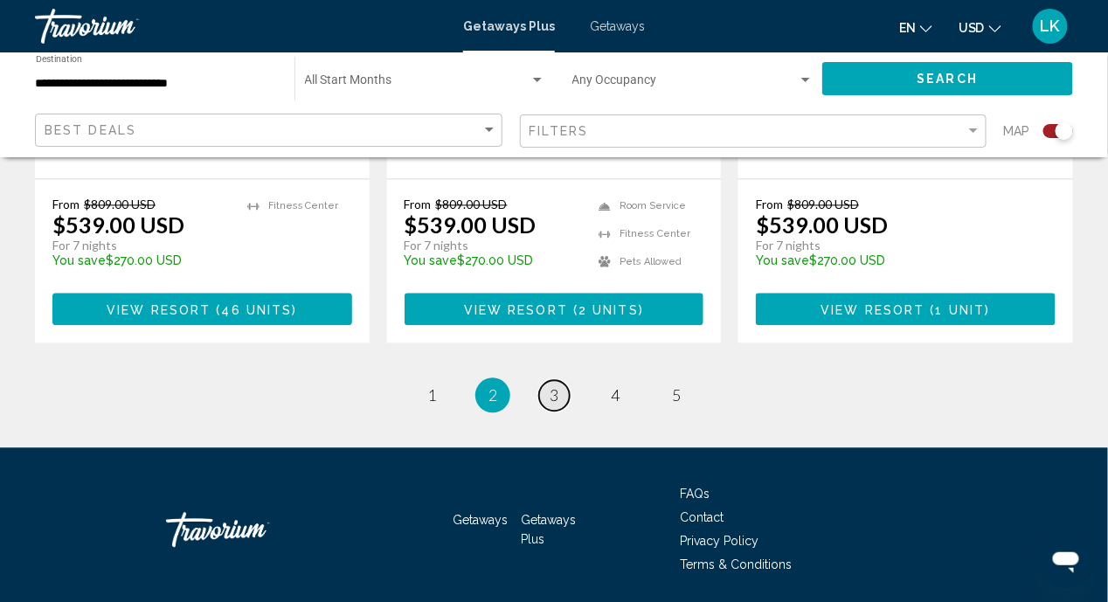
click at [552, 385] on span "3" at bounding box center [554, 394] width 9 height 19
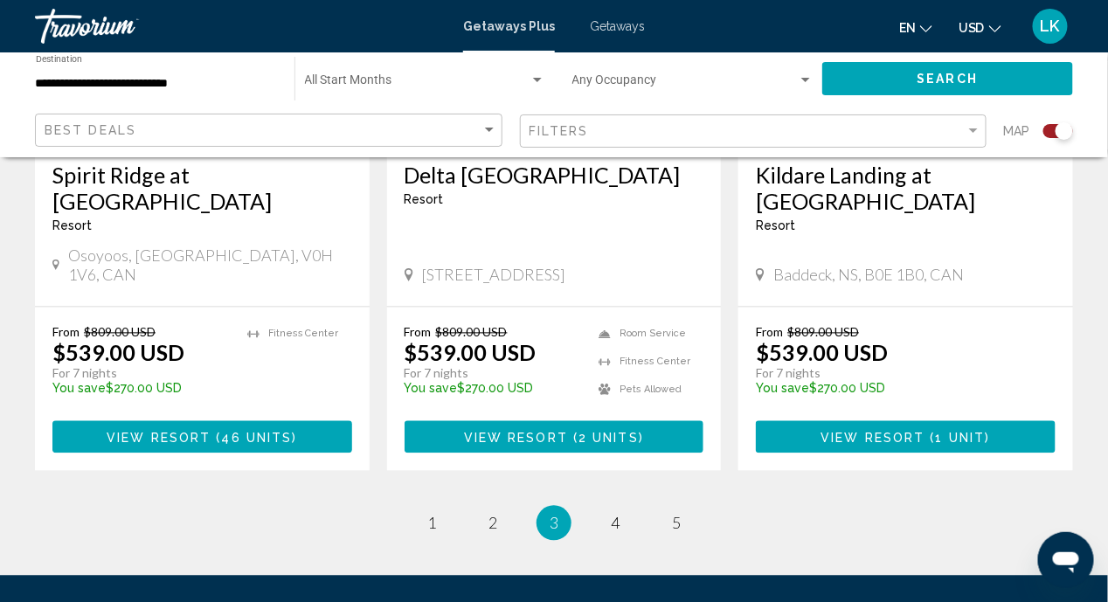
scroll to position [2945, 0]
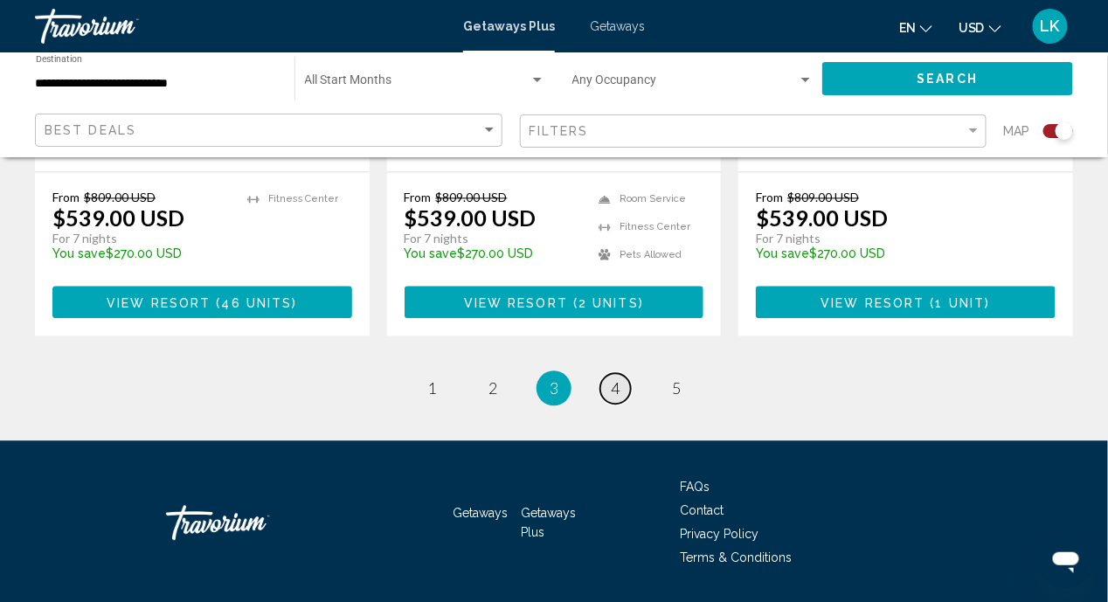
click at [624, 373] on link "page 4" at bounding box center [615, 388] width 31 height 31
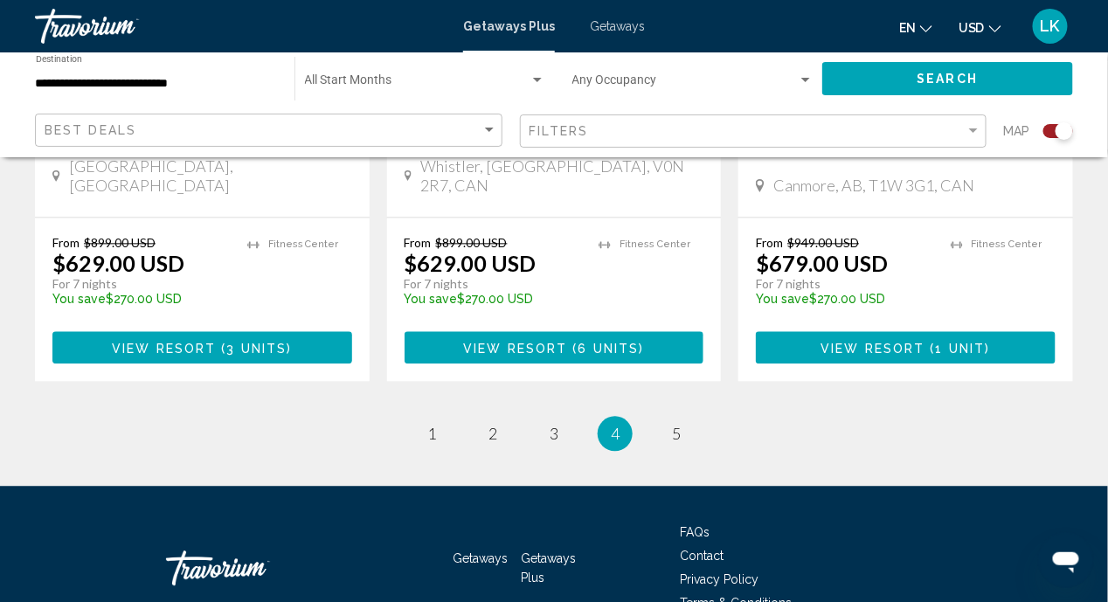
scroll to position [2945, 0]
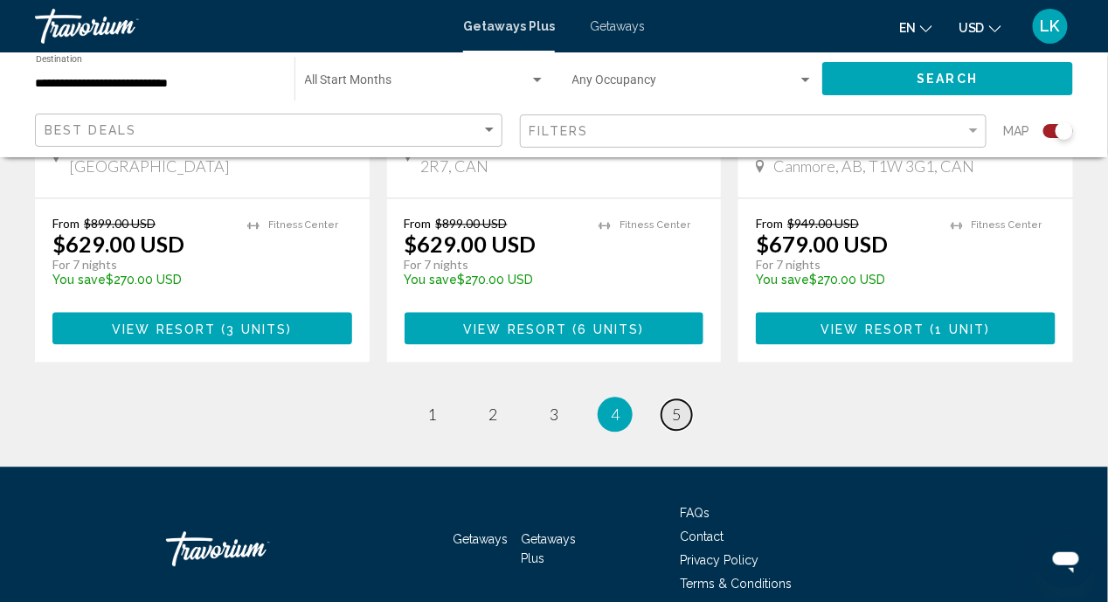
click at [683, 399] on link "page 5" at bounding box center [677, 414] width 31 height 31
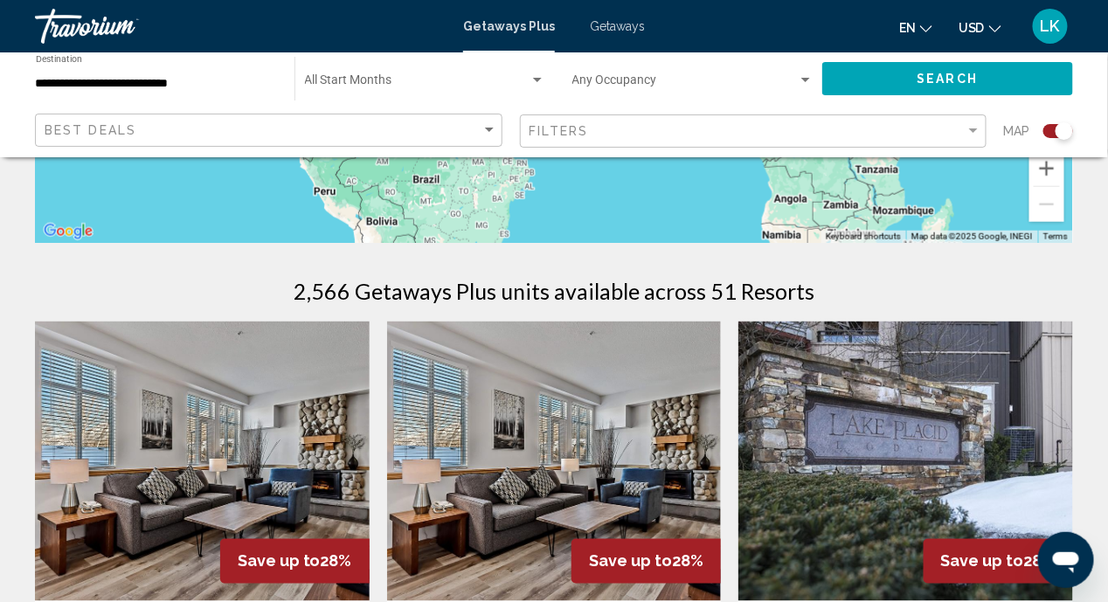
scroll to position [349, 0]
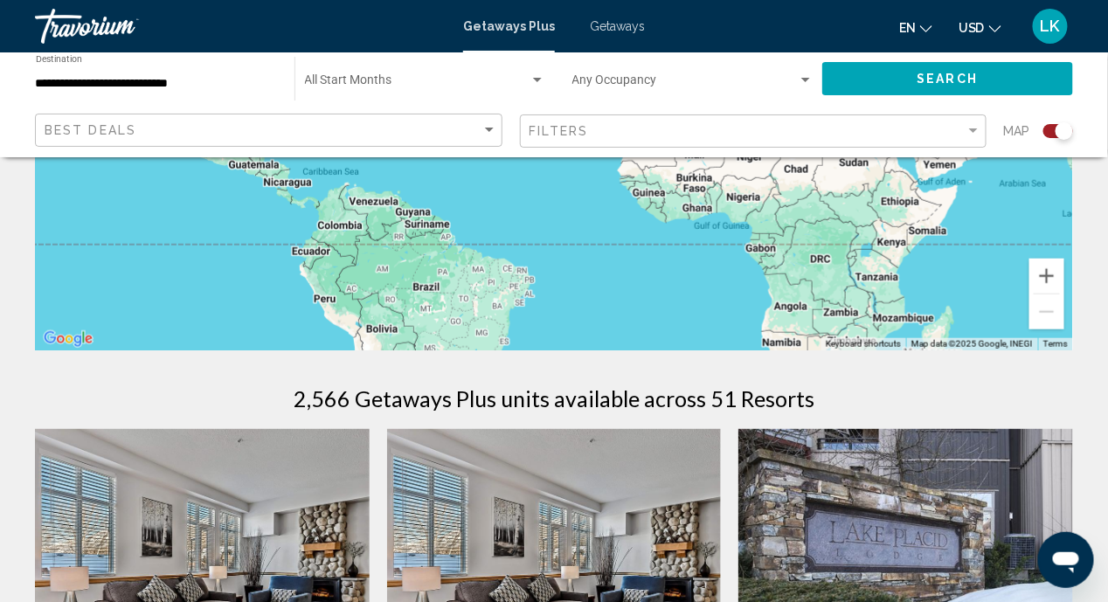
click at [172, 77] on input "**********" at bounding box center [156, 84] width 241 height 14
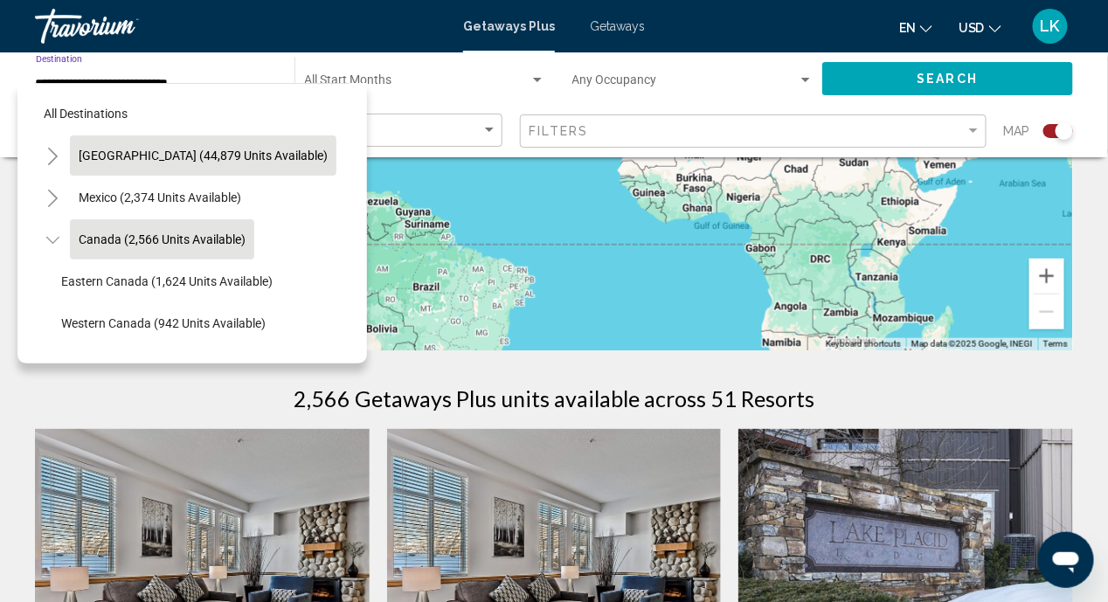
scroll to position [26, 0]
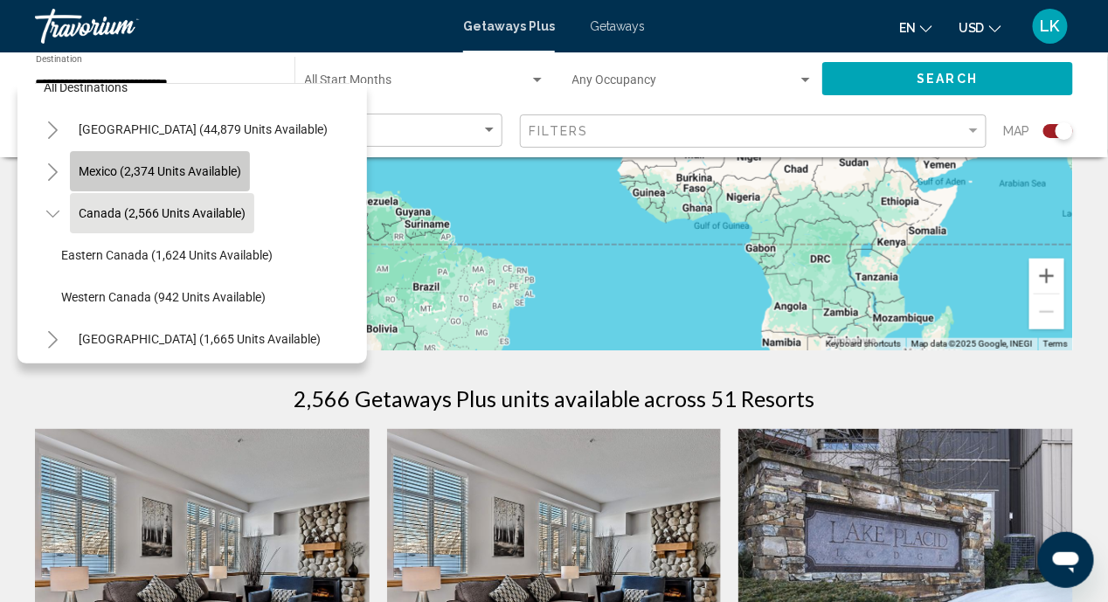
click at [172, 175] on span "Mexico (2,374 units available)" at bounding box center [160, 171] width 163 height 14
type input "**********"
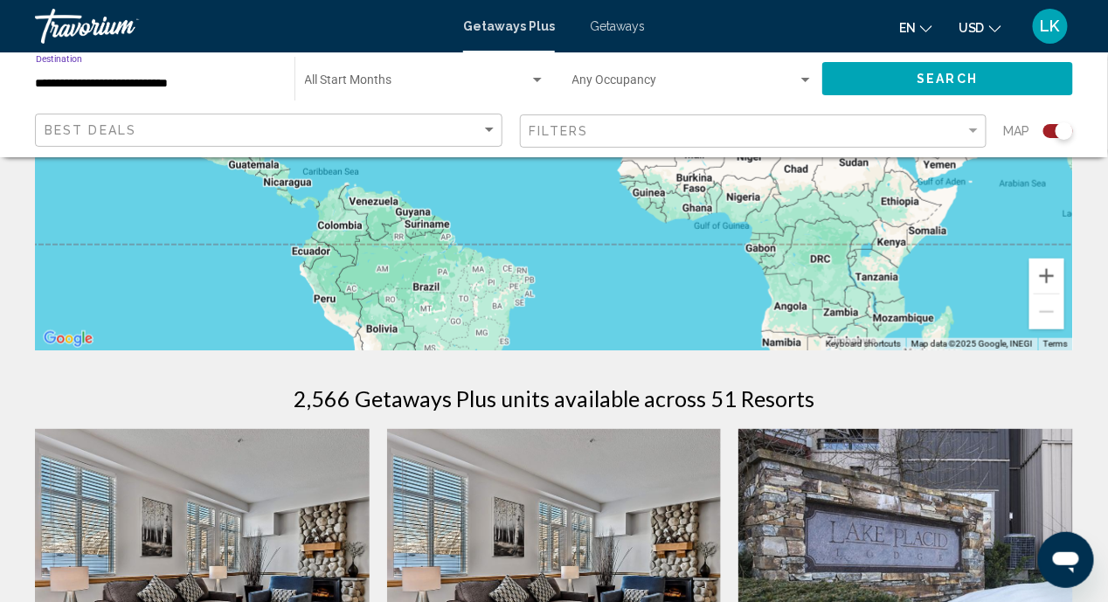
click at [535, 75] on div "Search widget" at bounding box center [538, 80] width 16 height 14
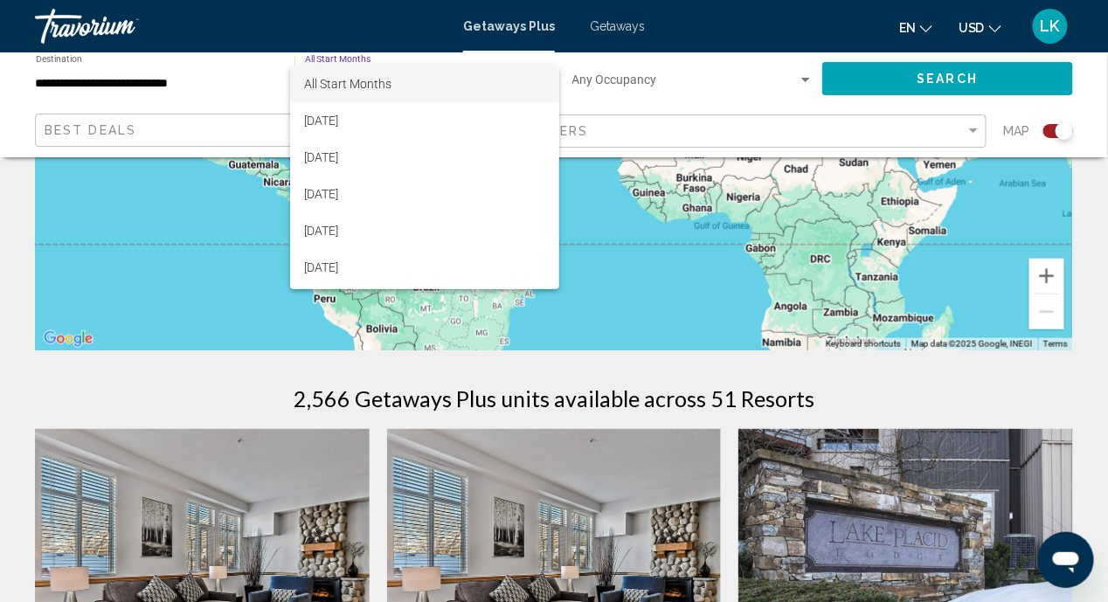
click at [810, 75] on div at bounding box center [554, 301] width 1108 height 602
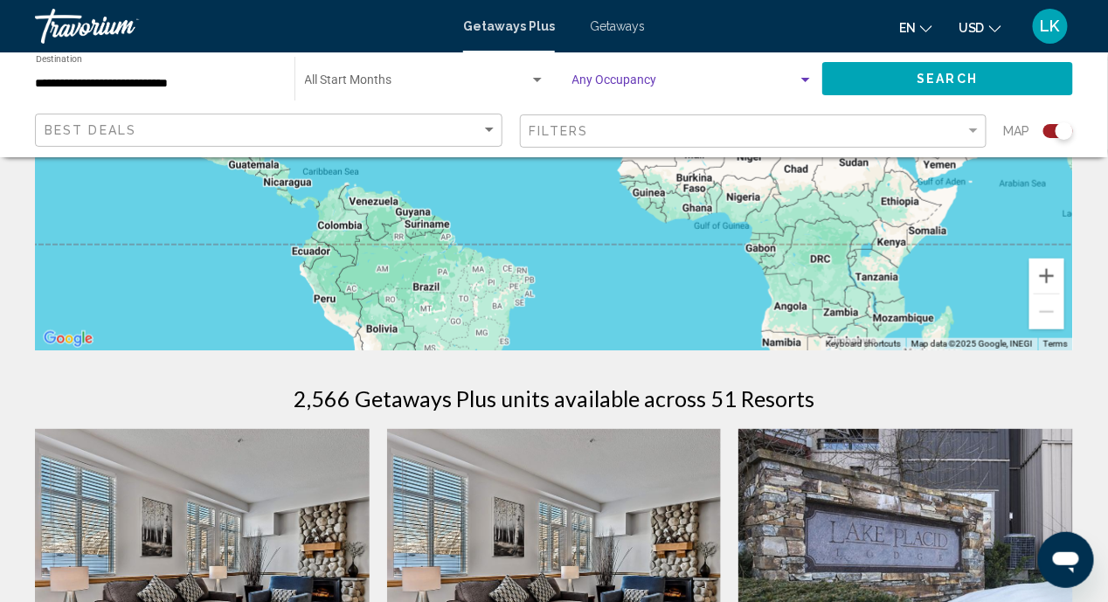
click at [810, 80] on div "Search widget" at bounding box center [806, 80] width 16 height 14
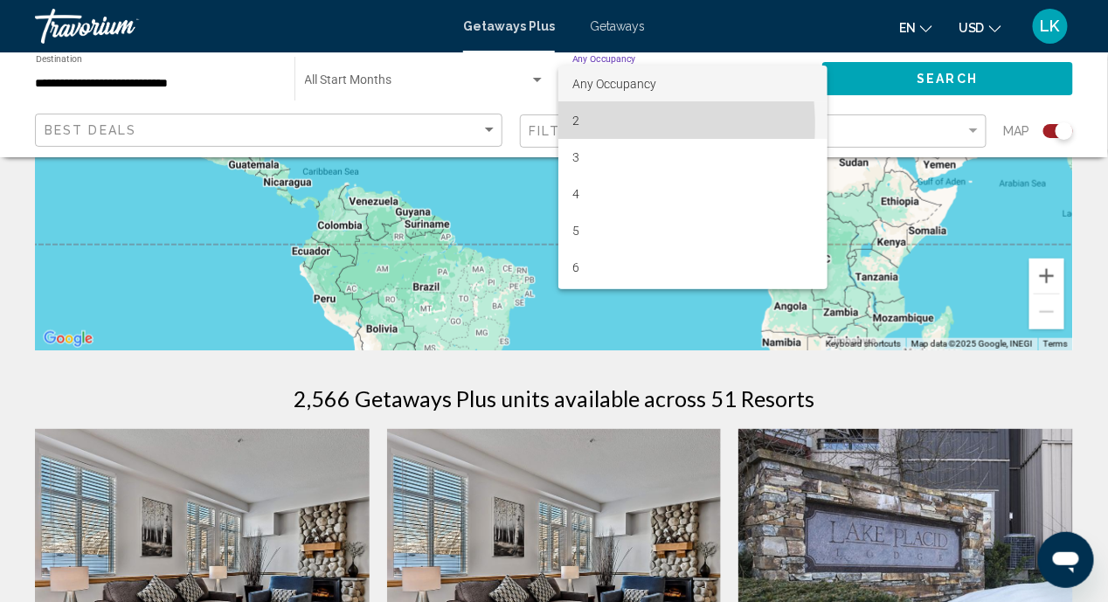
click at [578, 125] on span "2" at bounding box center [692, 120] width 241 height 37
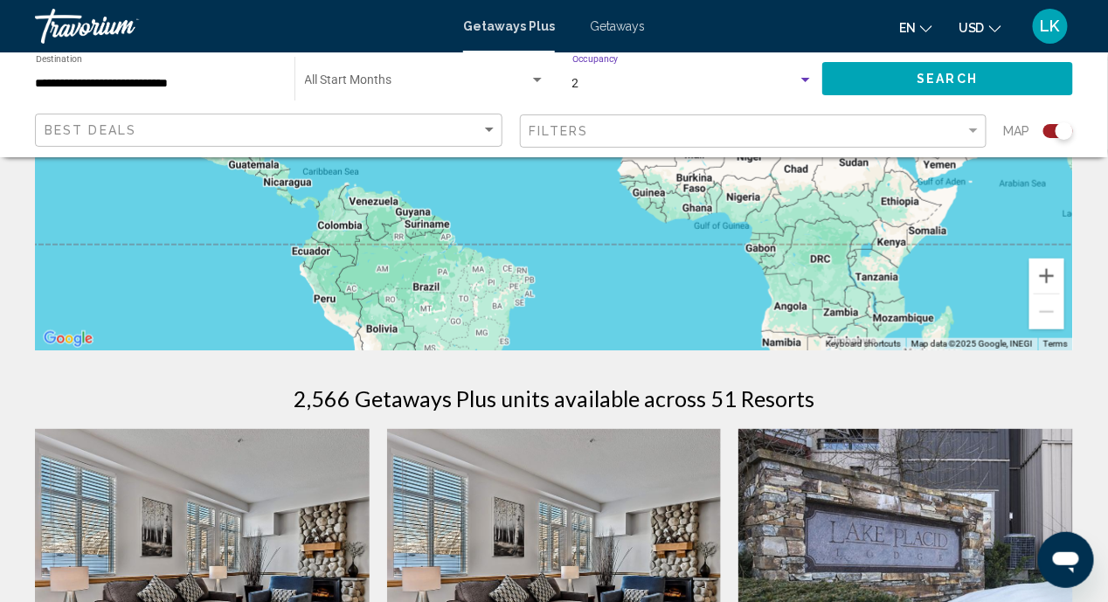
click at [808, 80] on div "Search widget" at bounding box center [805, 80] width 9 height 4
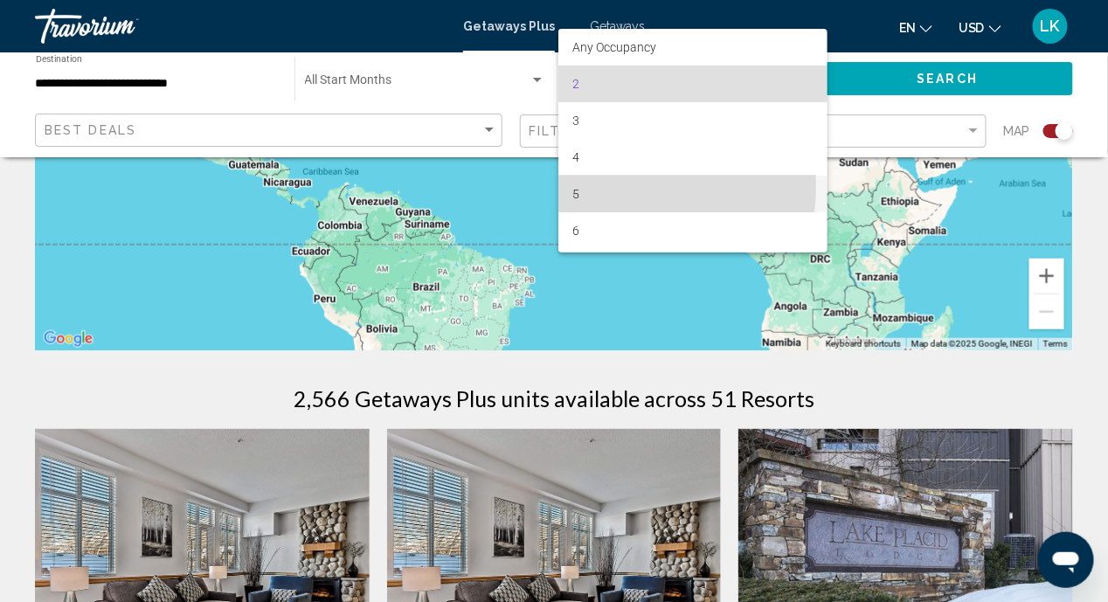
click at [615, 186] on span "5" at bounding box center [692, 194] width 241 height 37
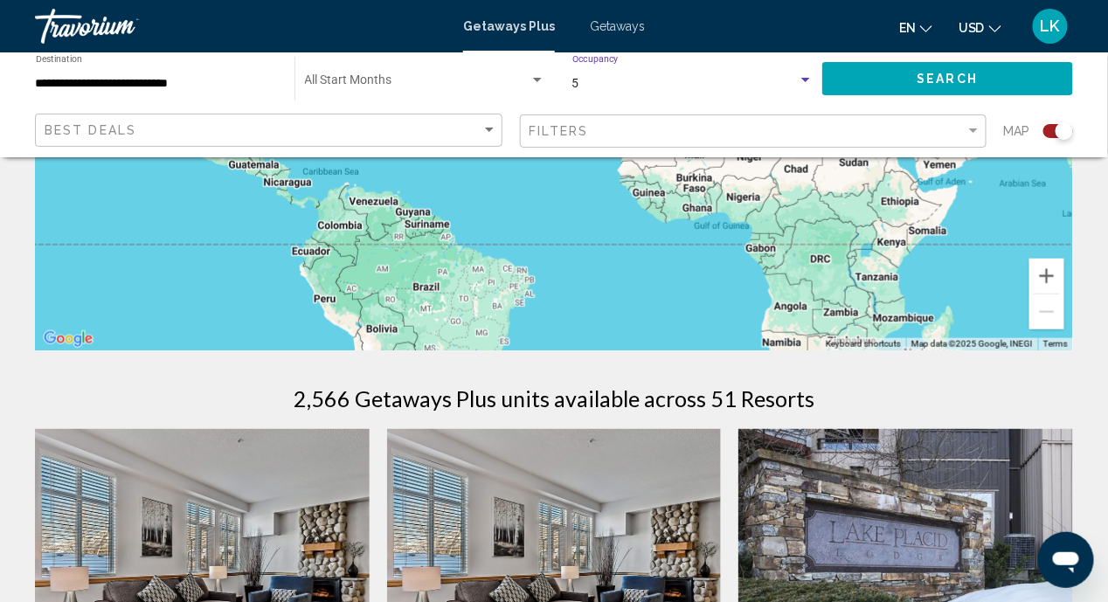
click at [882, 73] on button "Search" at bounding box center [947, 78] width 251 height 32
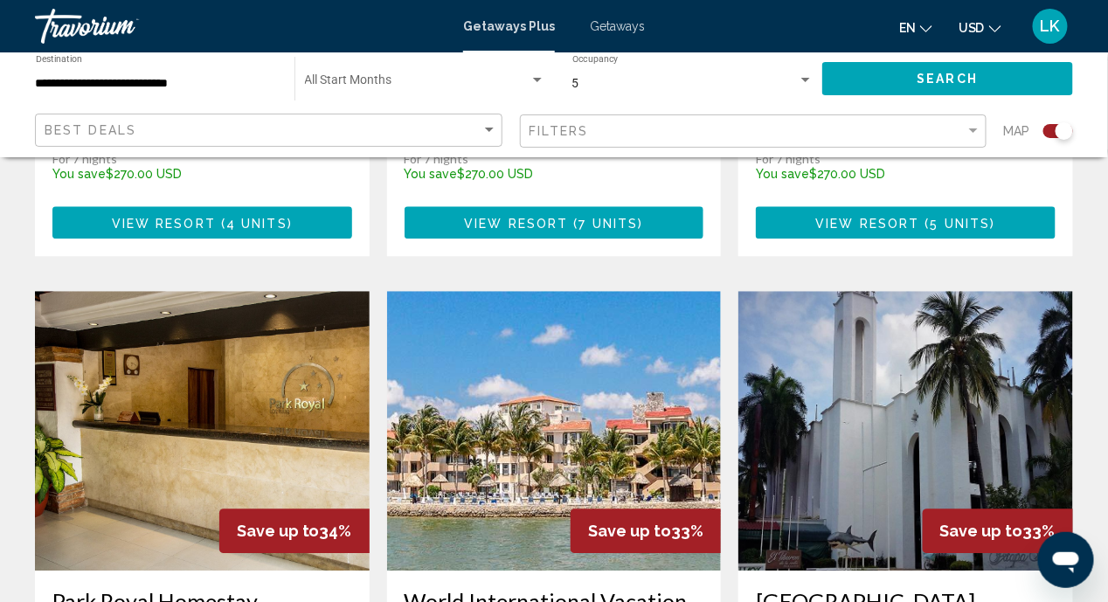
scroll to position [1398, 0]
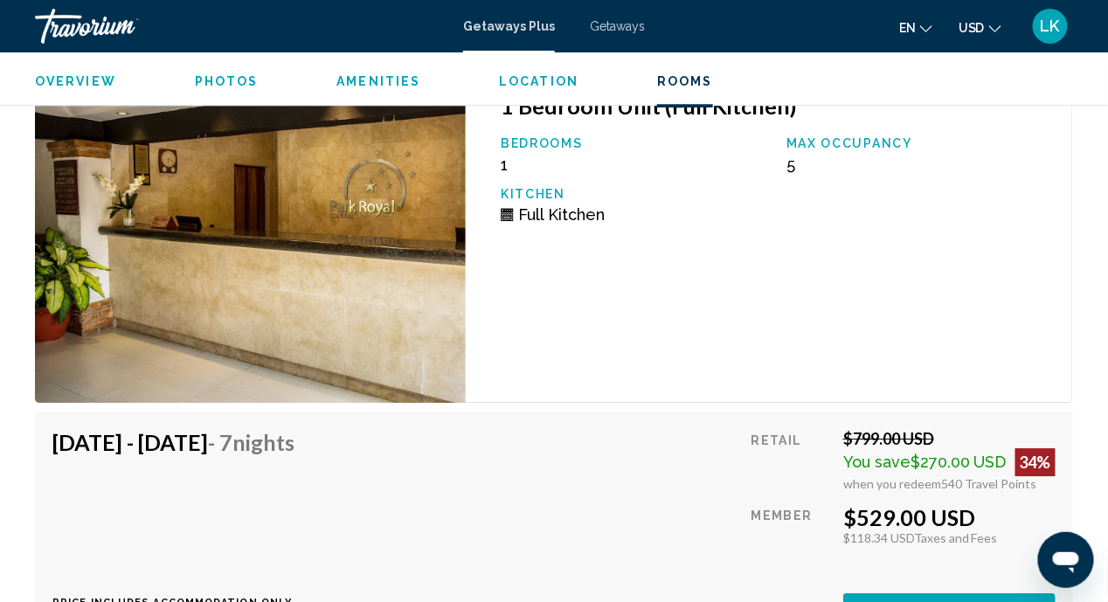
scroll to position [3442, 0]
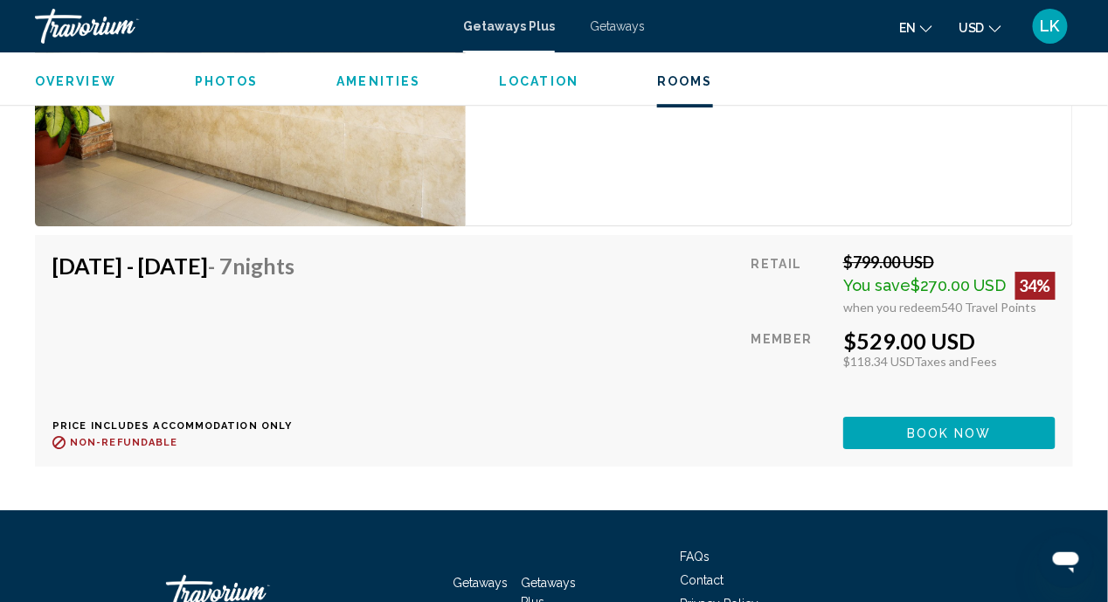
click at [897, 417] on button "Book now" at bounding box center [949, 433] width 212 height 32
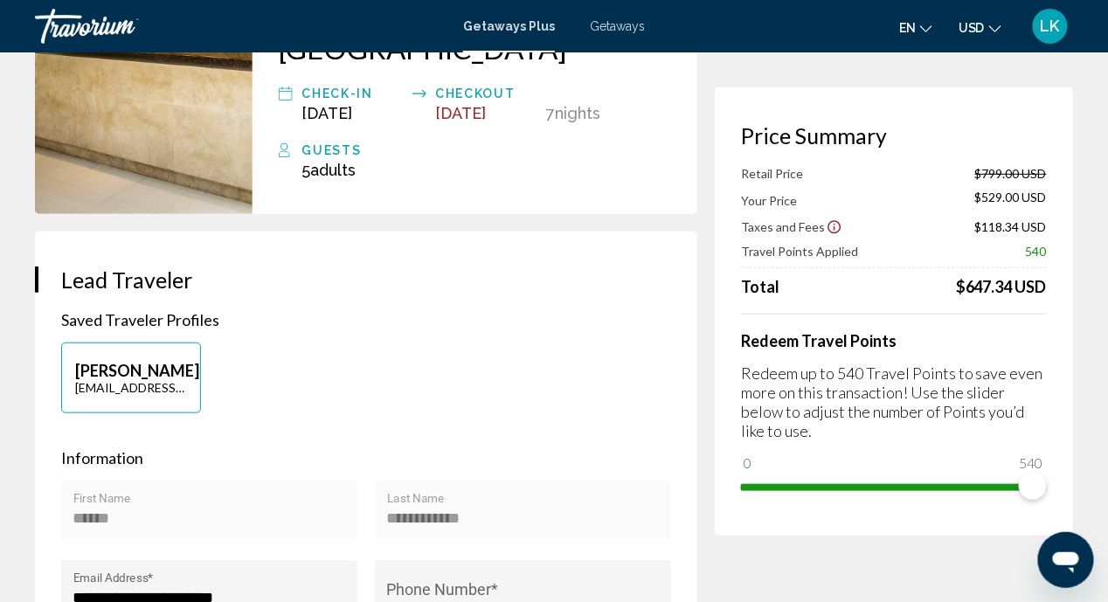
scroll to position [261, 0]
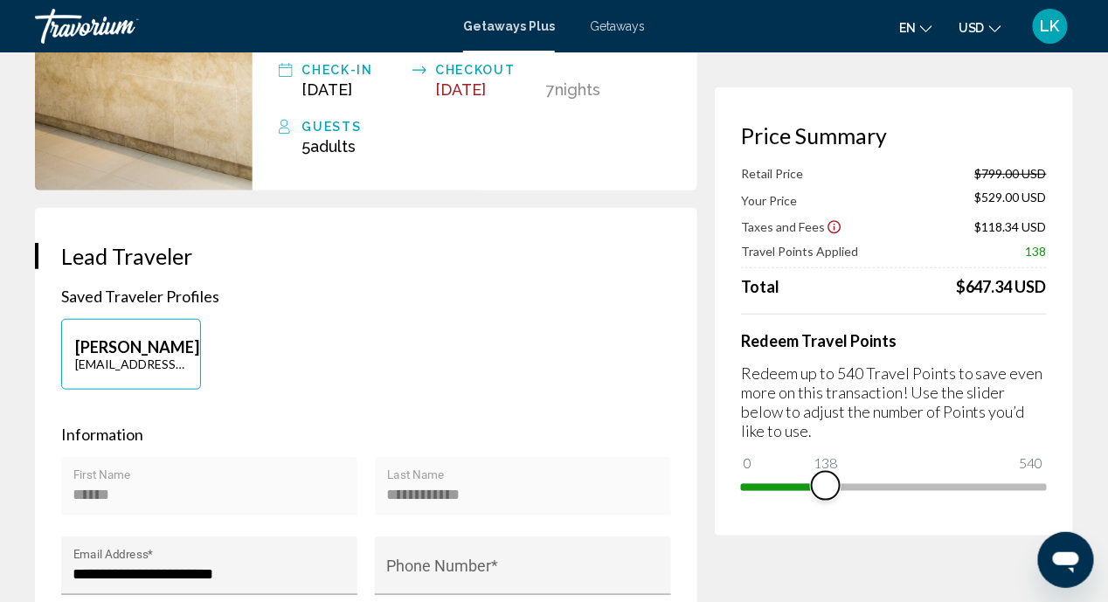
drag, startPoint x: 1030, startPoint y: 484, endPoint x: 826, endPoint y: 483, distance: 204.5
click at [826, 483] on span "Main content" at bounding box center [826, 486] width 28 height 28
drag, startPoint x: 902, startPoint y: 478, endPoint x: 1086, endPoint y: 483, distance: 184.5
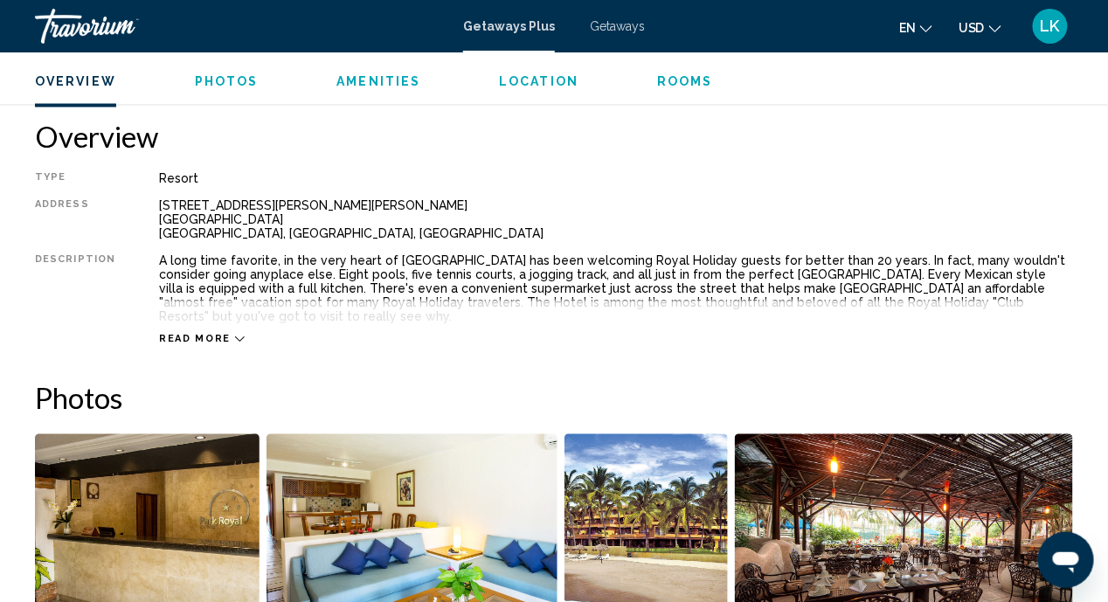
scroll to position [953, 0]
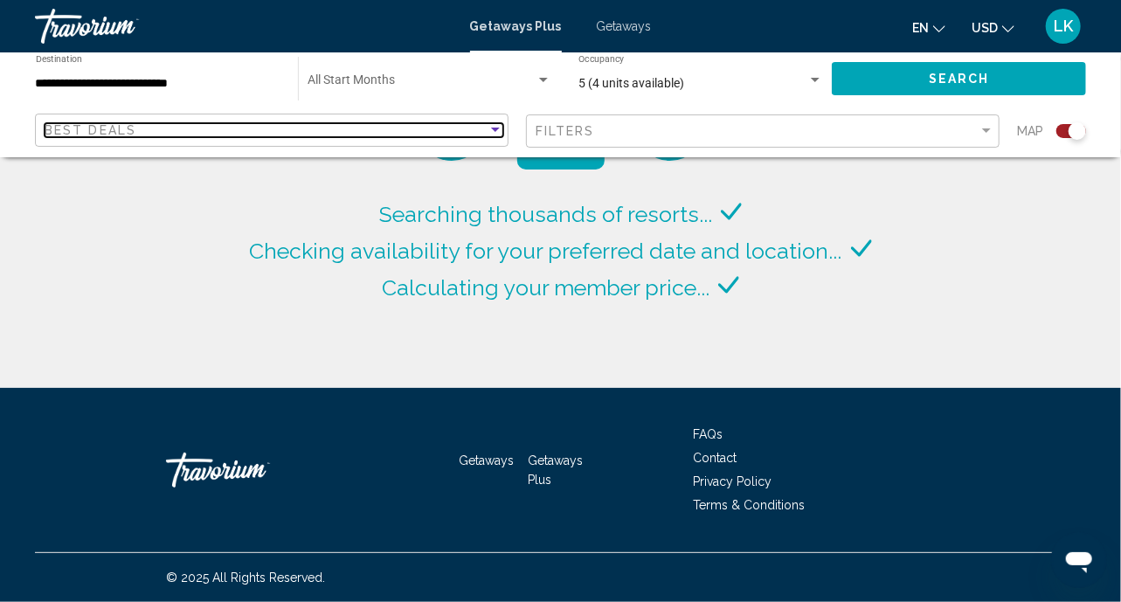
click at [489, 125] on div "Sort by" at bounding box center [496, 130] width 16 height 14
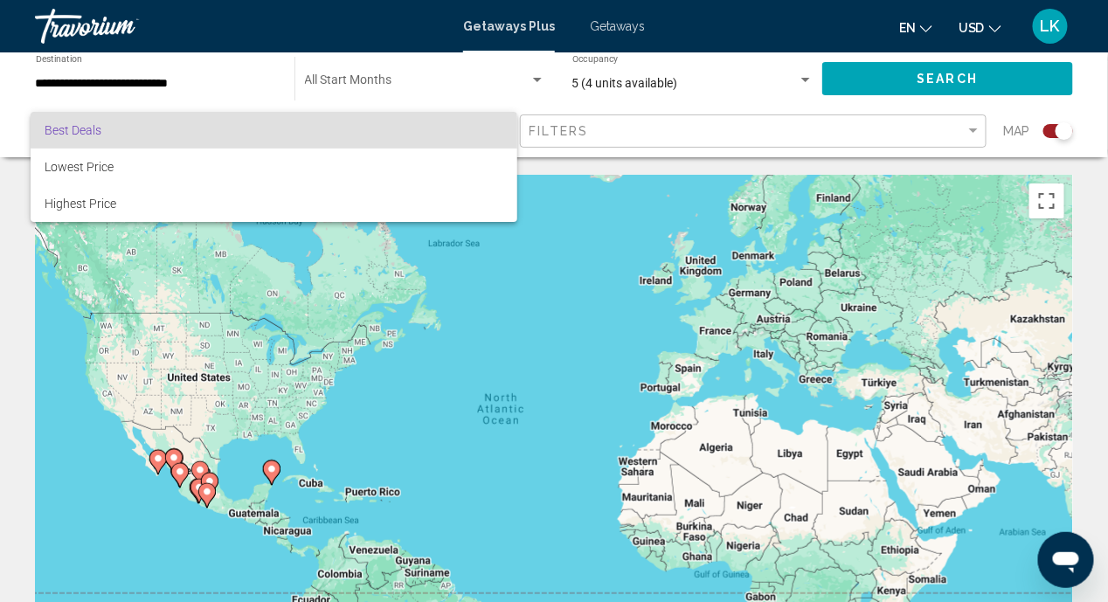
click at [184, 79] on div at bounding box center [554, 301] width 1108 height 602
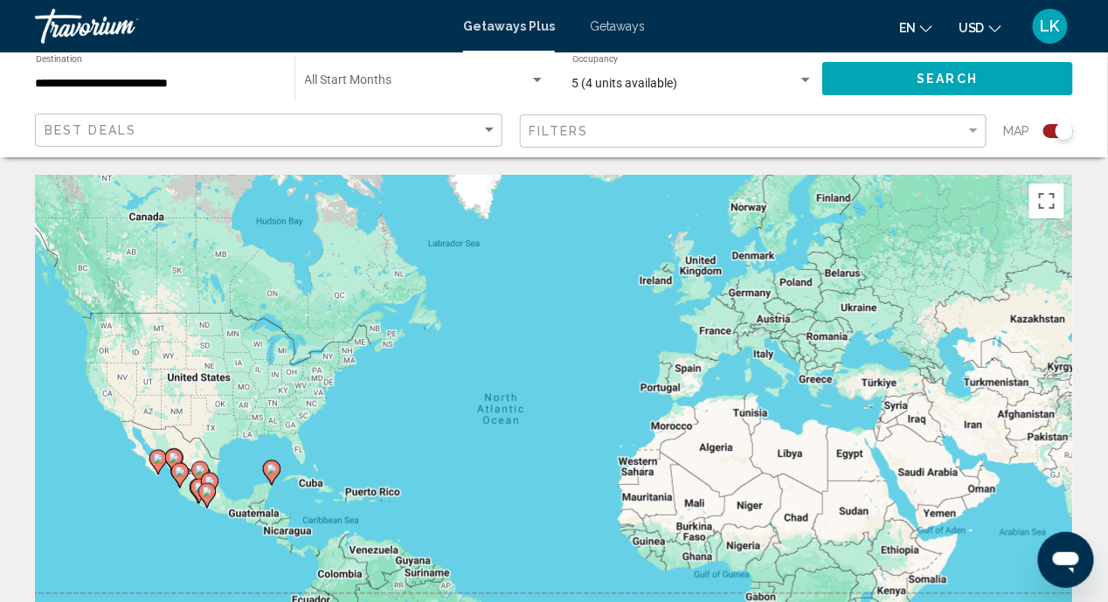
click at [76, 62] on div "**********" at bounding box center [156, 79] width 241 height 48
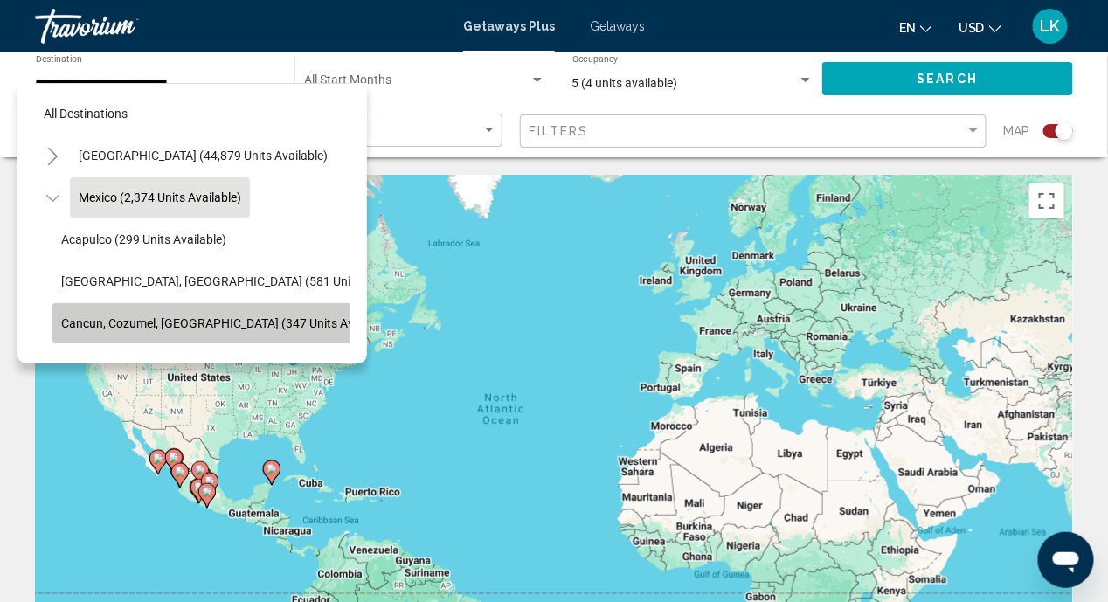
click at [139, 322] on span "Cancun, Cozumel, [GEOGRAPHIC_DATA] (347 units available)" at bounding box center [227, 323] width 332 height 14
type input "**********"
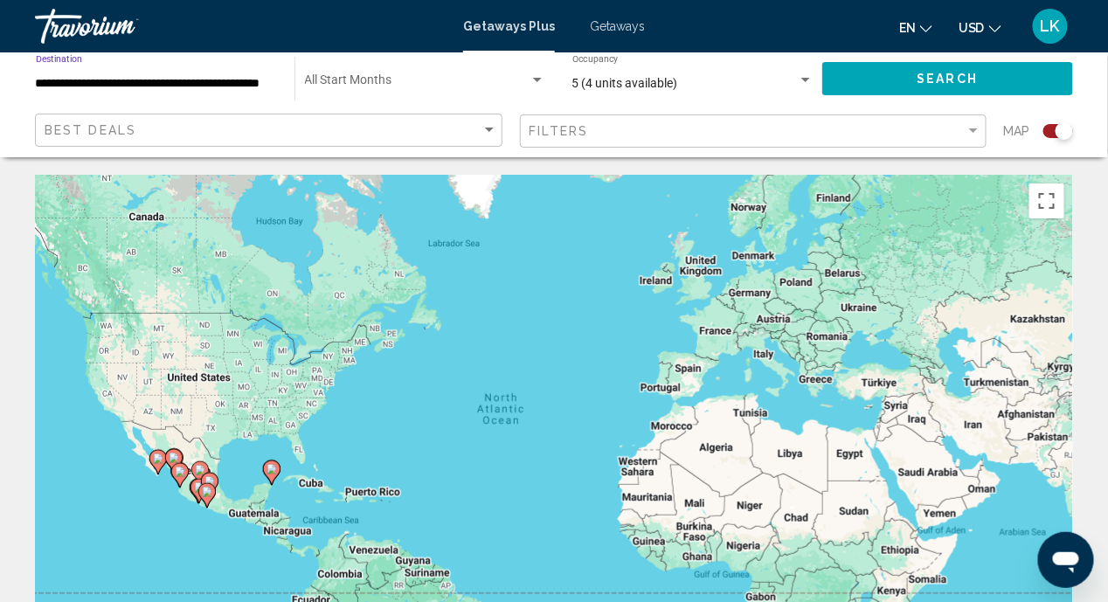
click at [602, 30] on span "Getaways" at bounding box center [617, 26] width 55 height 14
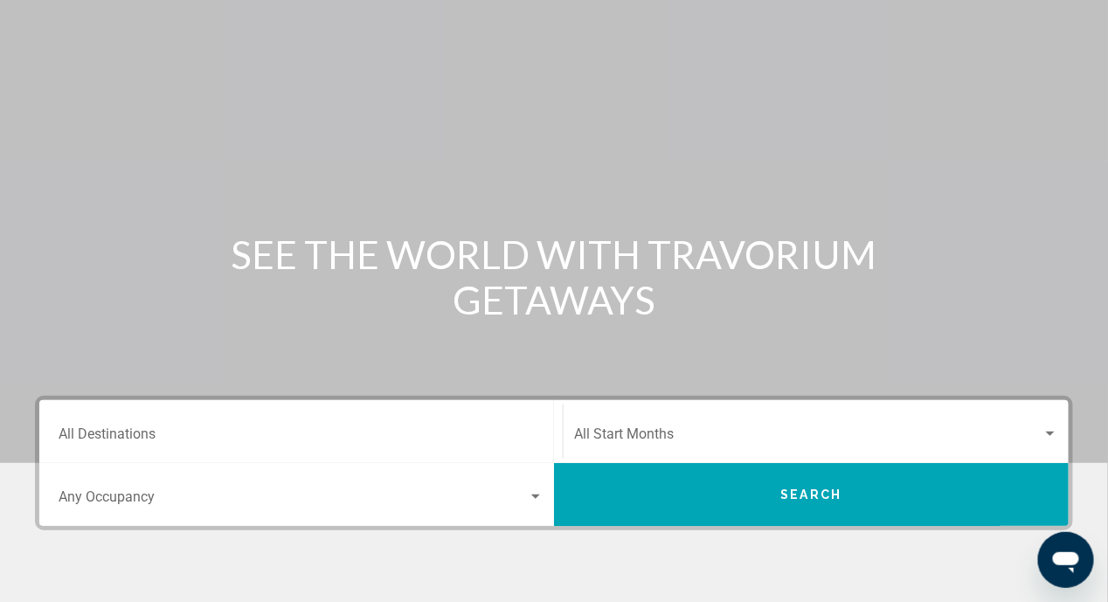
scroll to position [175, 0]
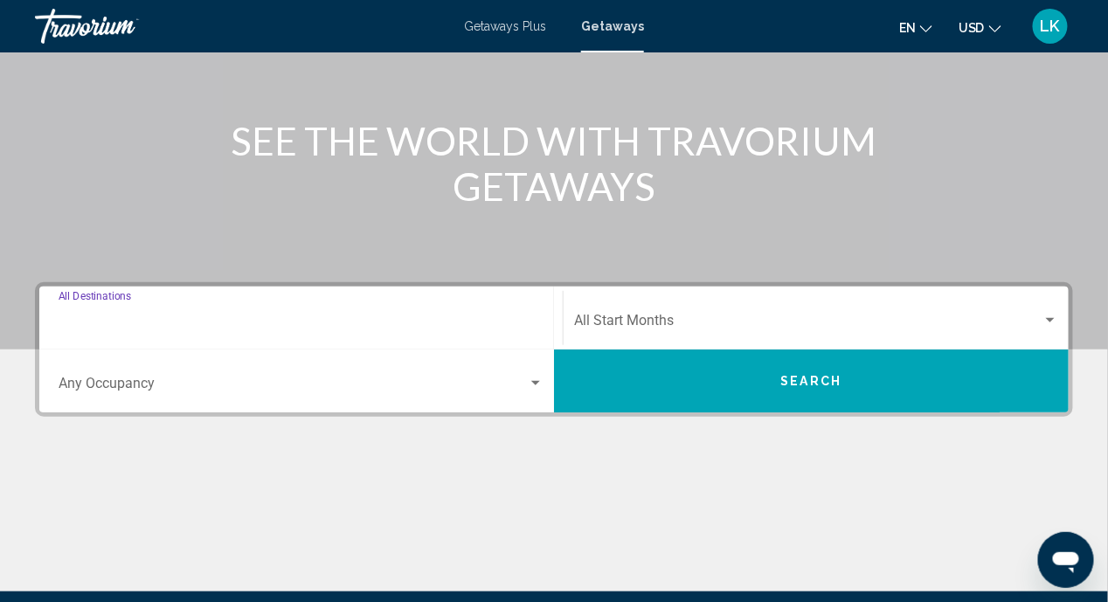
click at [161, 325] on input "Destination All Destinations" at bounding box center [301, 324] width 485 height 16
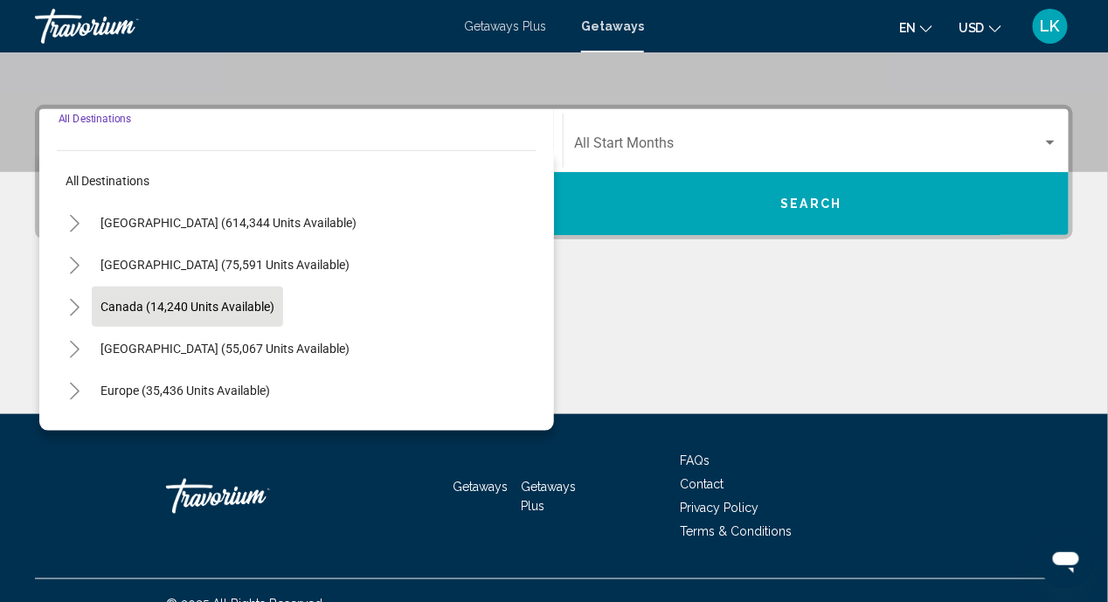
scroll to position [378, 0]
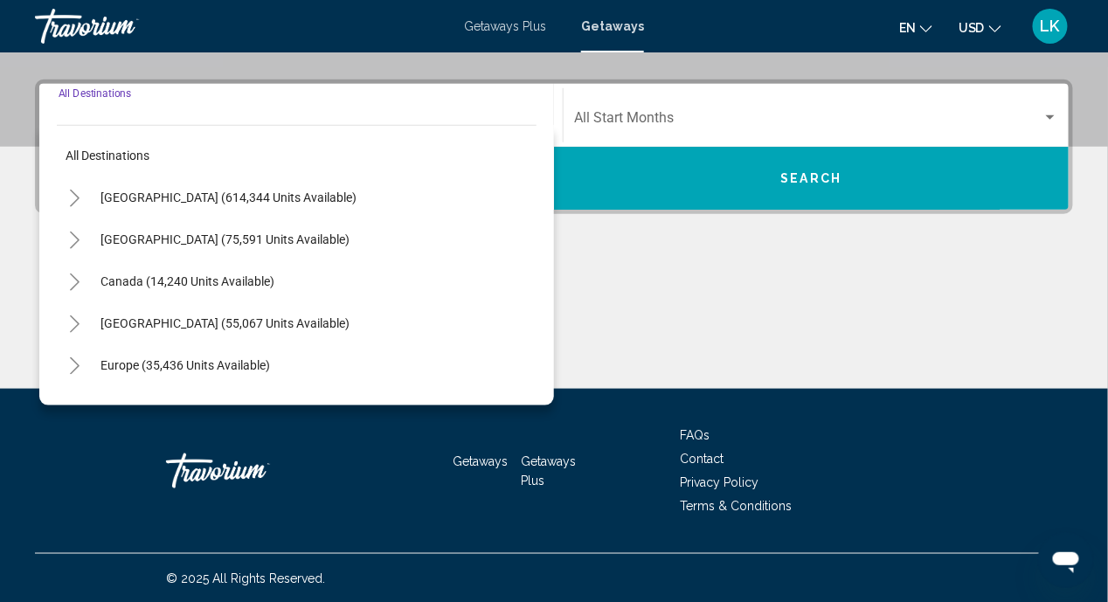
drag, startPoint x: 219, startPoint y: 201, endPoint x: 236, endPoint y: 207, distance: 18.5
click at [219, 201] on span "[GEOGRAPHIC_DATA] (614,344 units available)" at bounding box center [229, 198] width 256 height 14
type input "**********"
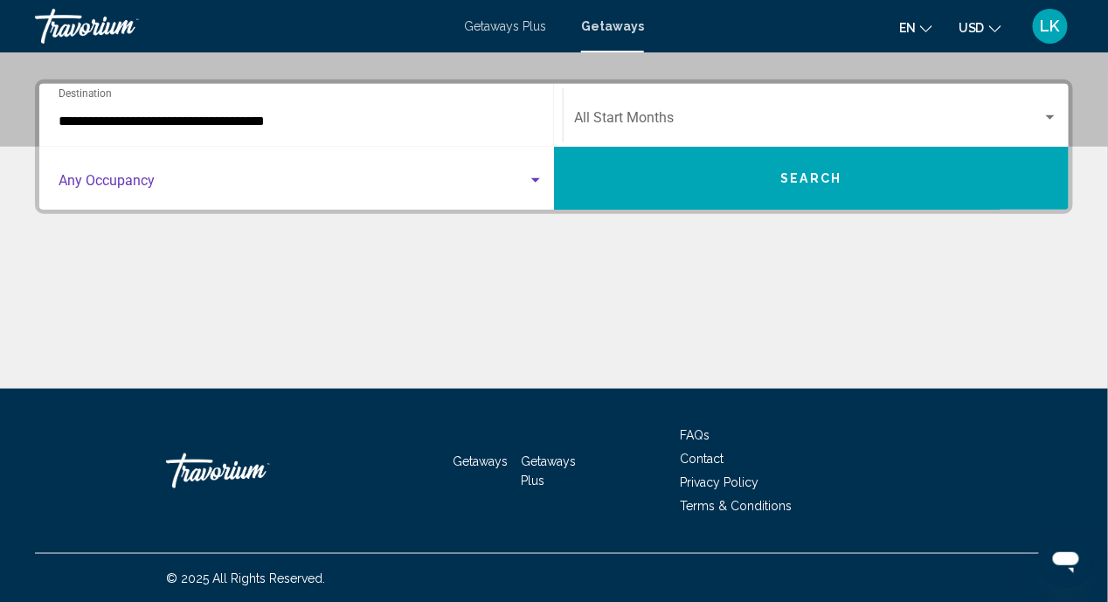
click at [534, 181] on div "Search widget" at bounding box center [535, 180] width 9 height 4
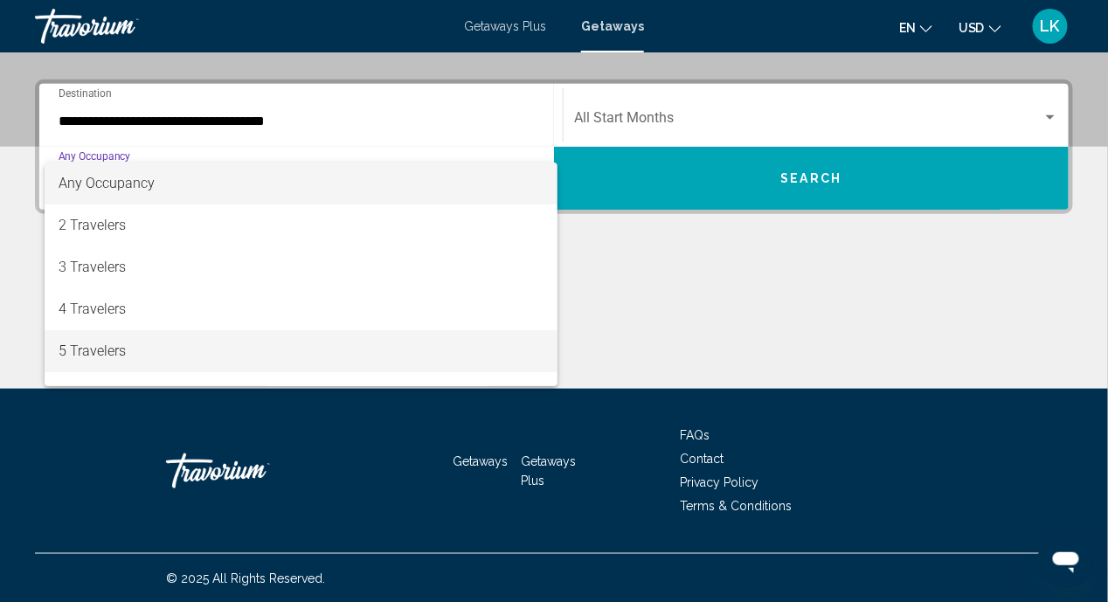
click at [102, 350] on span "5 Travelers" at bounding box center [302, 351] width 486 height 42
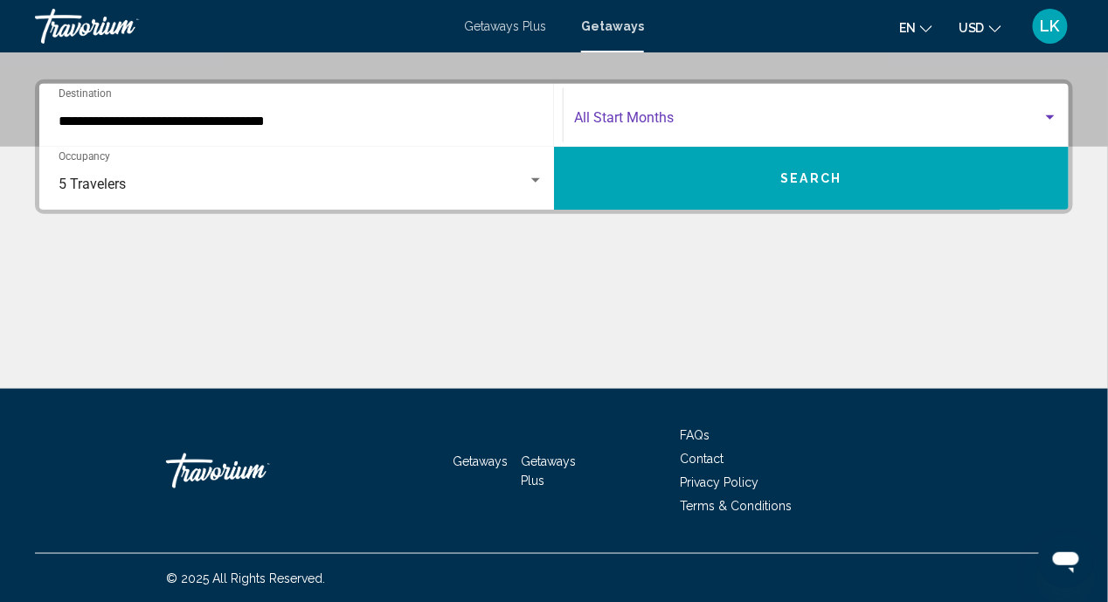
click at [1043, 114] on div "Search widget" at bounding box center [1051, 118] width 16 height 14
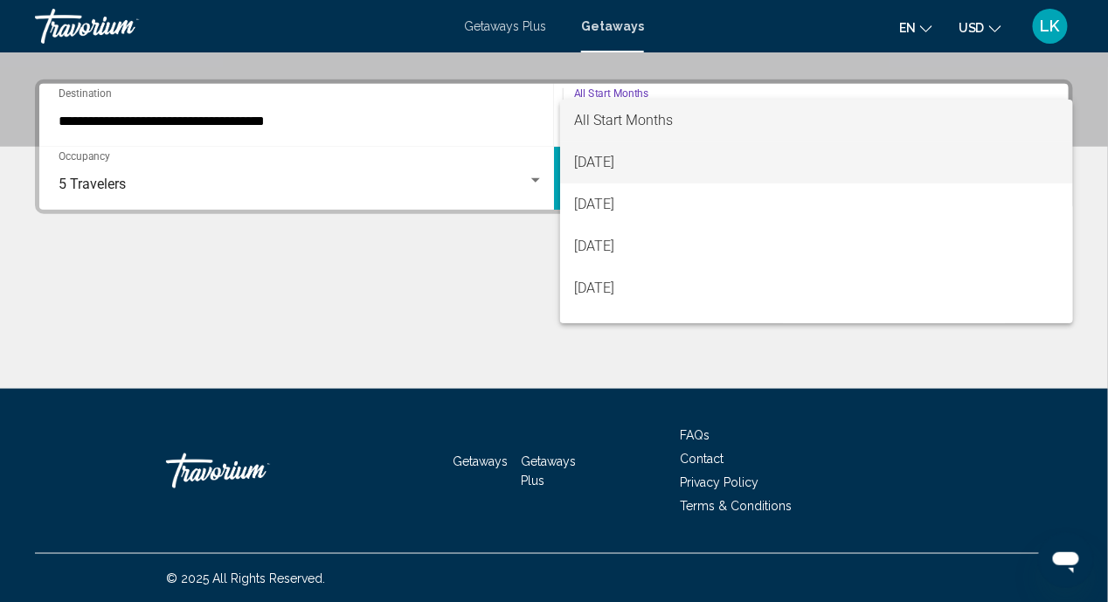
click at [609, 169] on span "[DATE]" at bounding box center [816, 163] width 485 height 42
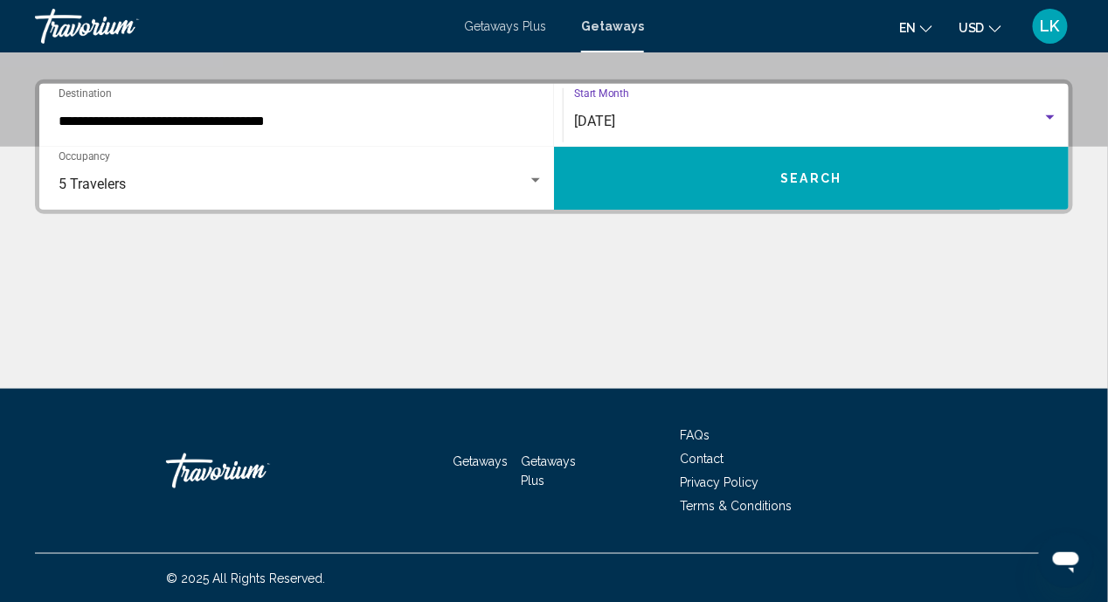
click at [739, 193] on button "Search" at bounding box center [811, 178] width 515 height 63
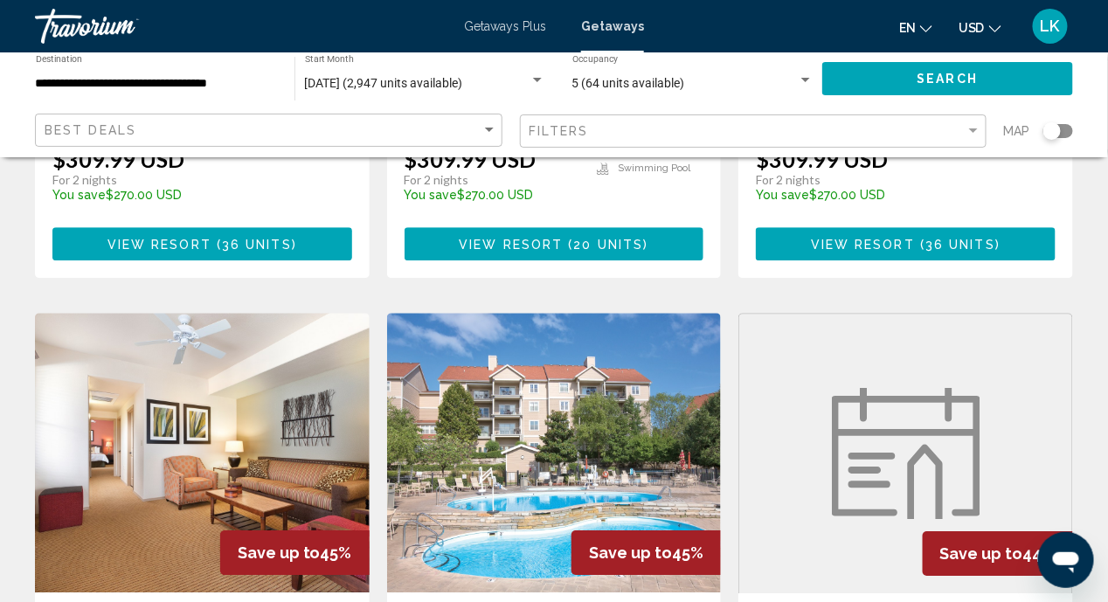
scroll to position [874, 0]
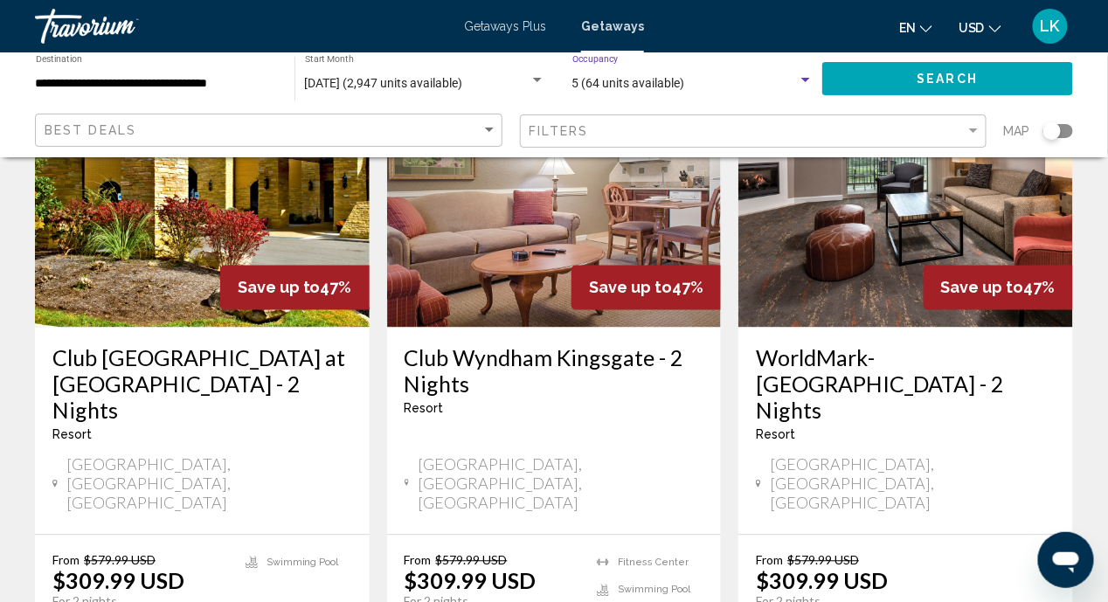
click at [801, 78] on div "Search widget" at bounding box center [806, 80] width 16 height 14
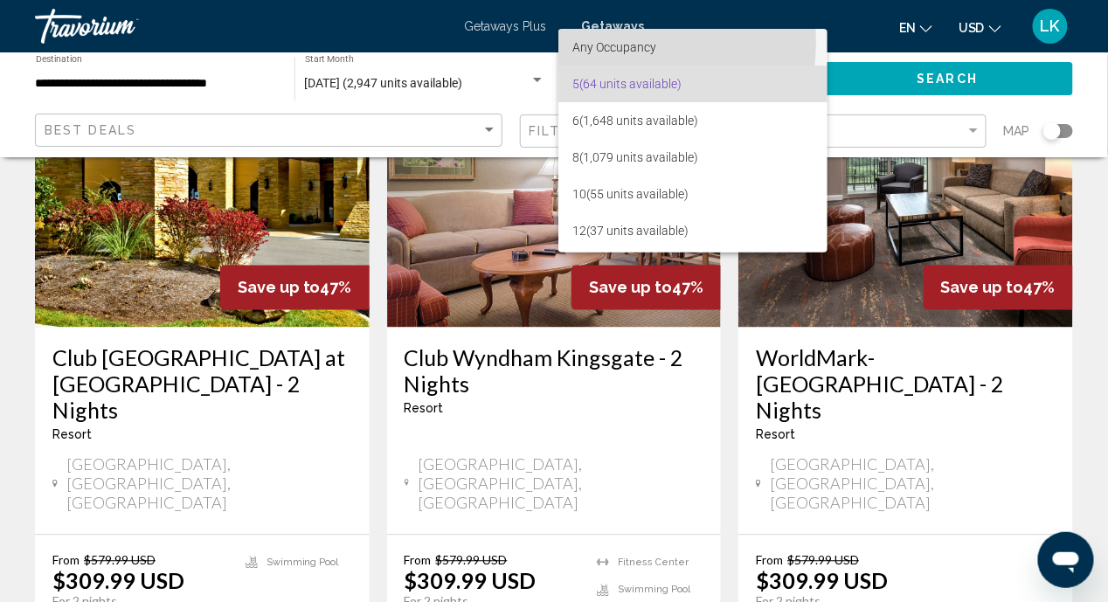
click at [603, 40] on span "Any Occupancy" at bounding box center [614, 47] width 84 height 14
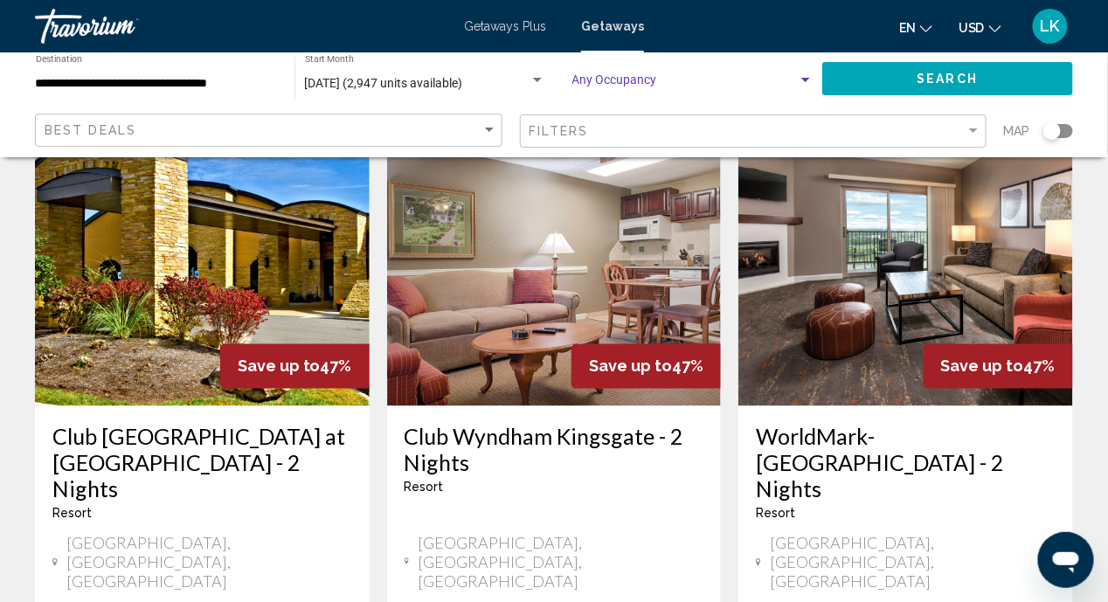
scroll to position [698, 0]
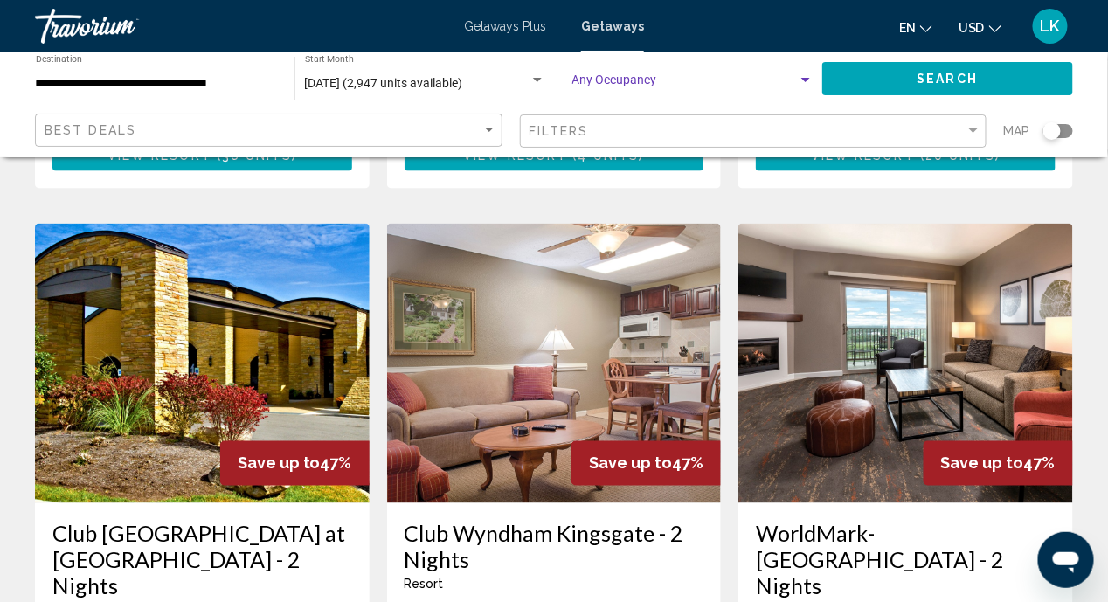
click at [799, 80] on div "Search widget" at bounding box center [806, 80] width 16 height 14
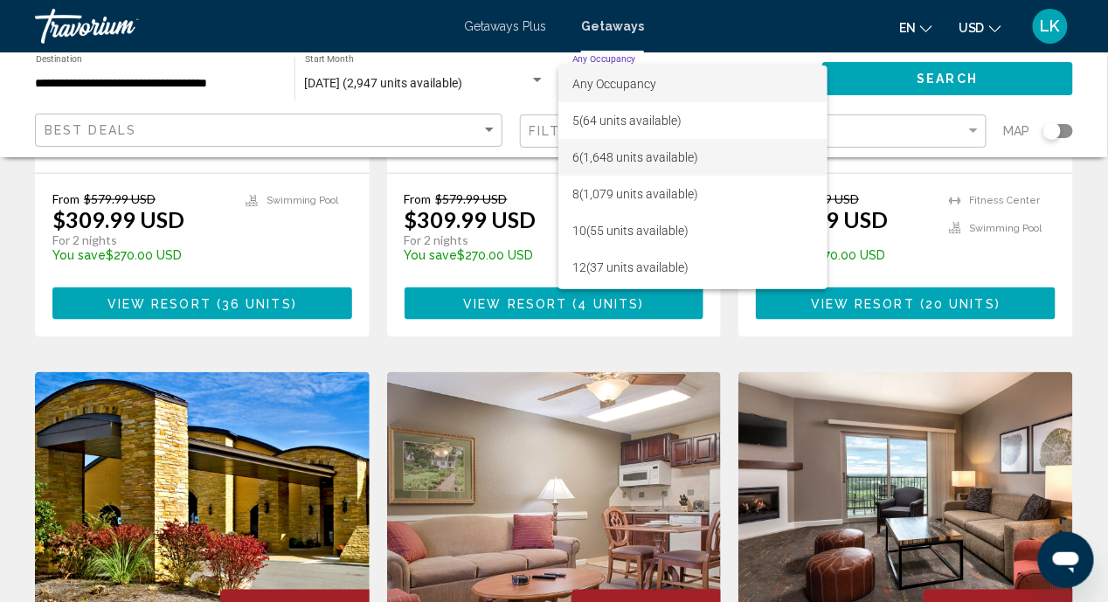
scroll to position [524, 0]
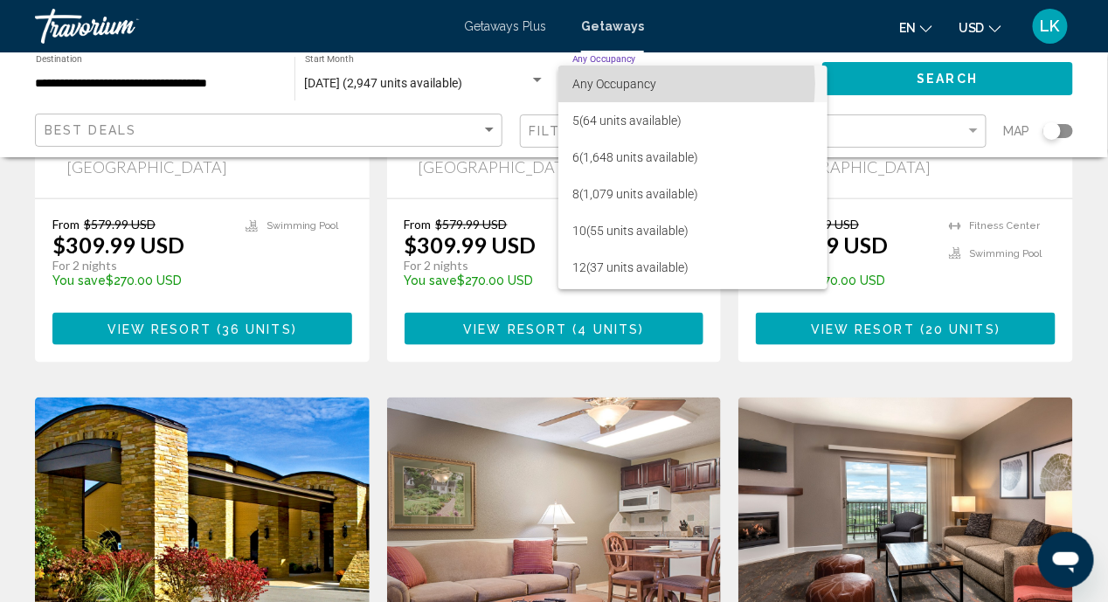
click at [663, 83] on span "Any Occupancy" at bounding box center [692, 84] width 241 height 37
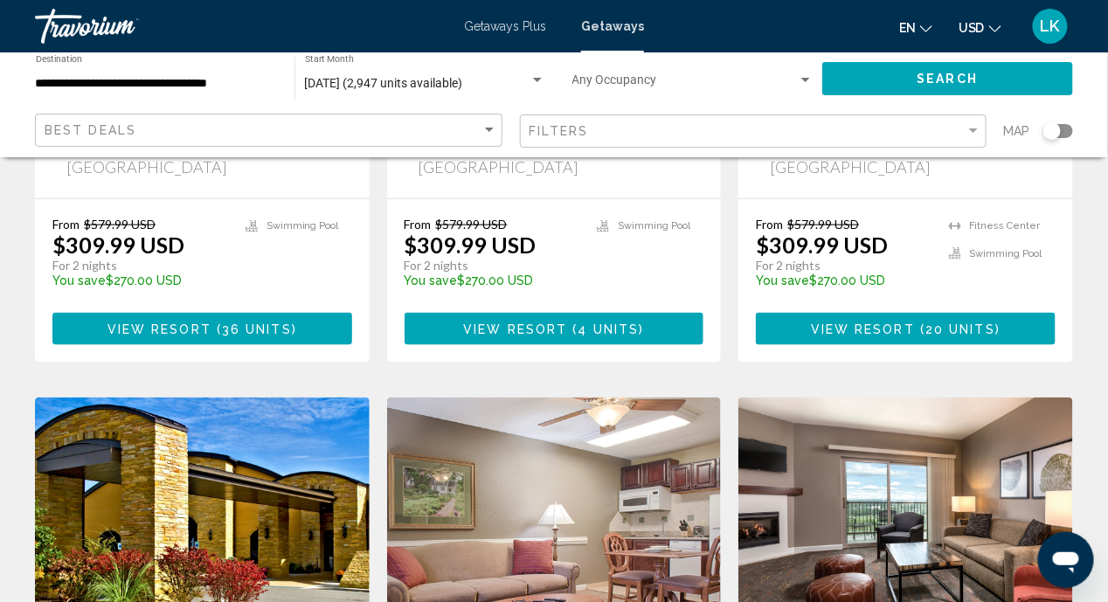
click at [251, 74] on div "**********" at bounding box center [156, 79] width 241 height 48
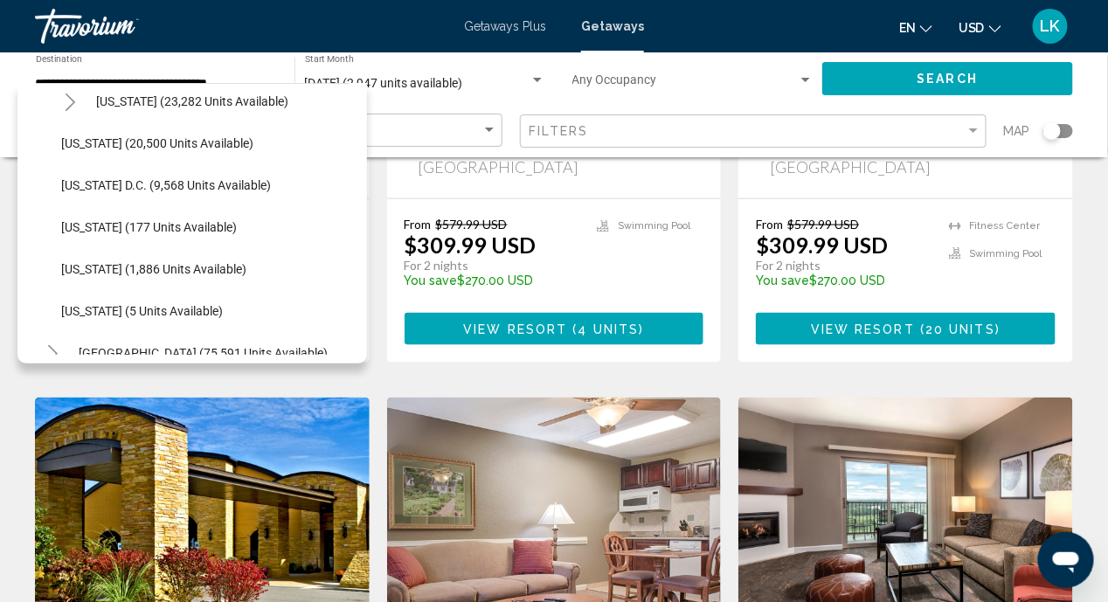
scroll to position [1723, 0]
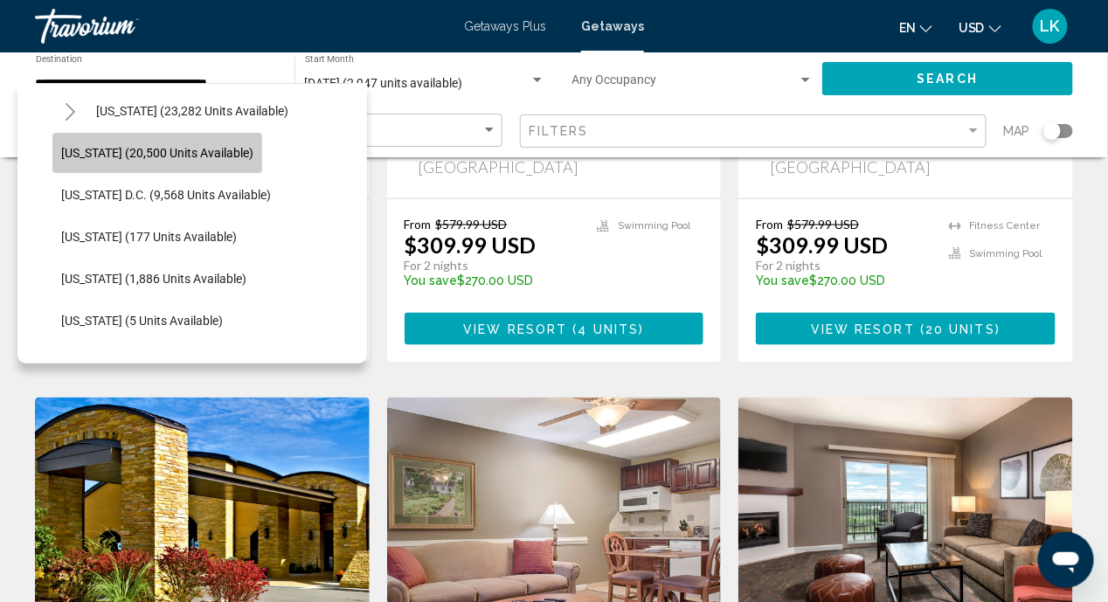
click at [148, 147] on span "[US_STATE] (20,500 units available)" at bounding box center [157, 153] width 192 height 14
type input "**********"
click at [148, 147] on div "Best Deals" at bounding box center [269, 132] width 468 height 36
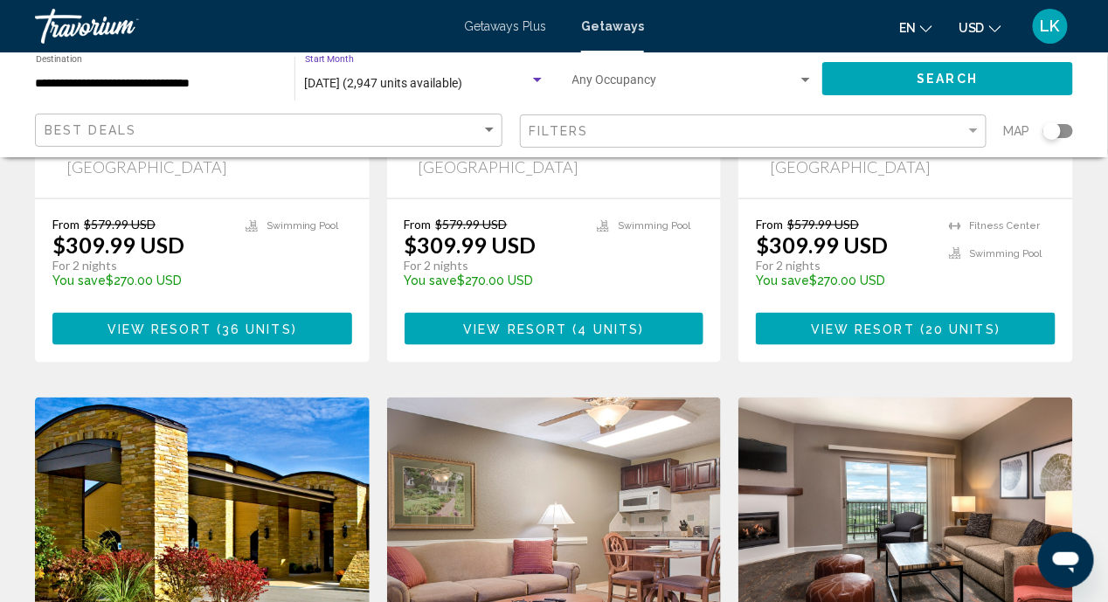
click at [536, 80] on div "Search widget" at bounding box center [537, 80] width 9 height 4
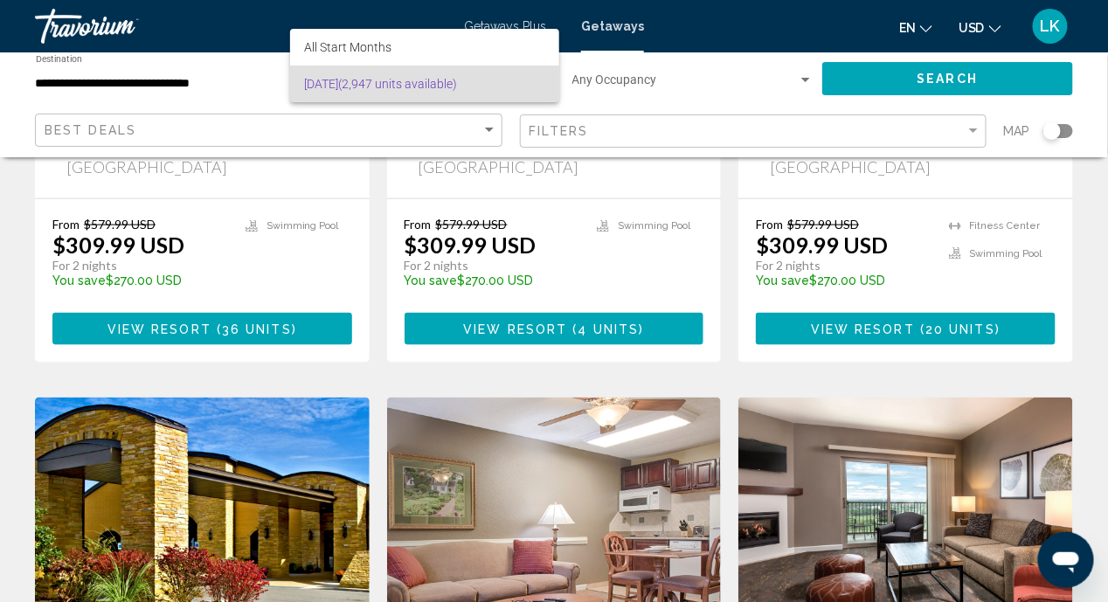
click at [805, 77] on div at bounding box center [554, 301] width 1108 height 602
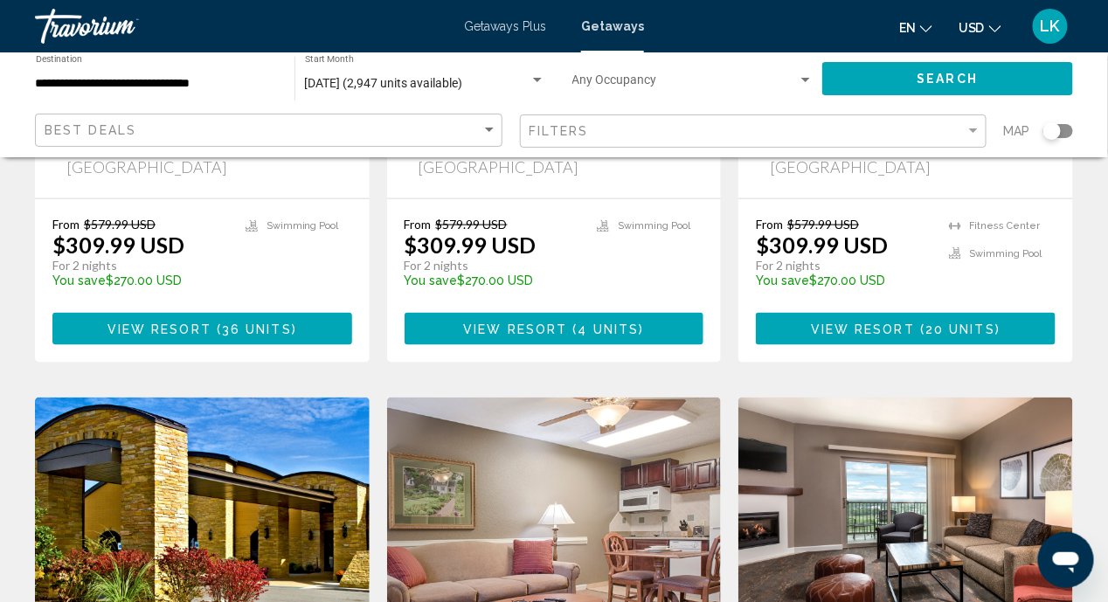
click at [807, 80] on div "Search widget" at bounding box center [805, 80] width 9 height 4
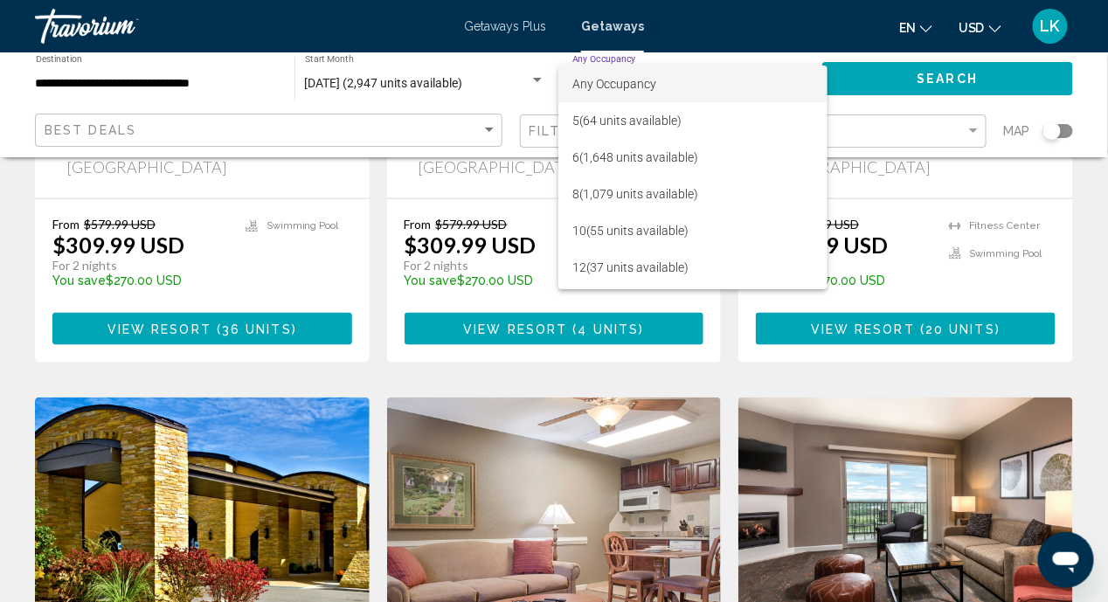
click at [591, 88] on span "Any Occupancy" at bounding box center [614, 84] width 84 height 14
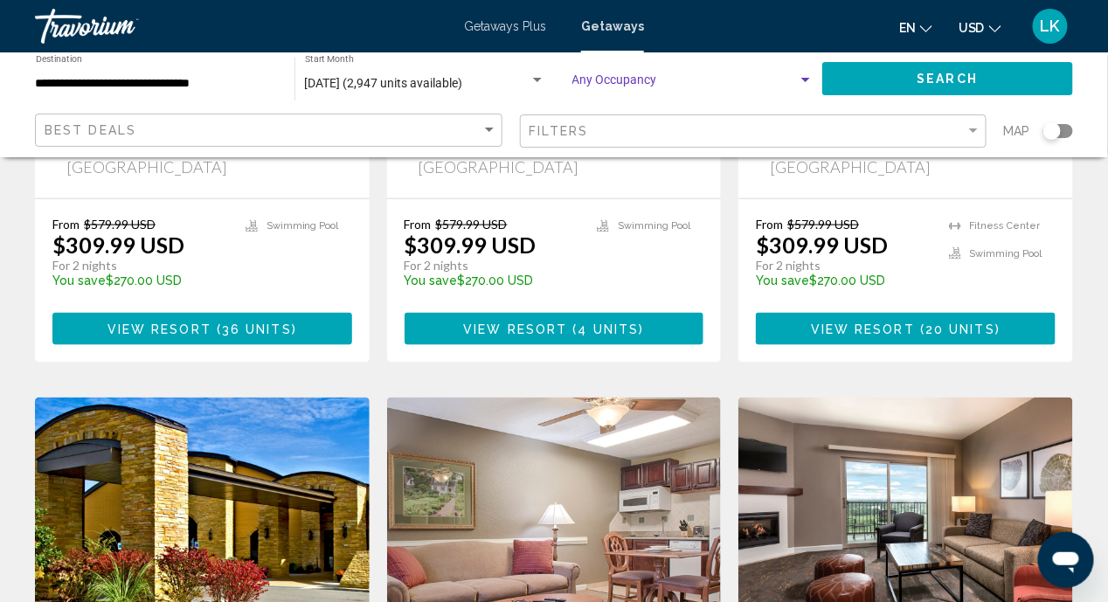
click at [971, 82] on span "Search" at bounding box center [948, 80] width 61 height 14
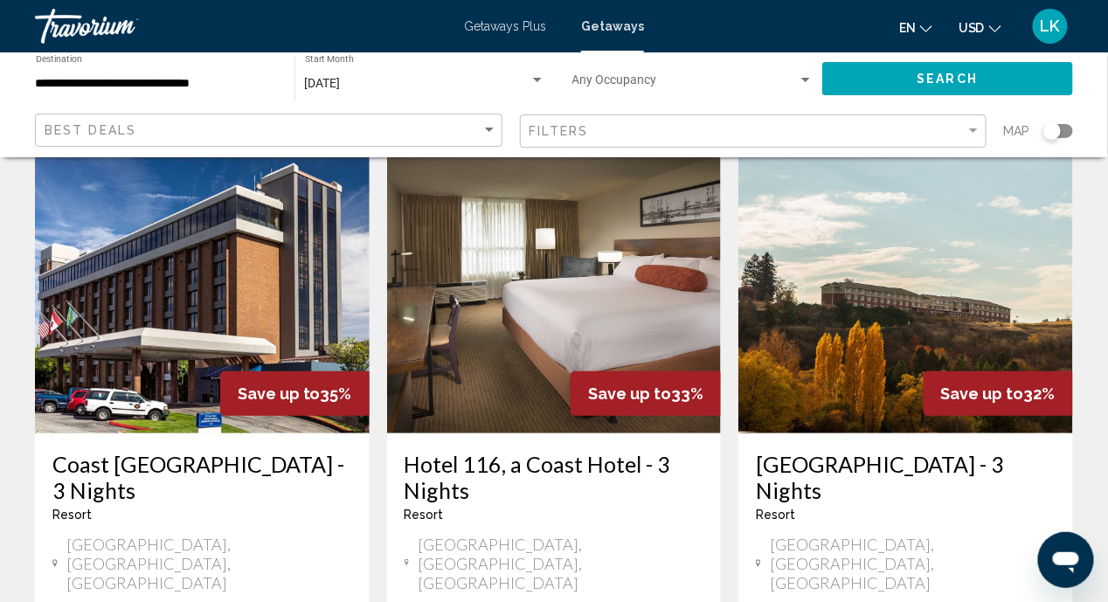
scroll to position [175, 0]
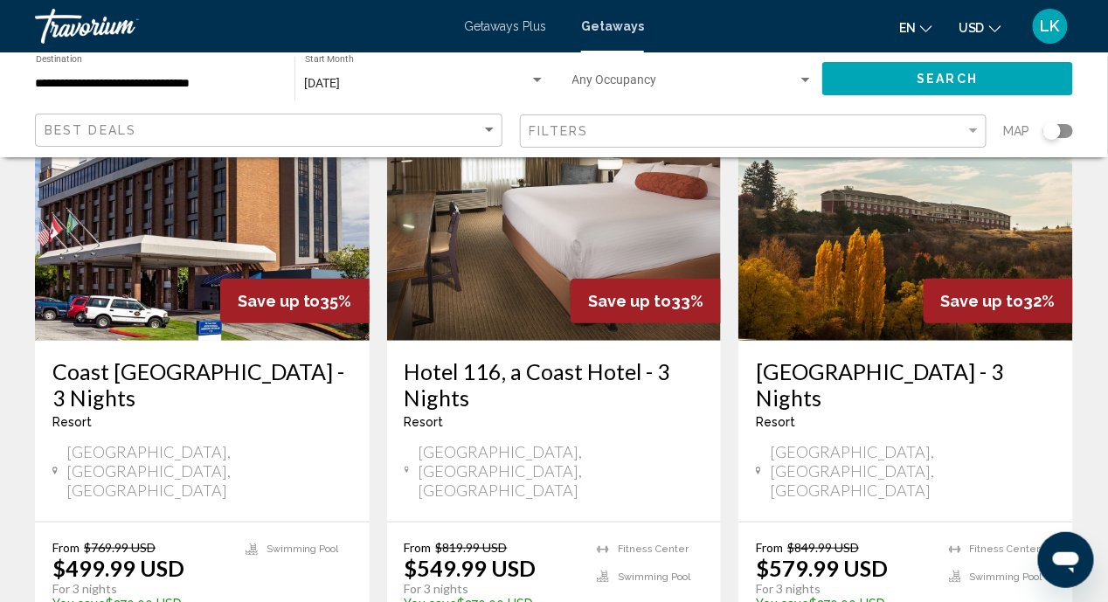
click at [540, 78] on div "Search widget" at bounding box center [537, 80] width 9 height 4
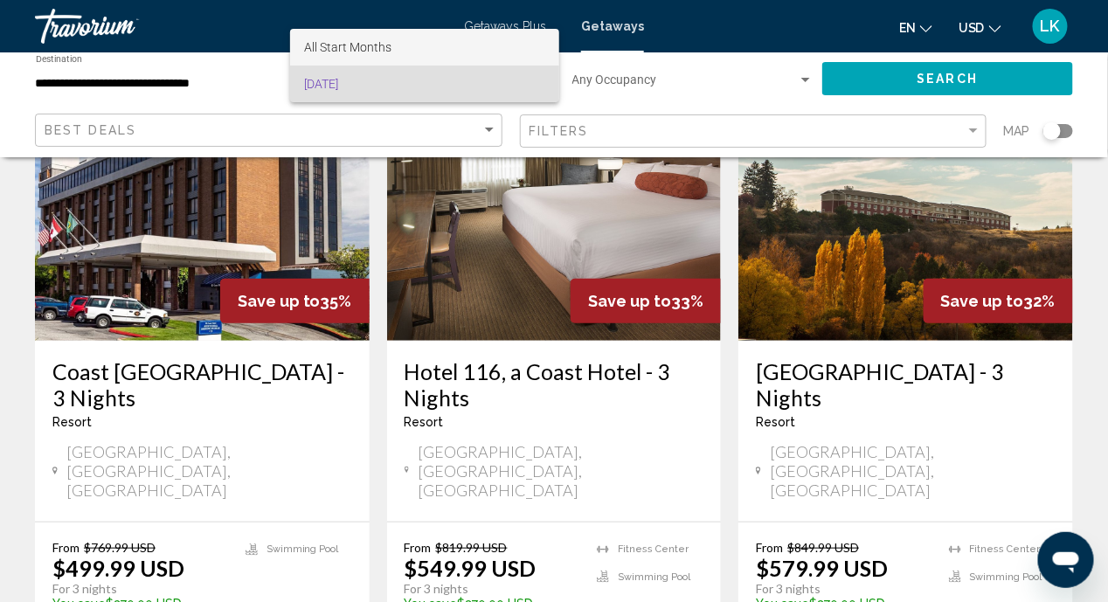
click at [396, 47] on span "All Start Months" at bounding box center [424, 47] width 240 height 37
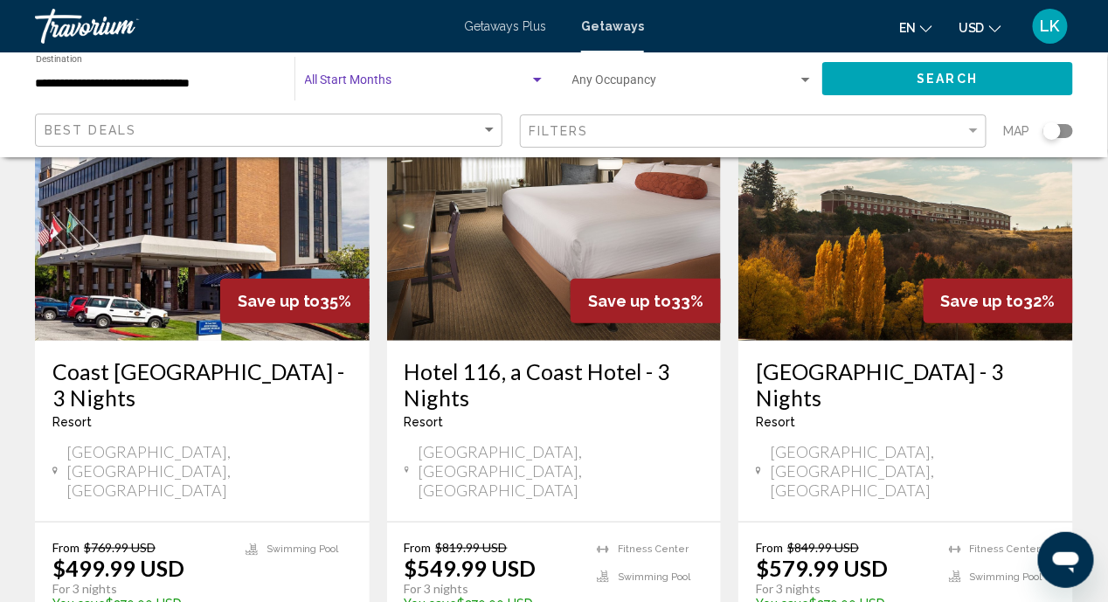
click at [944, 76] on span "Search" at bounding box center [948, 80] width 61 height 14
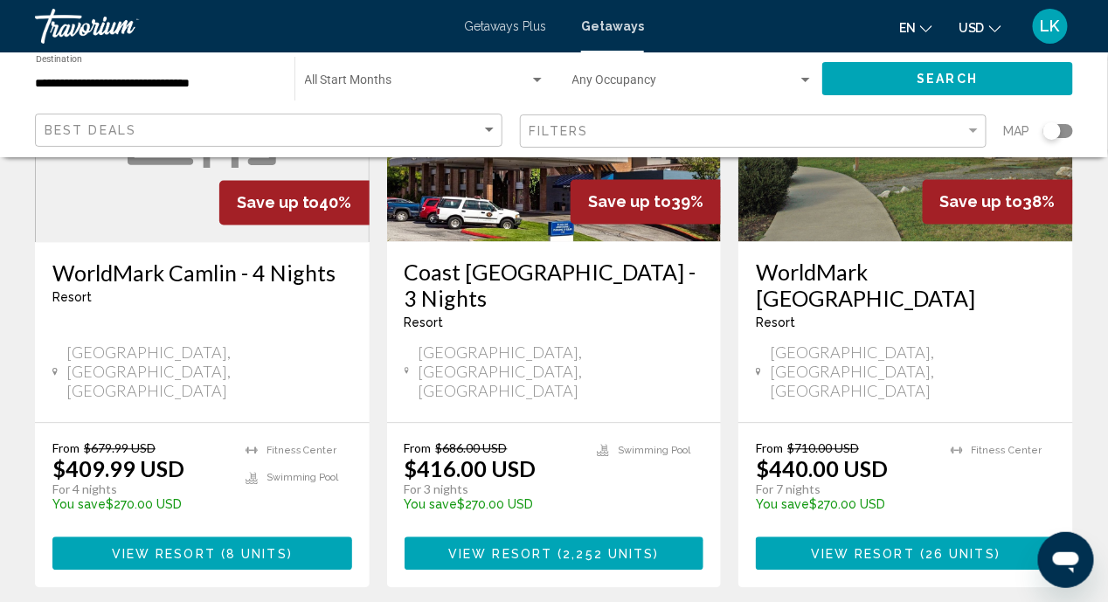
scroll to position [698, 0]
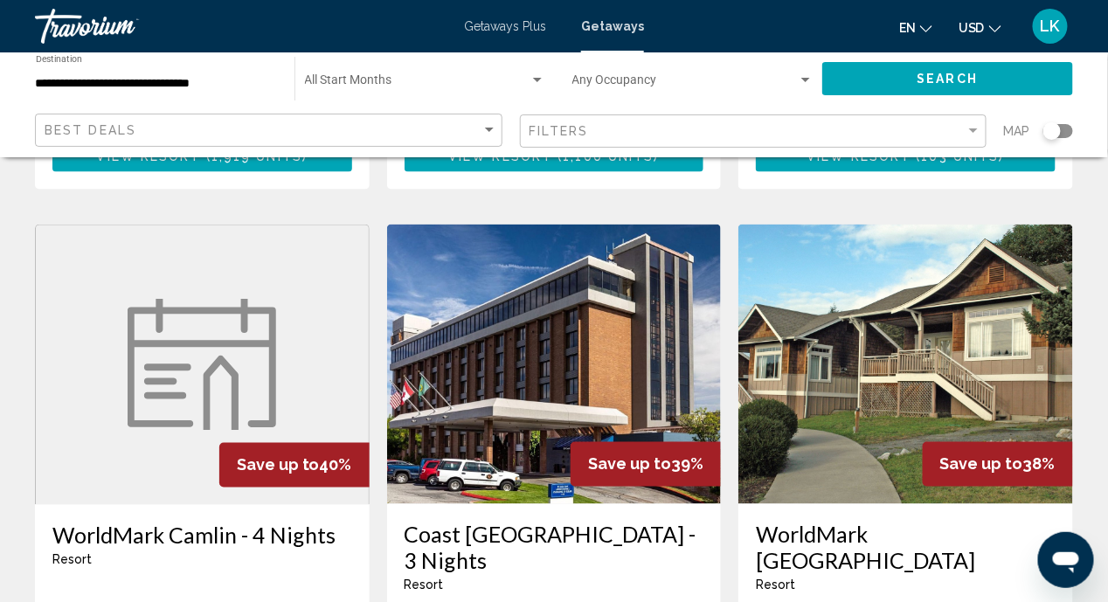
click at [213, 300] on img "Main content" at bounding box center [202, 365] width 149 height 131
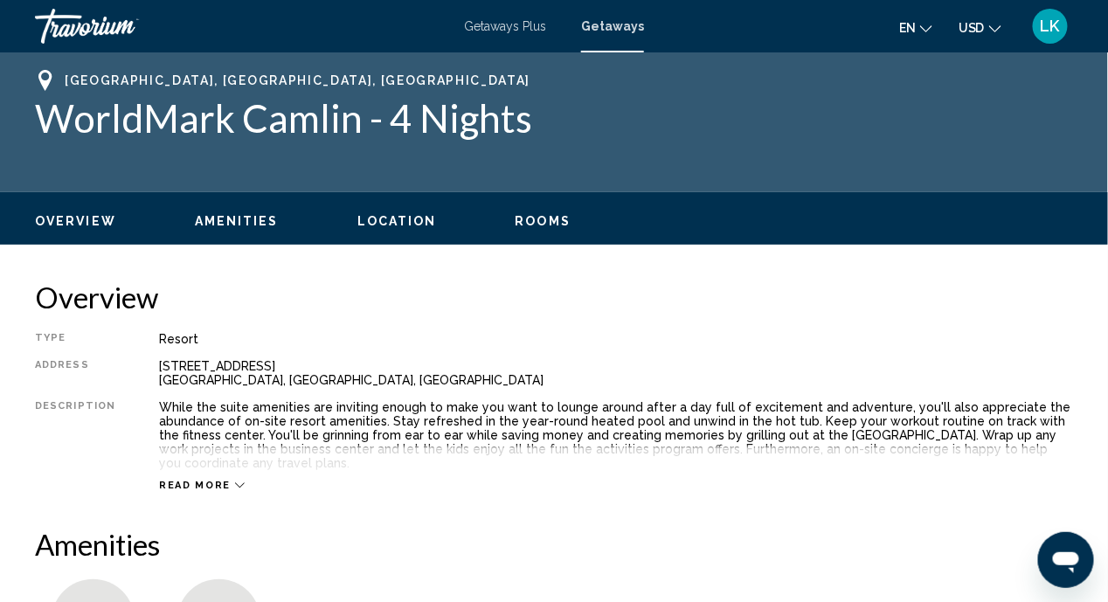
click at [226, 479] on button "Read more" at bounding box center [202, 485] width 86 height 13
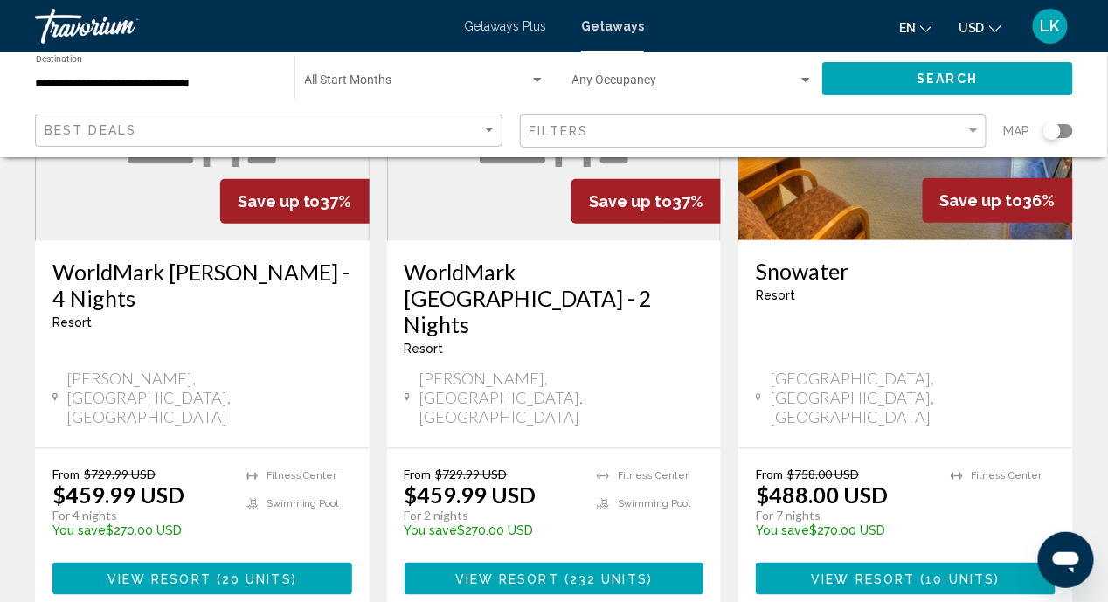
scroll to position [2316, 0]
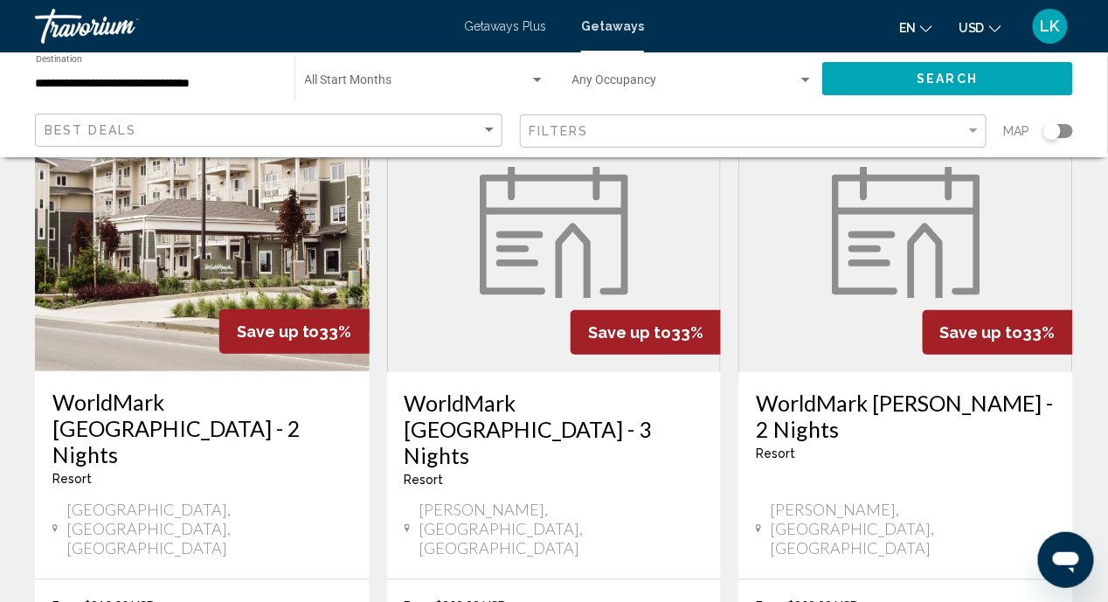
scroll to position [2098, 0]
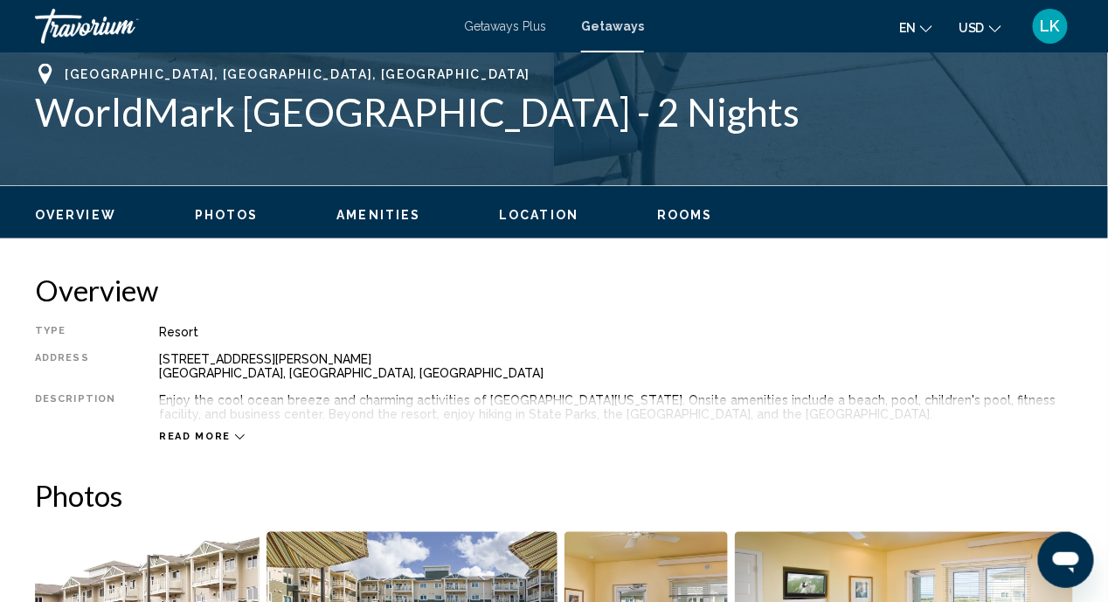
scroll to position [778, 0]
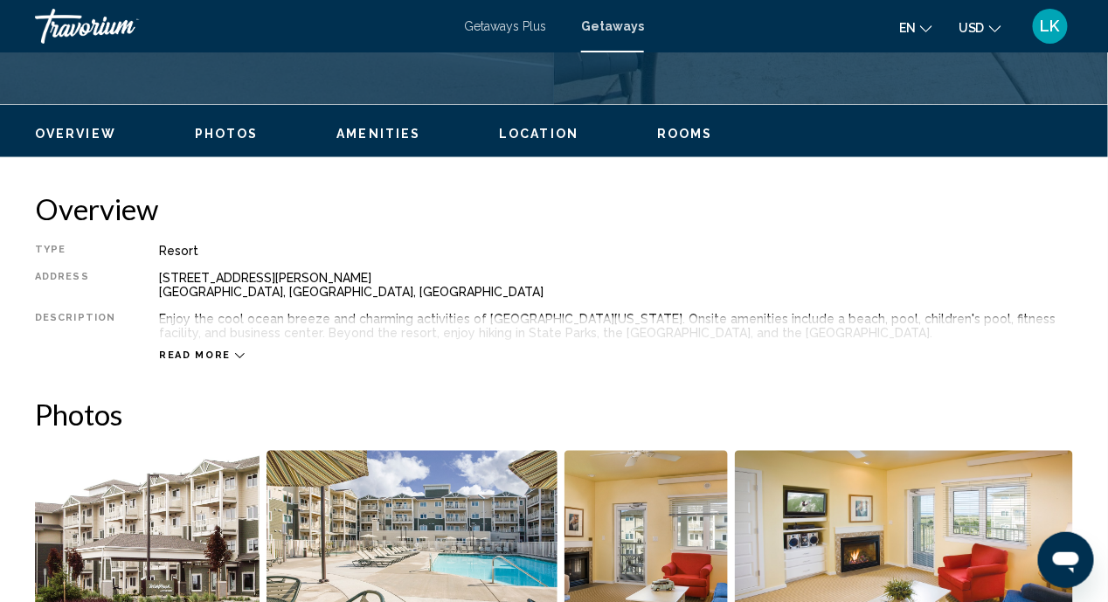
click at [235, 357] on icon "Main content" at bounding box center [240, 356] width 10 height 10
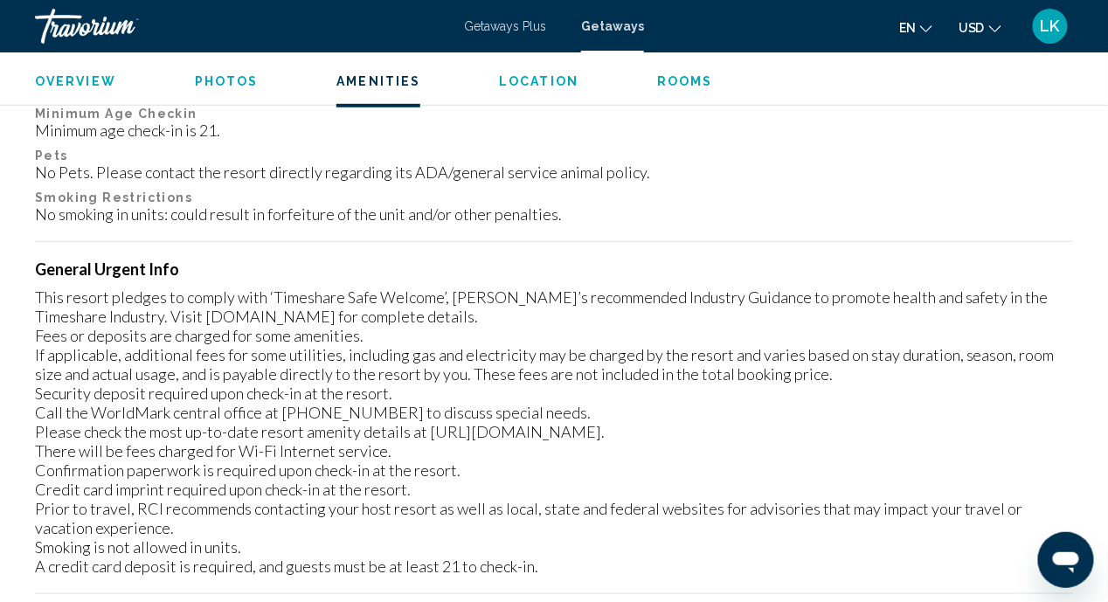
scroll to position [1914, 0]
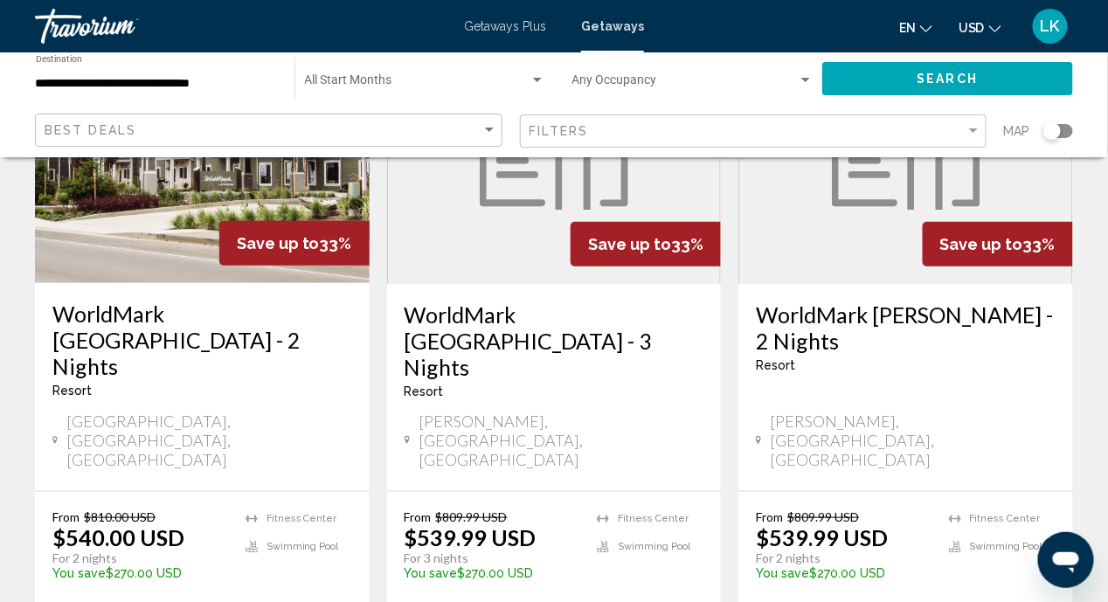
scroll to position [2377, 0]
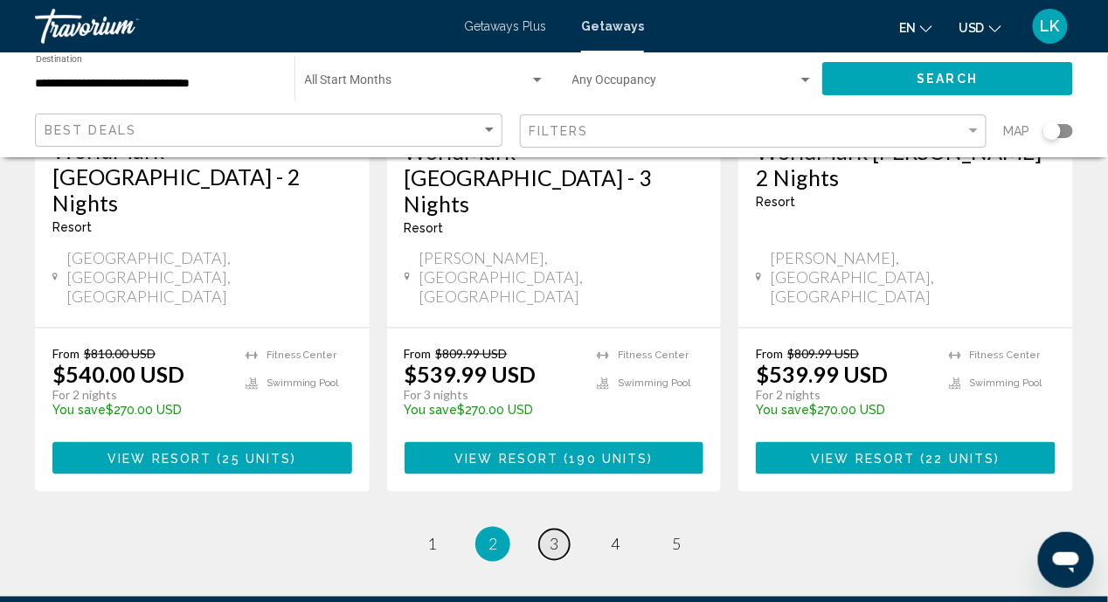
click at [558, 535] on span "3" at bounding box center [554, 544] width 9 height 19
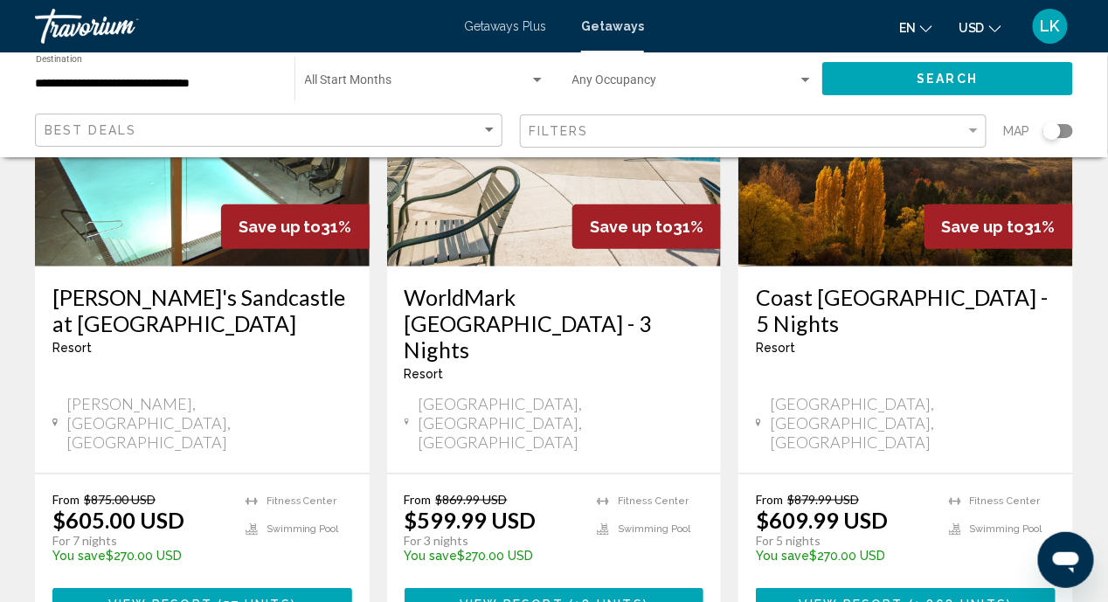
scroll to position [2377, 0]
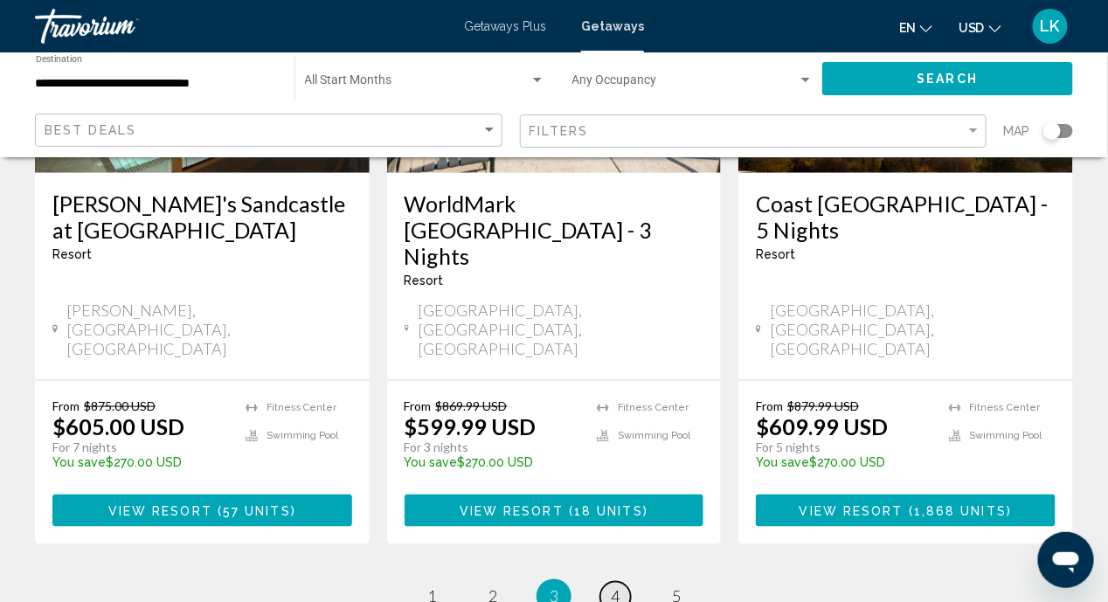
click at [615, 587] on span "4" at bounding box center [615, 596] width 9 height 19
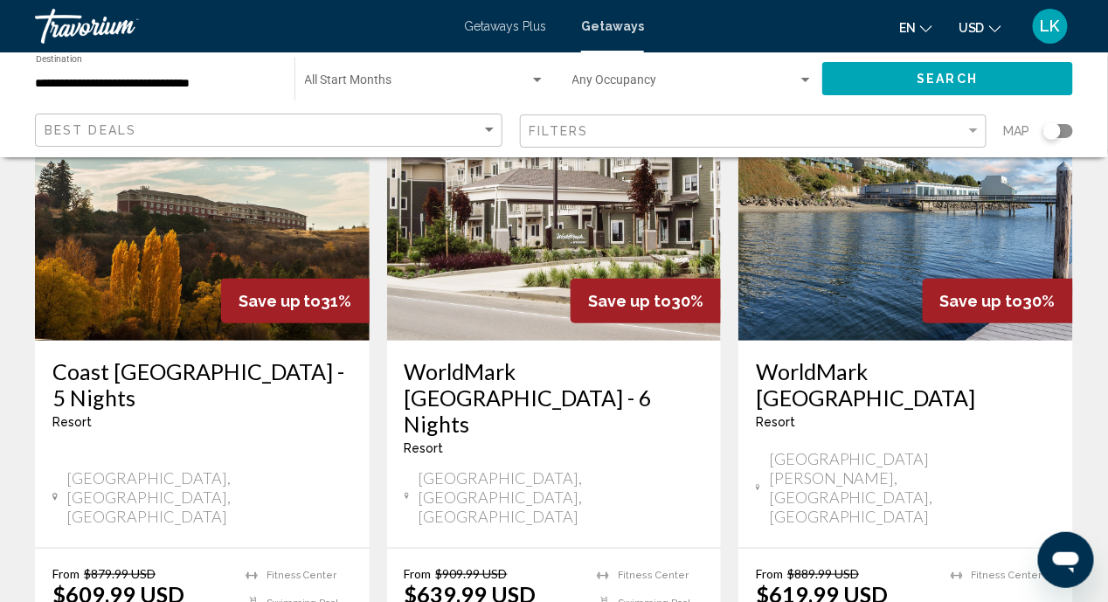
scroll to position [261, 0]
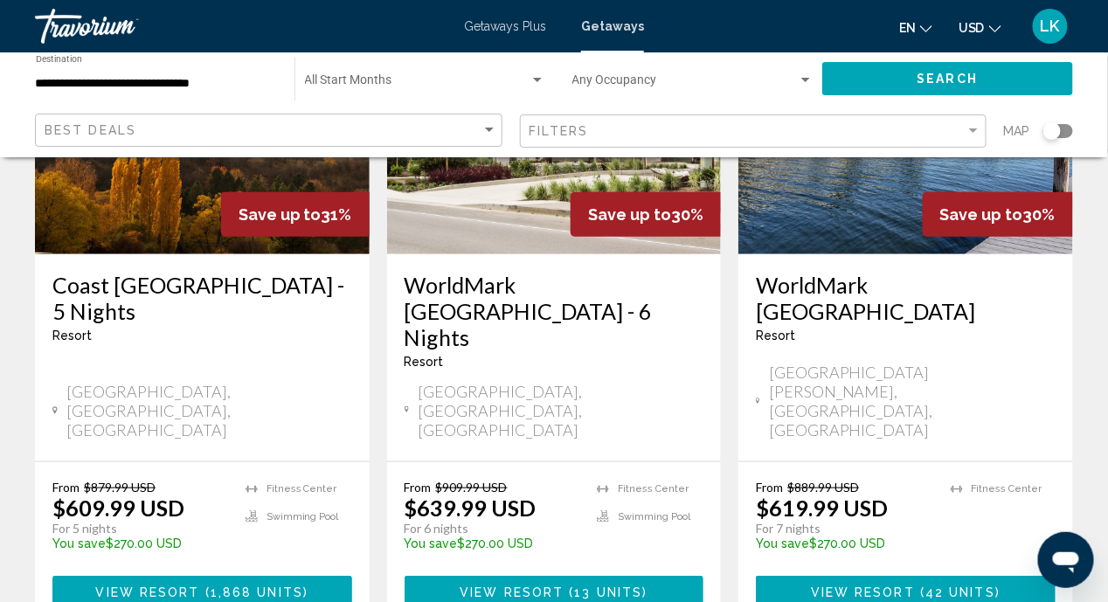
click at [898, 586] on span "View Resort" at bounding box center [863, 593] width 104 height 14
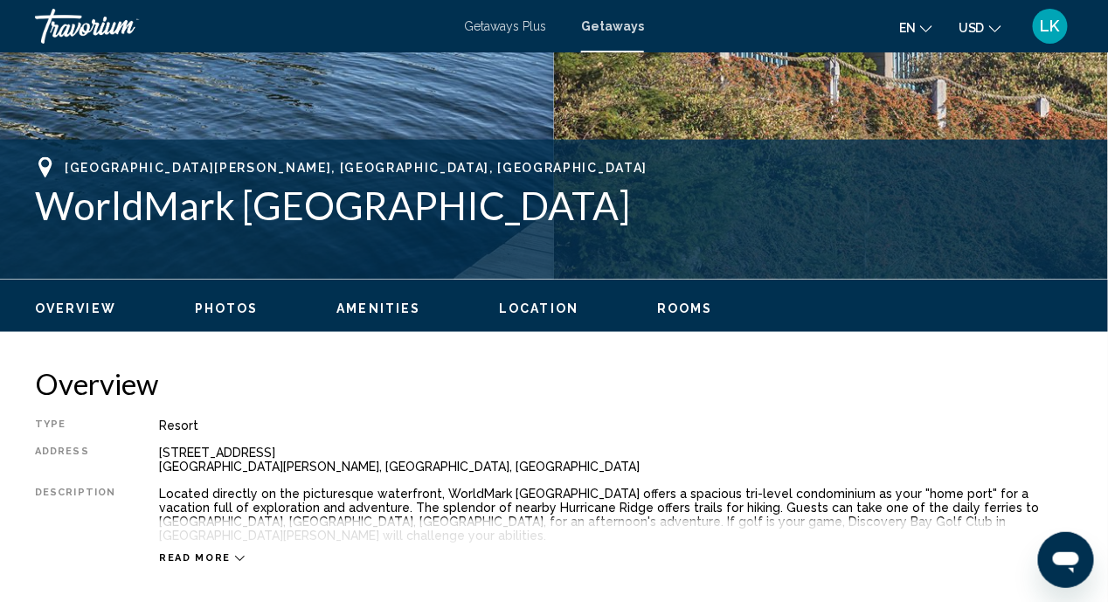
scroll to position [690, 0]
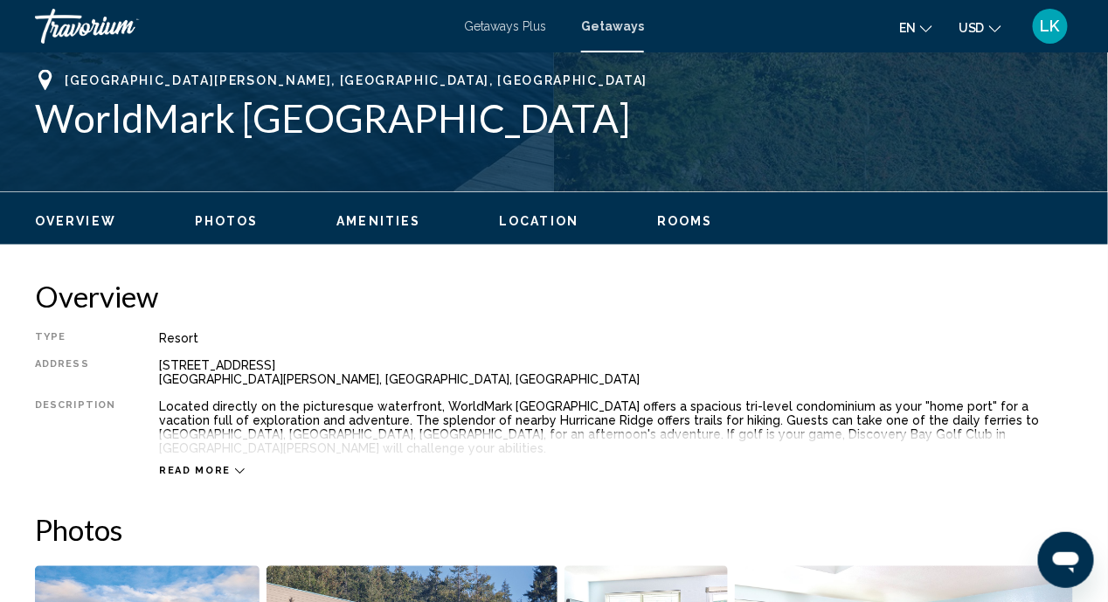
click at [235, 467] on icon "Main content" at bounding box center [240, 472] width 10 height 10
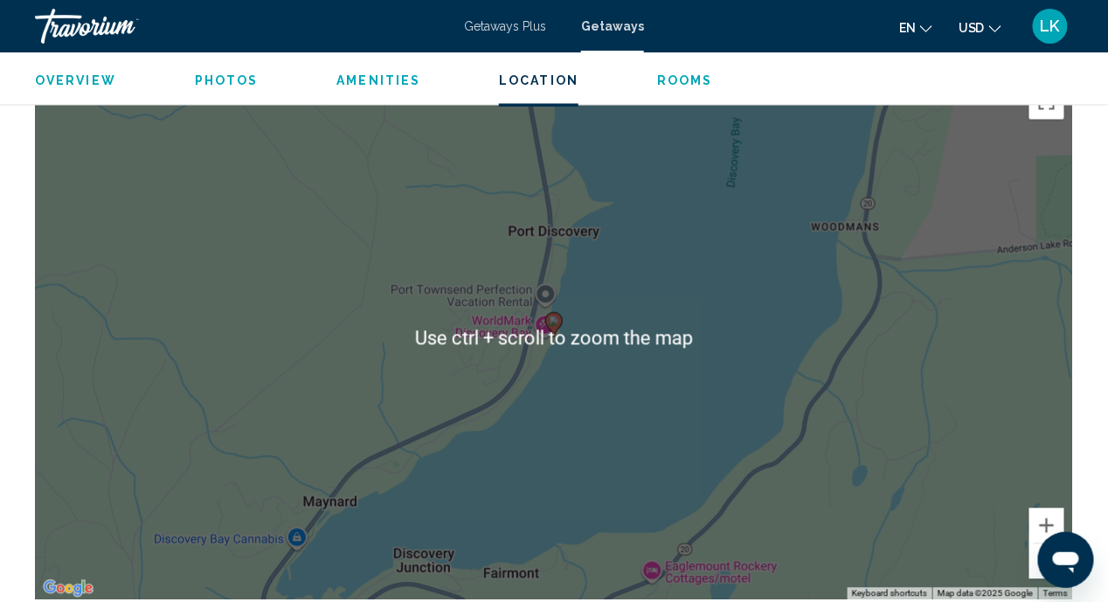
scroll to position [2963, 0]
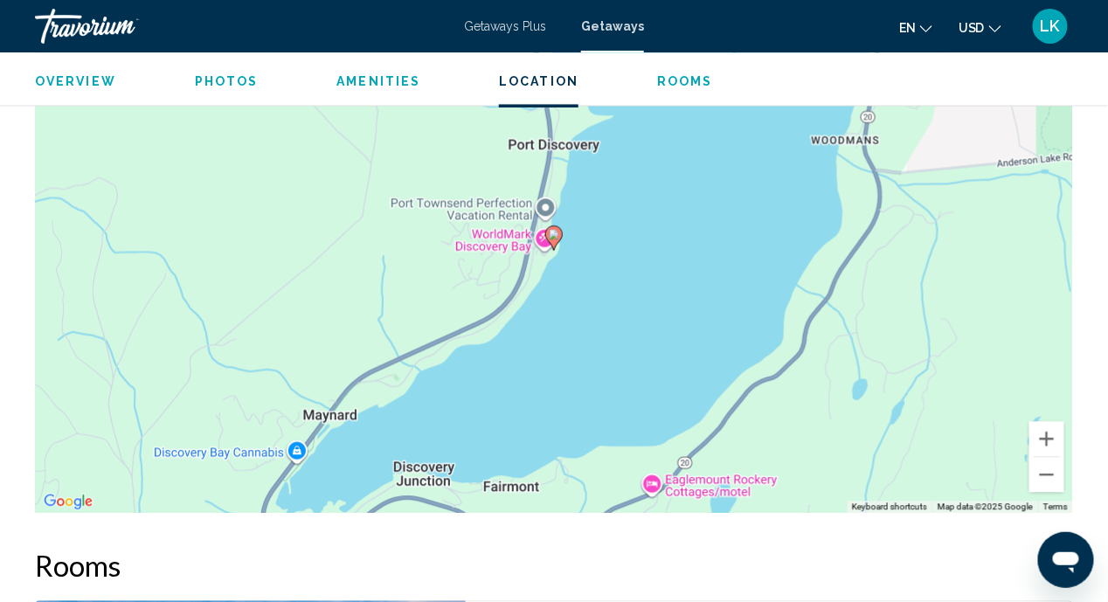
click at [558, 229] on image "Main content" at bounding box center [554, 234] width 10 height 10
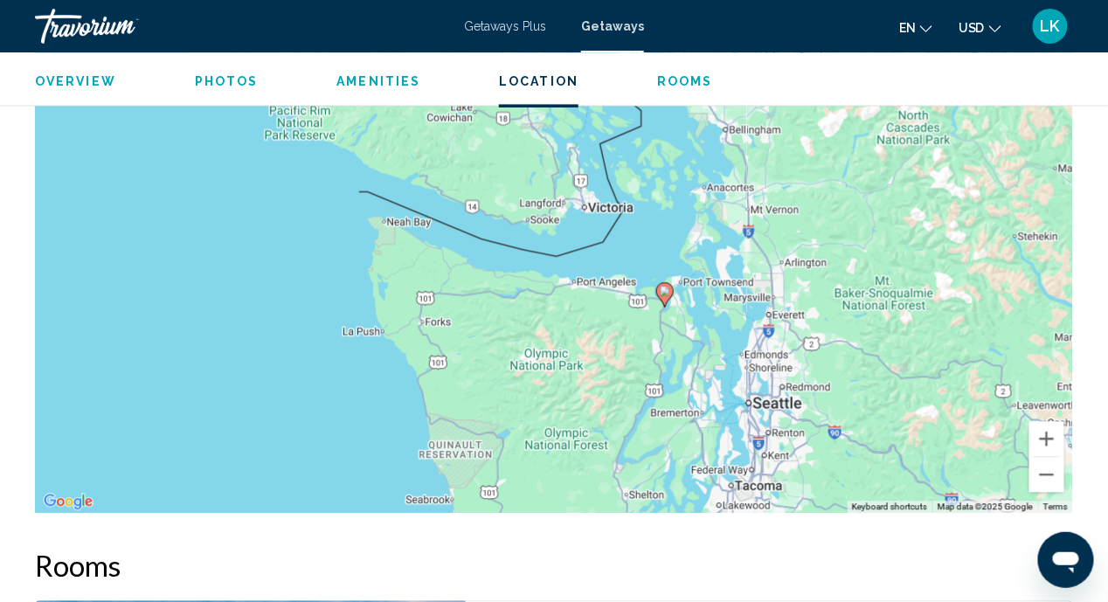
click at [665, 286] on image "Main content" at bounding box center [665, 291] width 10 height 10
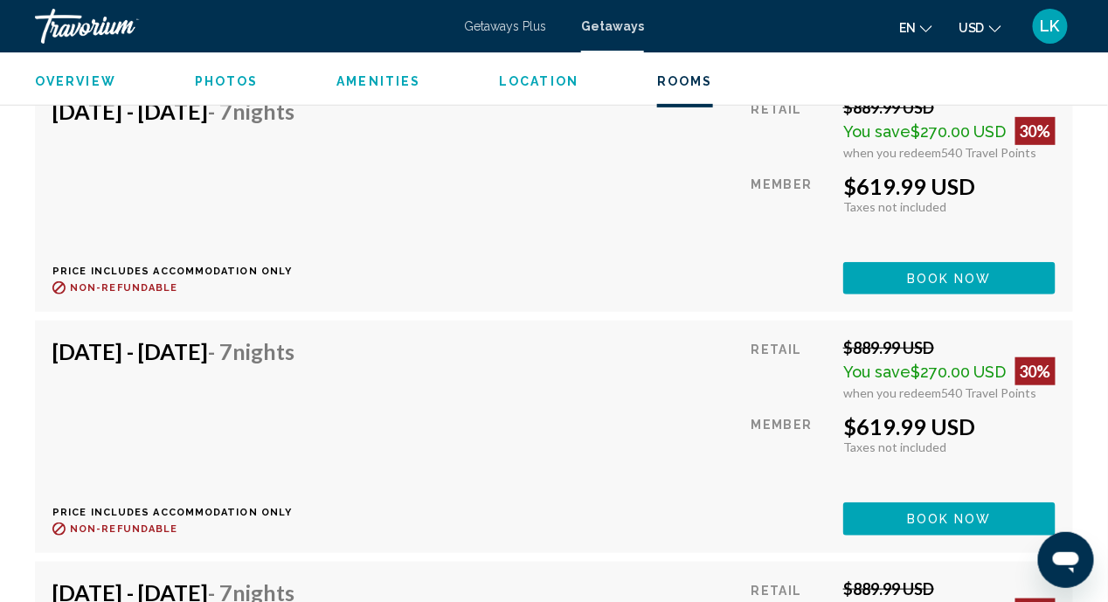
scroll to position [3643, 0]
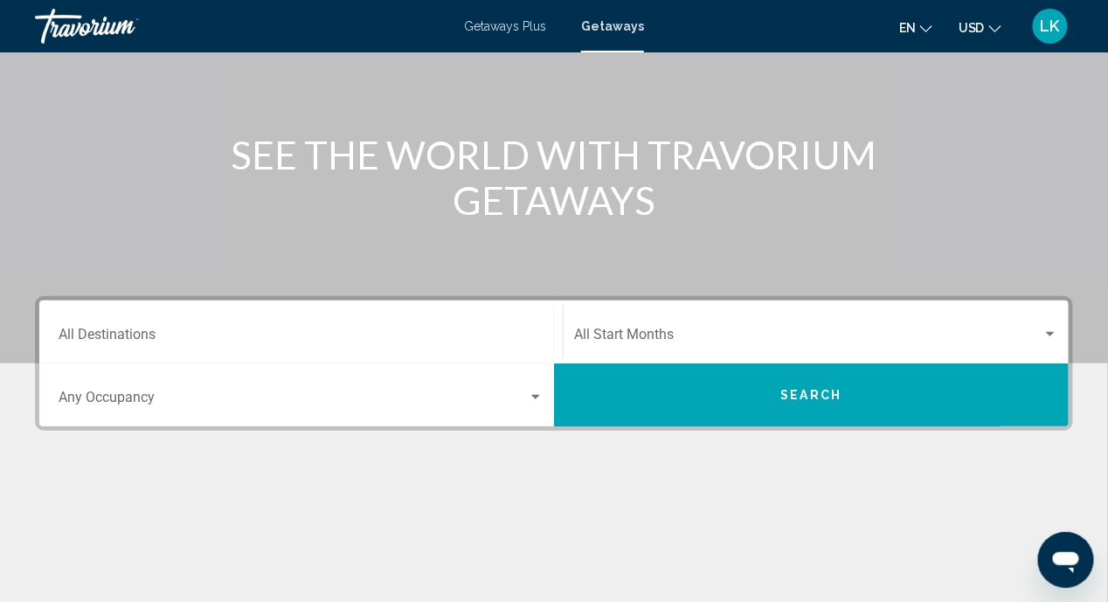
scroll to position [349, 0]
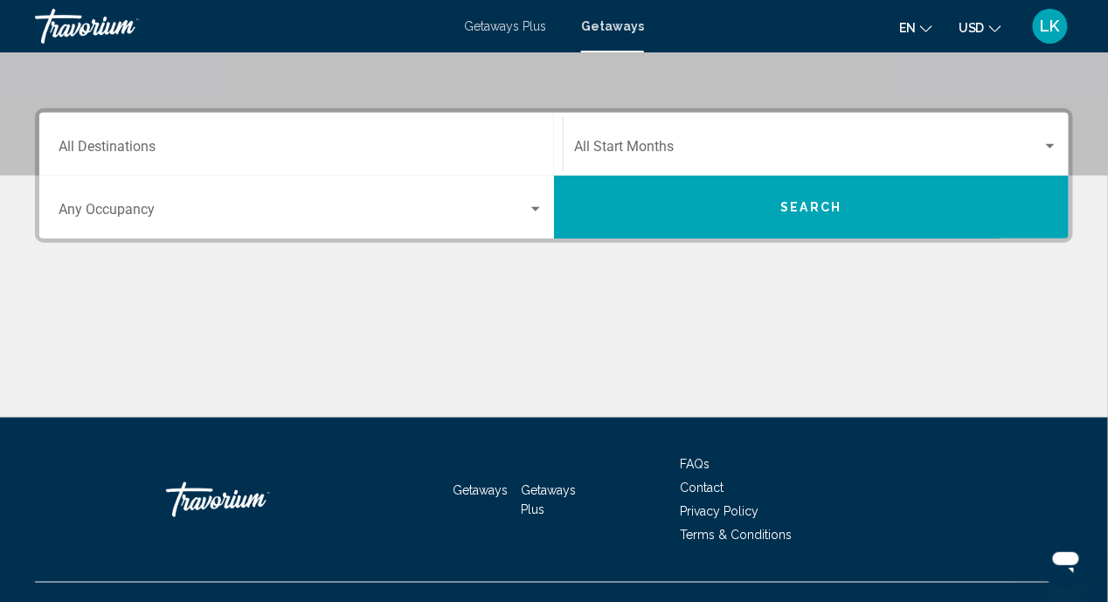
click at [127, 139] on div "Destination All Destinations" at bounding box center [301, 144] width 485 height 55
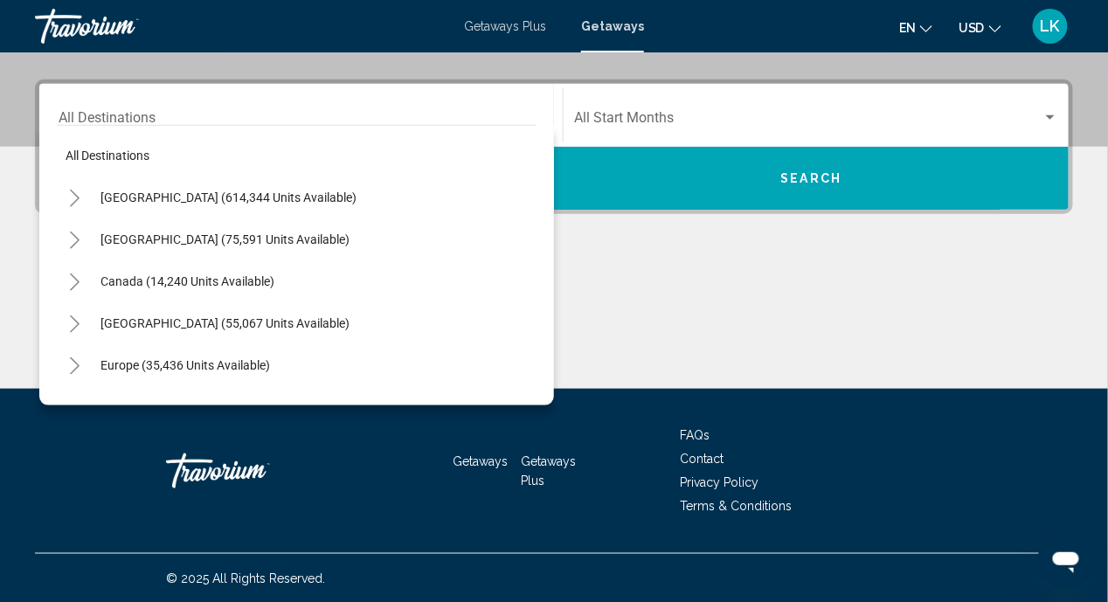
click at [644, 330] on div "Main content" at bounding box center [554, 323] width 1038 height 131
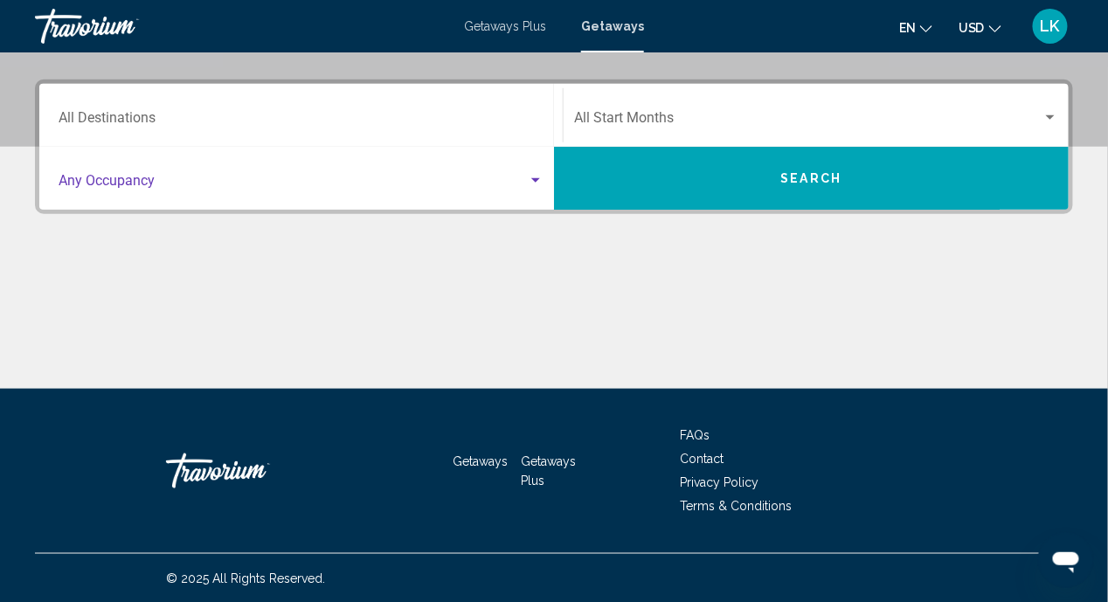
click at [530, 174] on div "Search widget" at bounding box center [536, 181] width 16 height 14
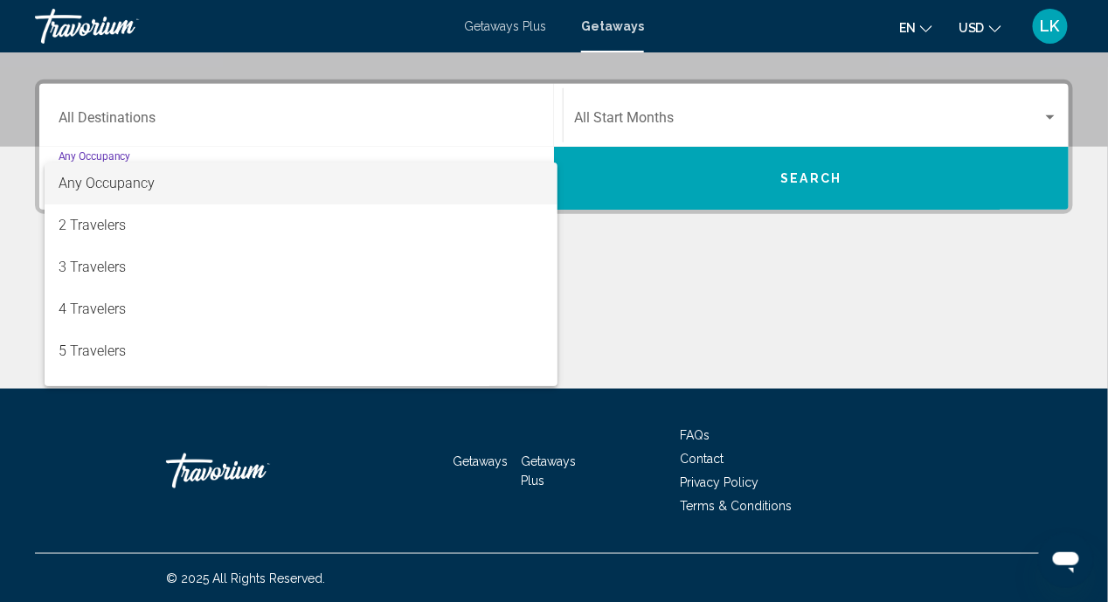
click at [98, 111] on div at bounding box center [554, 301] width 1108 height 602
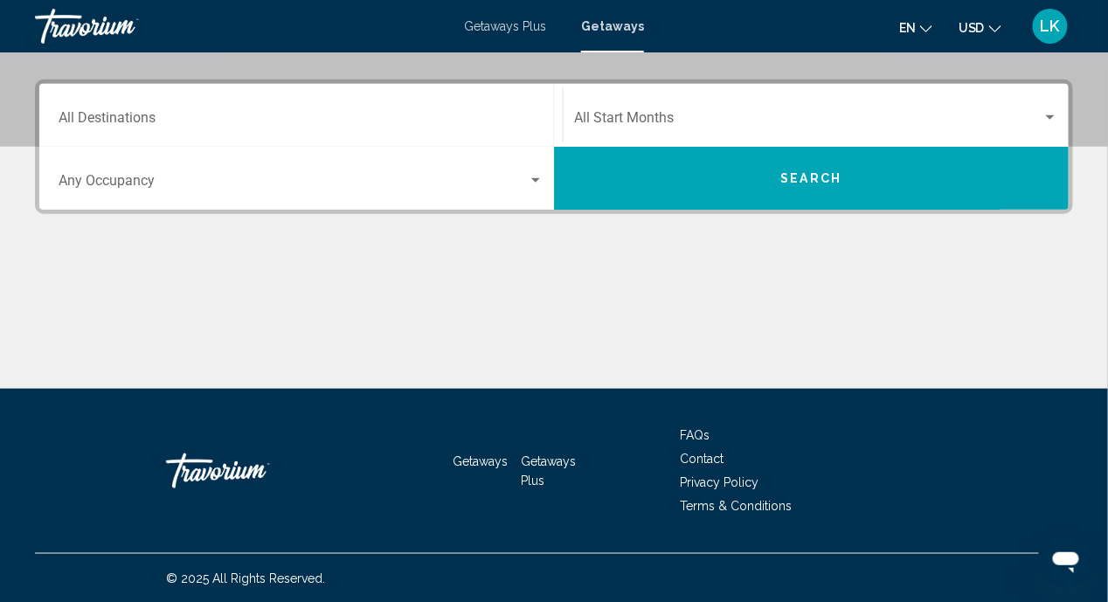
click at [533, 178] on div "Search widget" at bounding box center [535, 180] width 9 height 4
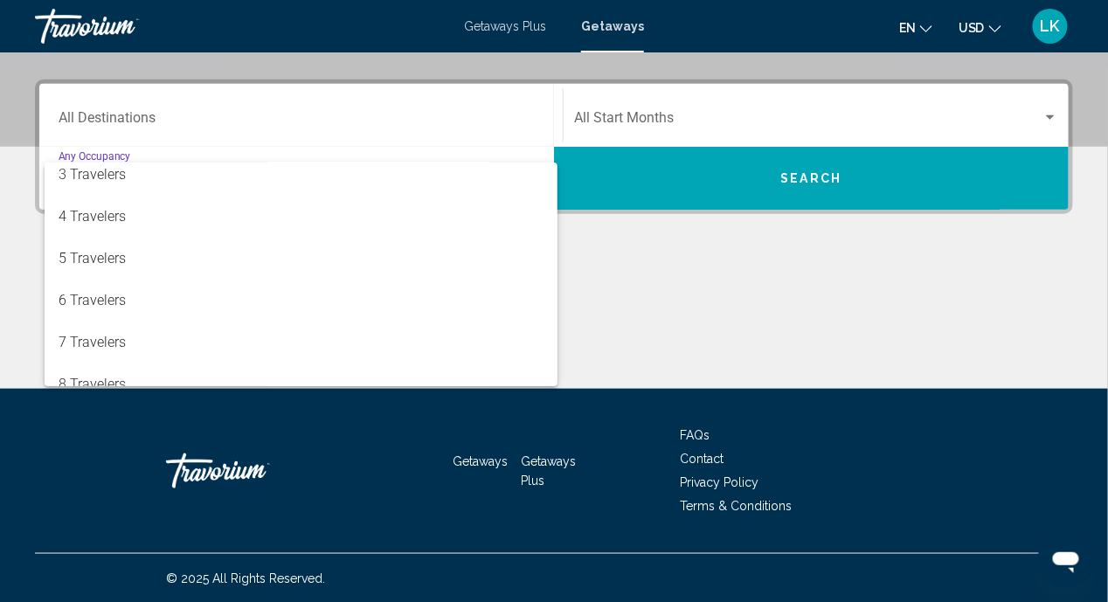
scroll to position [80, 0]
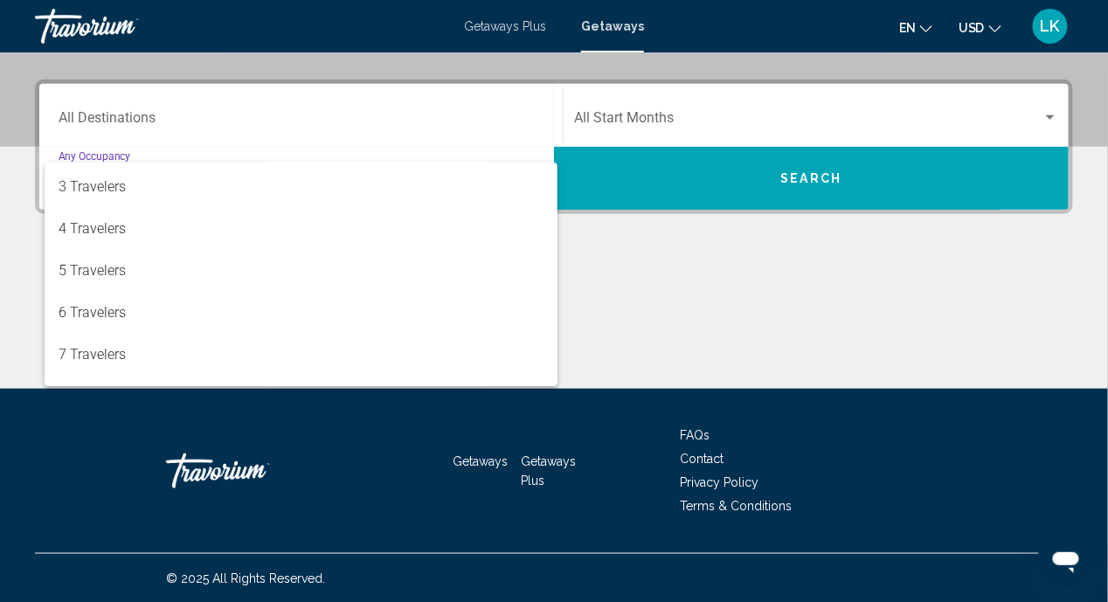
drag, startPoint x: 663, startPoint y: 298, endPoint x: 657, endPoint y: 281, distance: 18.5
click at [665, 296] on div at bounding box center [554, 301] width 1108 height 602
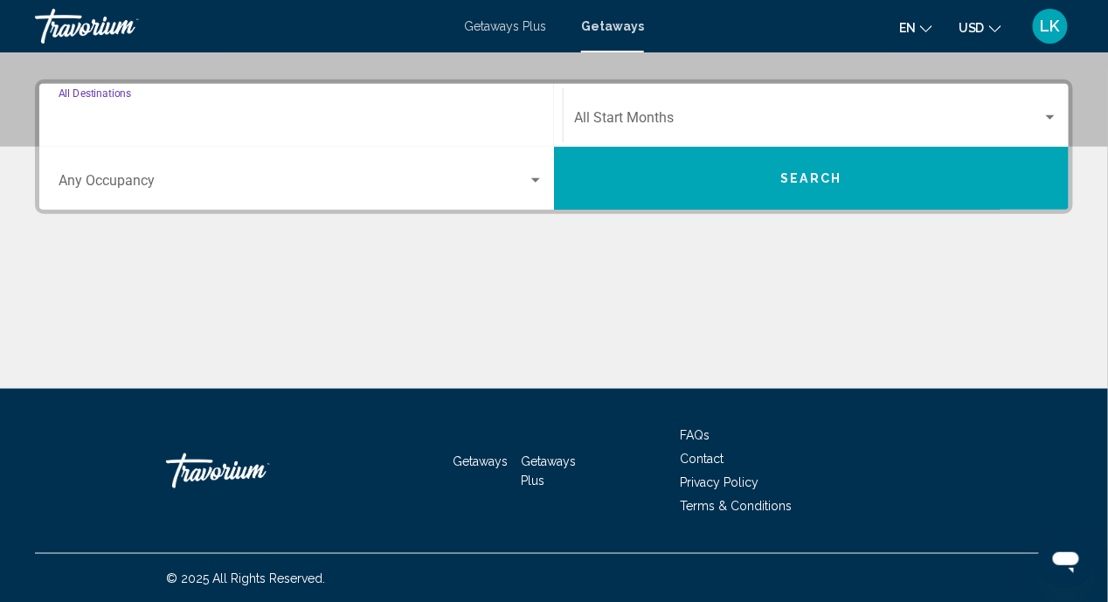
click at [119, 119] on input "Destination All Destinations" at bounding box center [301, 122] width 485 height 16
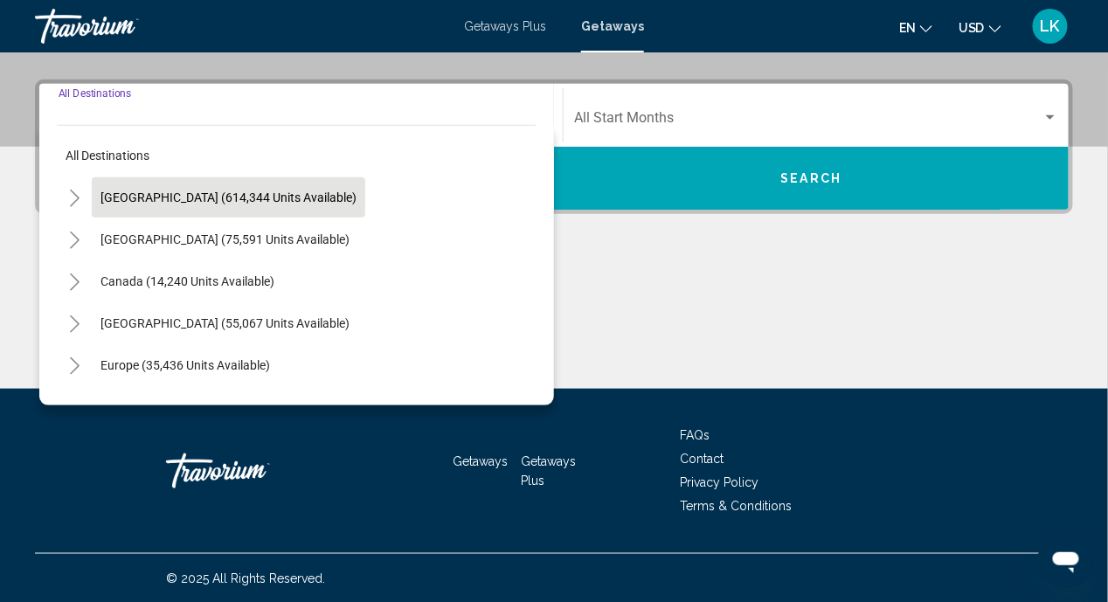
click at [228, 204] on span "[GEOGRAPHIC_DATA] (614,344 units available)" at bounding box center [229, 198] width 256 height 14
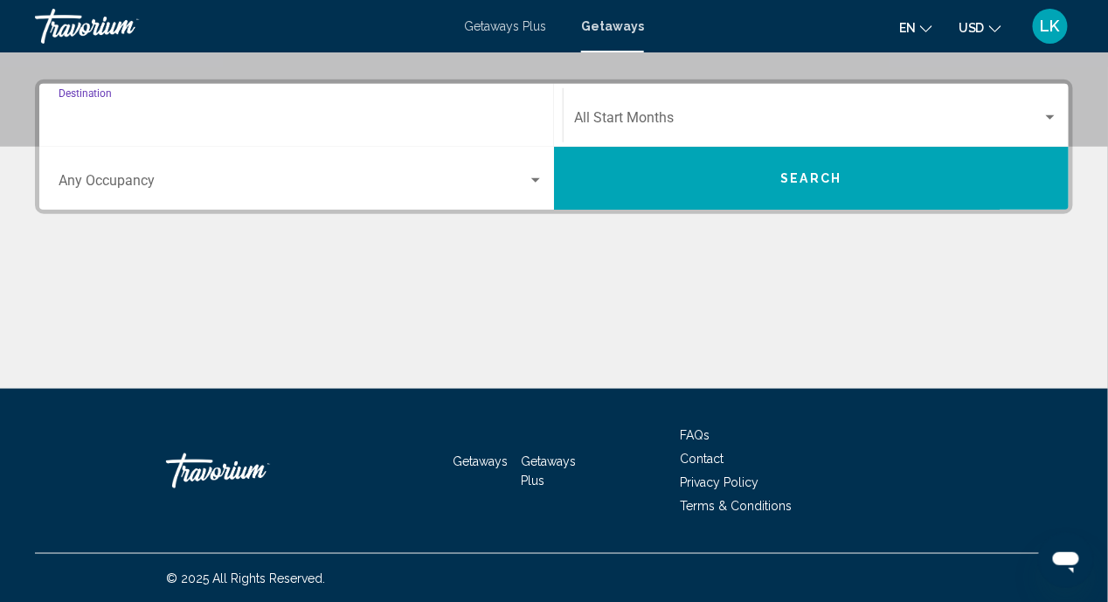
type input "**********"
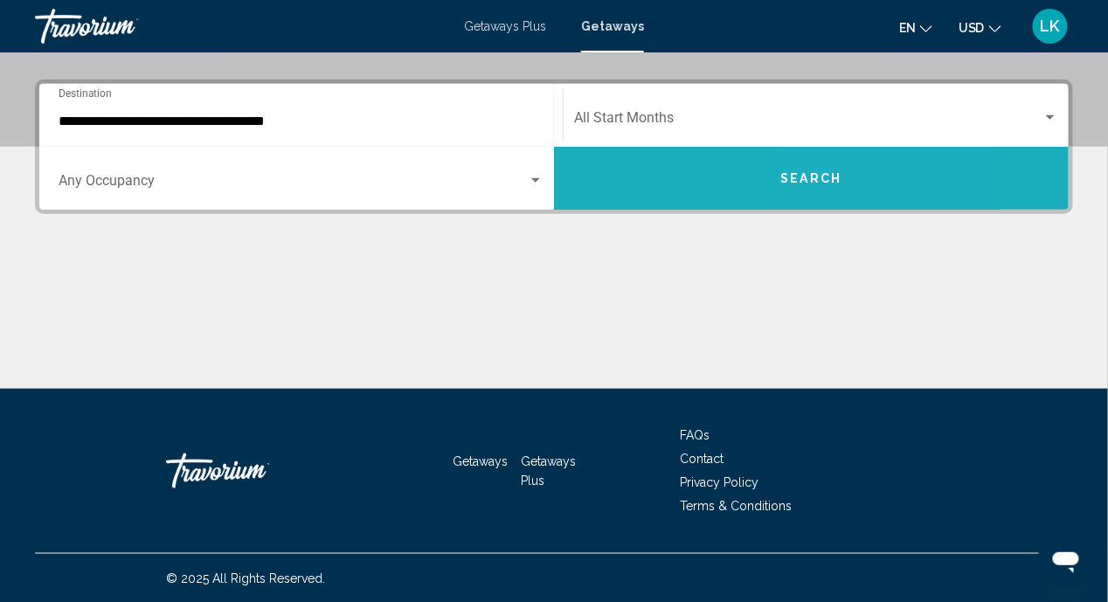
click at [844, 178] on button "Search" at bounding box center [811, 178] width 515 height 63
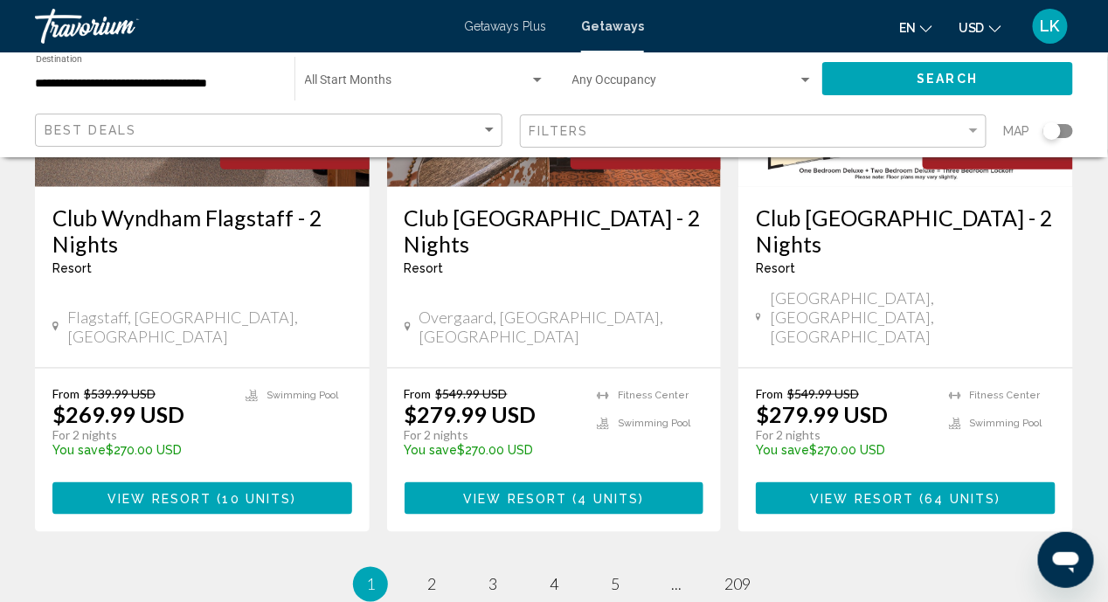
scroll to position [2403, 0]
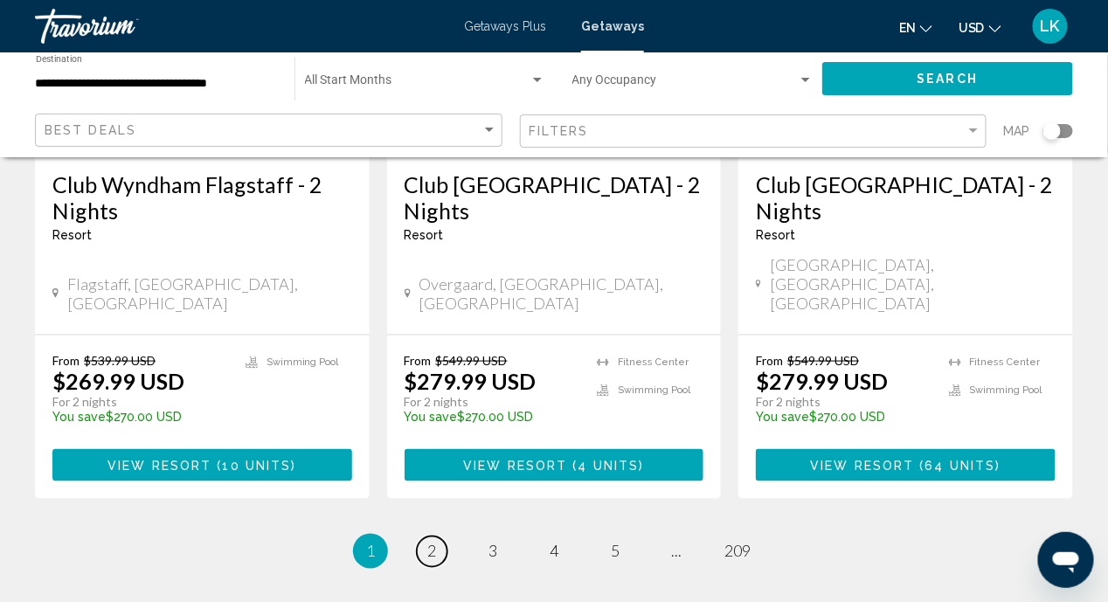
click at [430, 542] on span "2" at bounding box center [431, 551] width 9 height 19
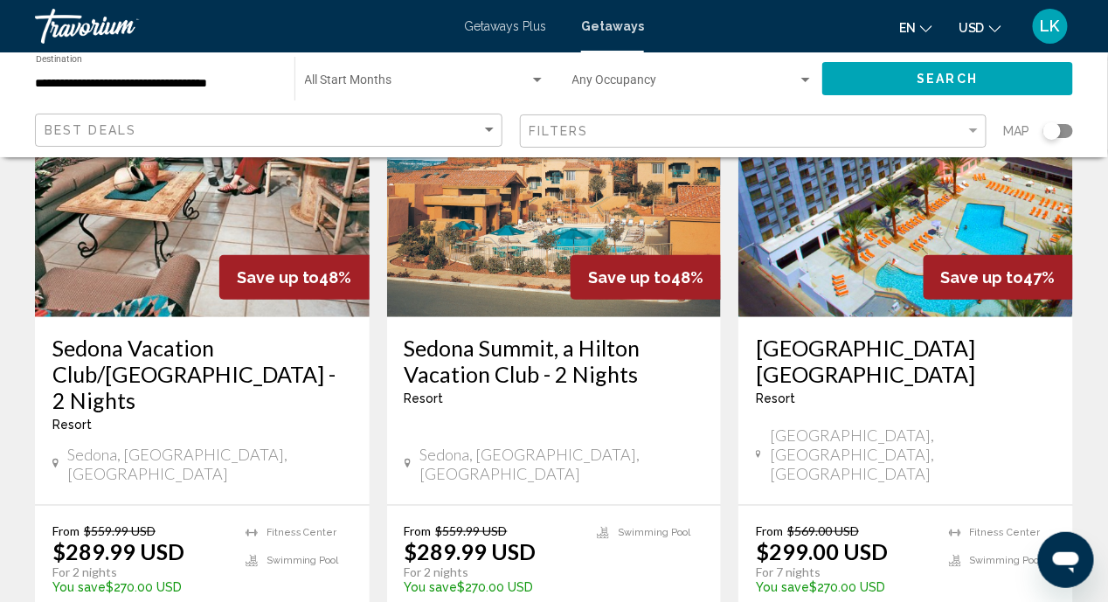
scroll to position [2272, 0]
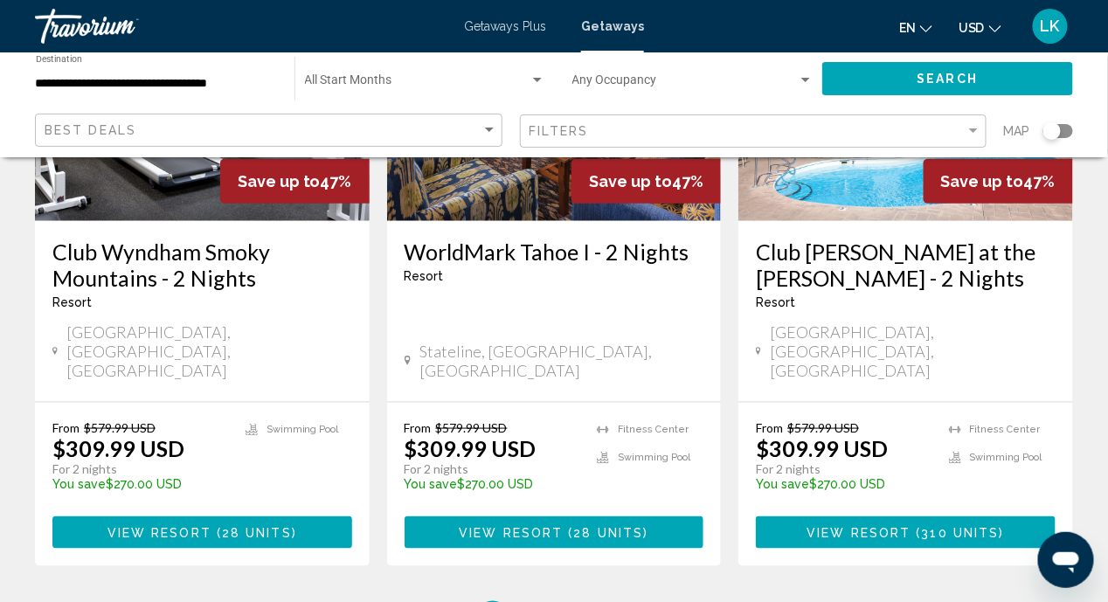
scroll to position [2403, 0]
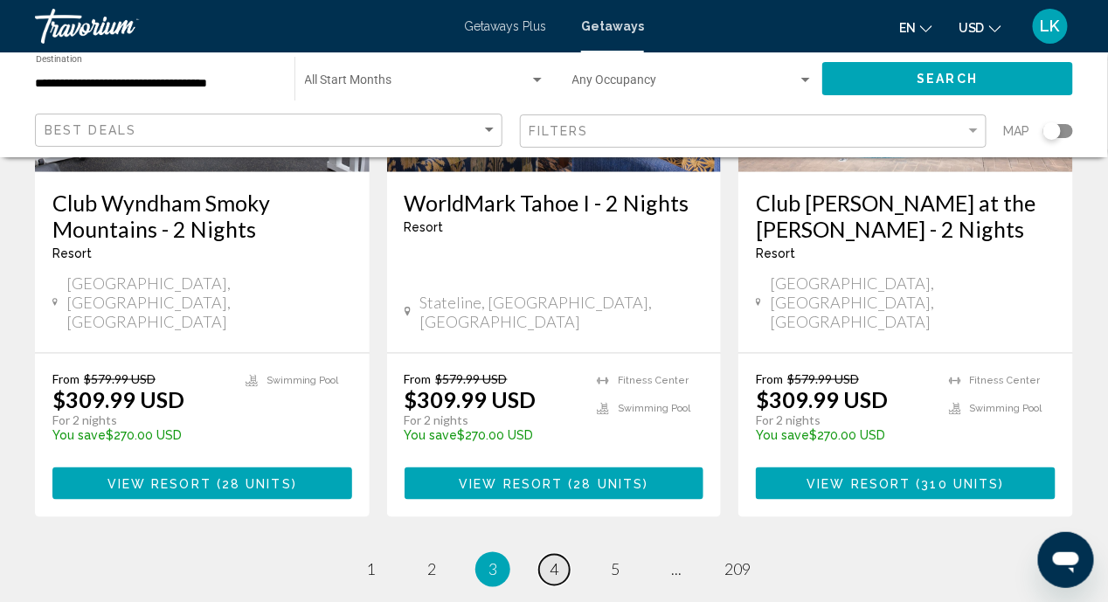
click at [560, 555] on link "page 4" at bounding box center [554, 570] width 31 height 31
